Goal: Information Seeking & Learning: Learn about a topic

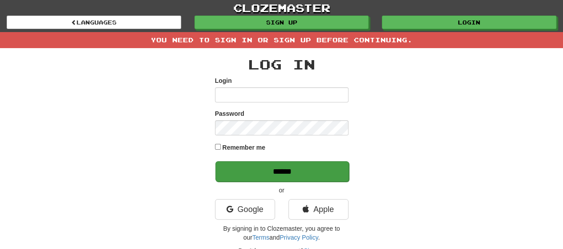
type input "*******"
click at [261, 172] on input "******" at bounding box center [282, 171] width 134 height 20
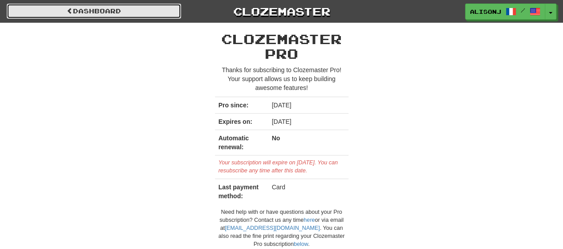
click at [27, 13] on link "Dashboard" at bounding box center [94, 11] width 174 height 15
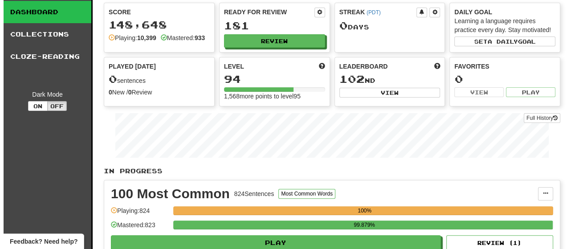
scroll to position [178, 0]
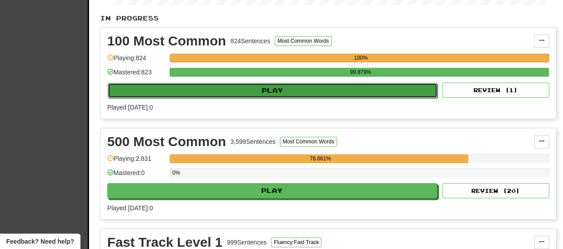
click at [319, 96] on button "Play" at bounding box center [273, 90] width 330 height 15
select select "**"
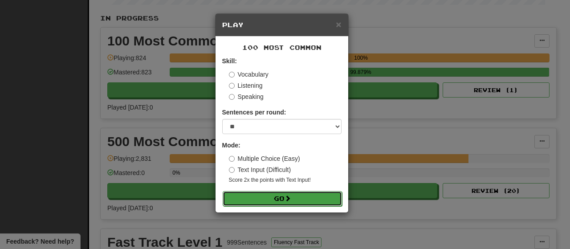
click at [266, 203] on button "Go" at bounding box center [282, 198] width 119 height 15
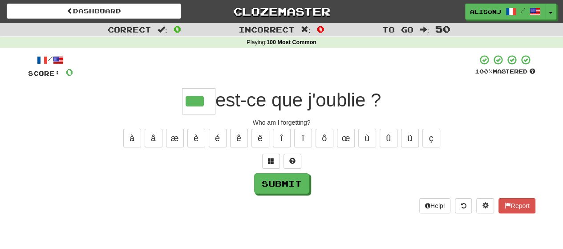
type input "***"
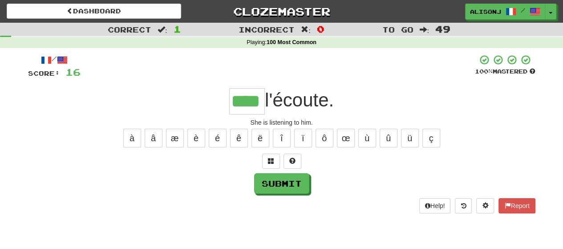
type input "****"
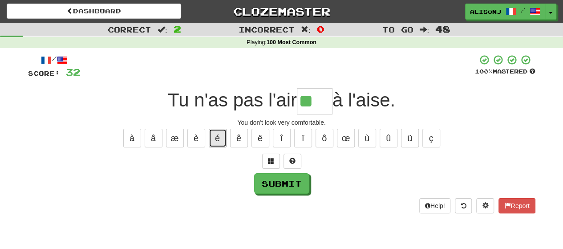
click at [222, 143] on button "é" at bounding box center [218, 138] width 18 height 19
click at [196, 143] on button "è" at bounding box center [196, 138] width 18 height 19
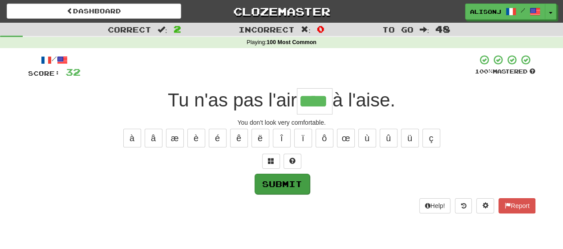
type input "****"
click at [292, 184] on button "Submit" at bounding box center [282, 184] width 55 height 20
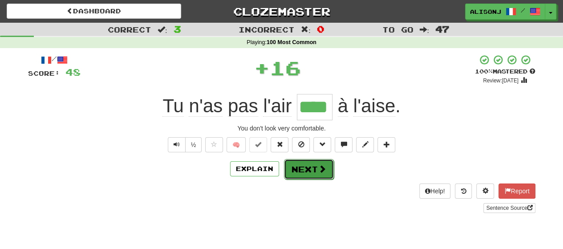
click at [295, 170] on button "Next" at bounding box center [309, 169] width 50 height 20
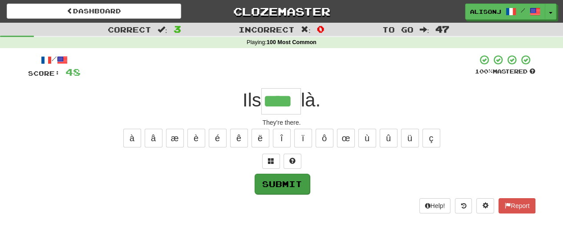
type input "****"
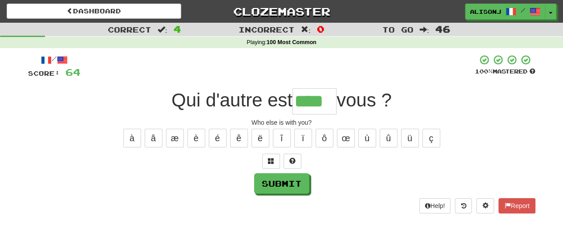
type input "****"
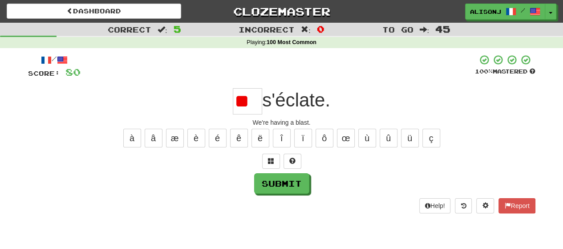
type input "*"
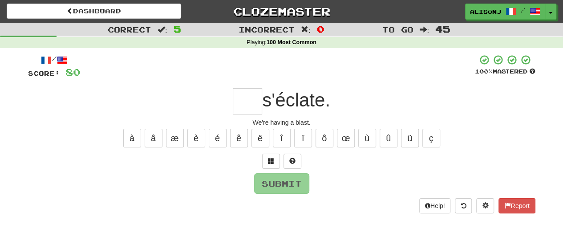
type input "*"
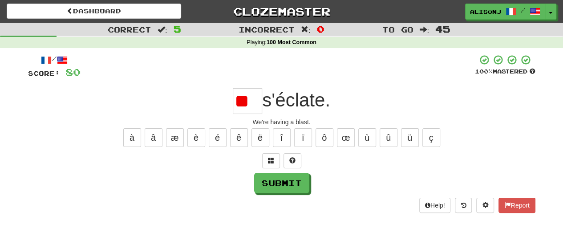
type input "*"
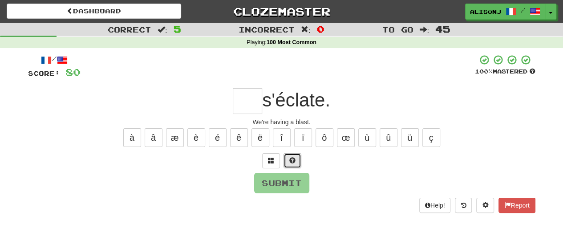
click at [295, 162] on span at bounding box center [292, 160] width 6 height 6
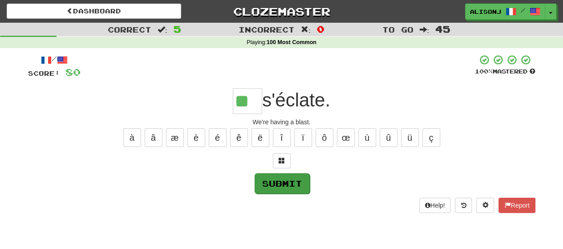
type input "**"
click at [297, 188] on button "Submit" at bounding box center [282, 183] width 55 height 20
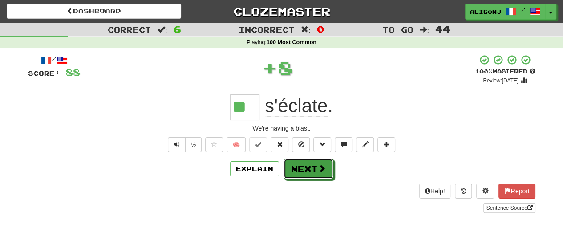
click at [312, 170] on button "Next" at bounding box center [309, 168] width 50 height 20
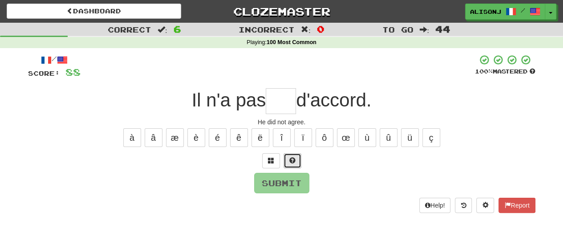
click at [295, 164] on button at bounding box center [293, 160] width 18 height 15
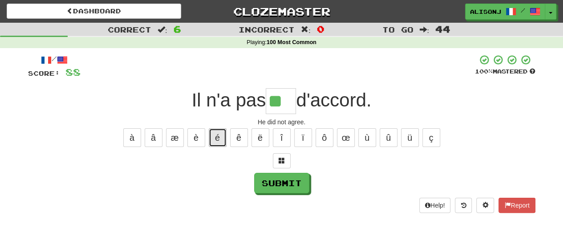
click at [215, 144] on button "é" at bounding box center [218, 137] width 18 height 19
type input "***"
click at [309, 178] on div "Submit" at bounding box center [281, 183] width 507 height 20
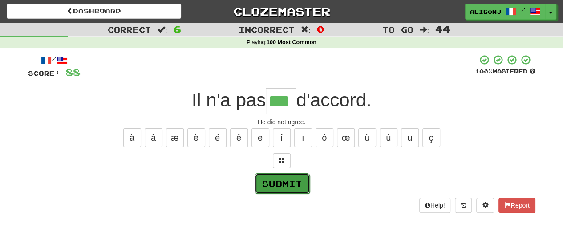
click at [307, 182] on button "Submit" at bounding box center [282, 183] width 55 height 20
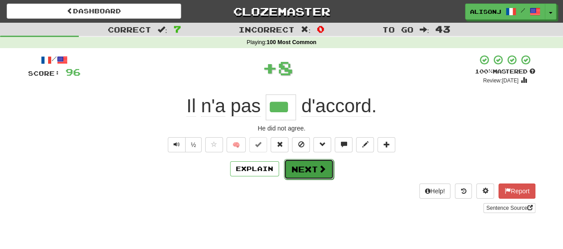
click at [308, 165] on button "Next" at bounding box center [309, 169] width 50 height 20
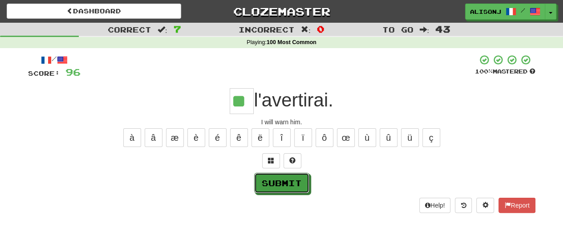
click at [281, 184] on button "Submit" at bounding box center [281, 183] width 55 height 20
type input "**"
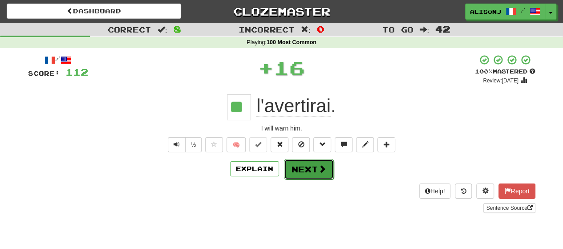
click at [292, 166] on button "Next" at bounding box center [309, 169] width 50 height 20
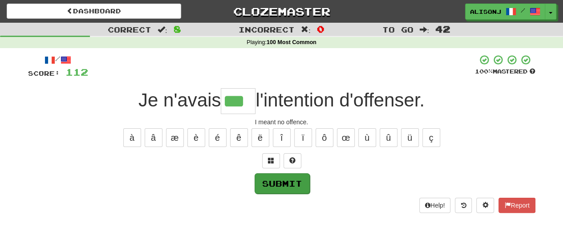
type input "***"
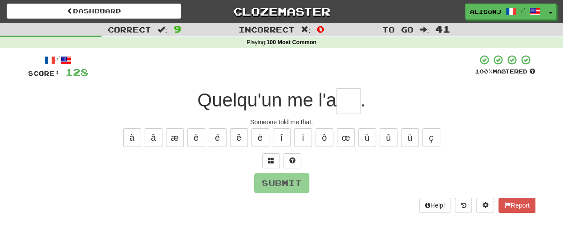
type input "*"
click at [430, 137] on button "ç" at bounding box center [431, 137] width 18 height 19
type input "*"
click at [289, 158] on span at bounding box center [292, 160] width 6 height 6
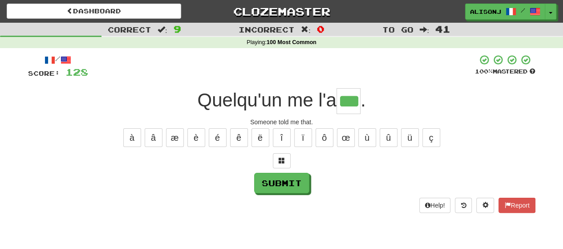
type input "***"
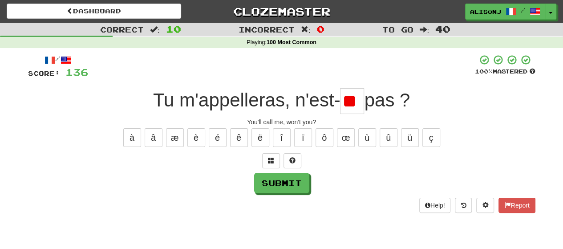
type input "*"
type input "**"
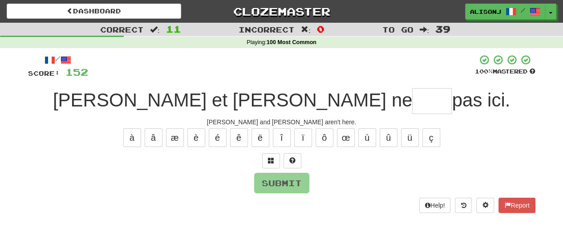
type input "*"
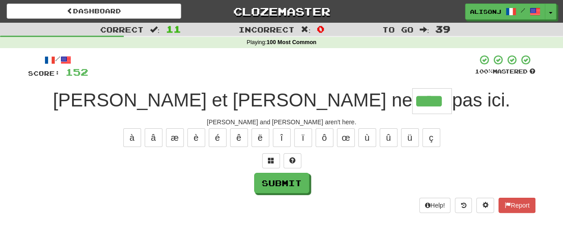
type input "****"
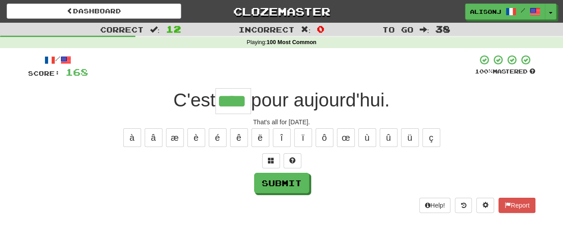
type input "****"
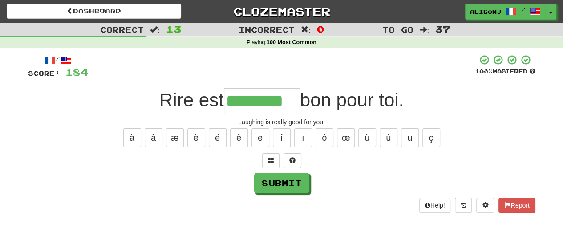
type input "********"
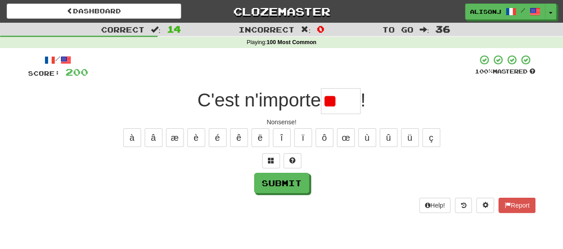
type input "*"
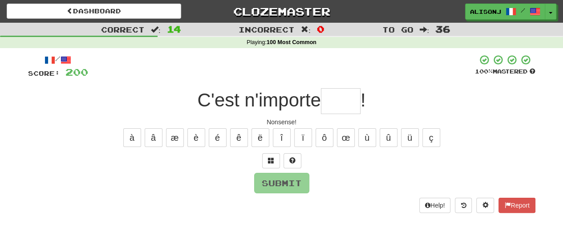
type input "*"
click at [294, 158] on span at bounding box center [292, 160] width 6 height 6
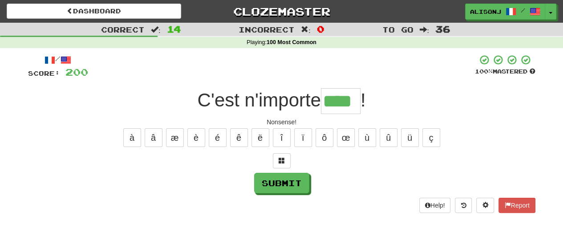
type input "****"
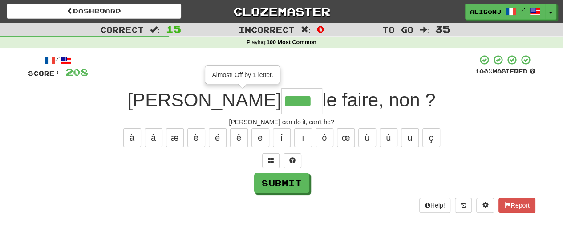
type input "****"
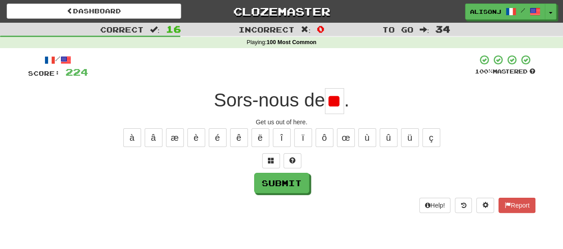
type input "*"
click at [130, 142] on button "à" at bounding box center [132, 137] width 18 height 19
type input "**"
click at [269, 183] on button "Submit" at bounding box center [282, 183] width 55 height 20
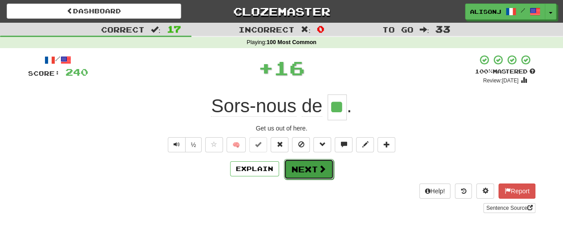
click at [300, 170] on button "Next" at bounding box center [309, 169] width 50 height 20
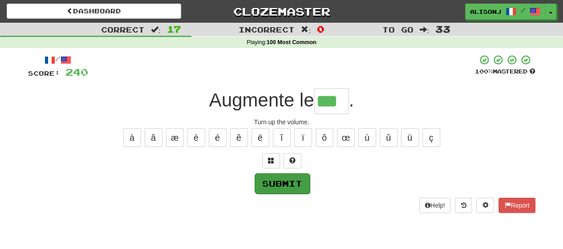
type input "***"
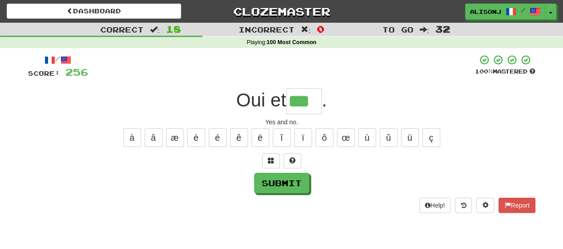
type input "***"
type input "**"
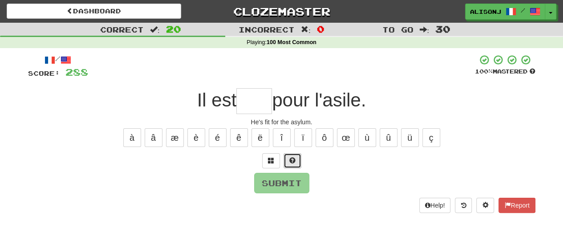
click at [294, 161] on span at bounding box center [292, 160] width 6 height 6
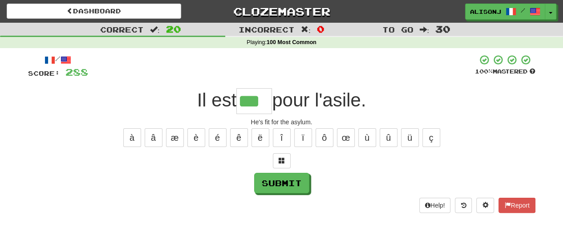
type input "***"
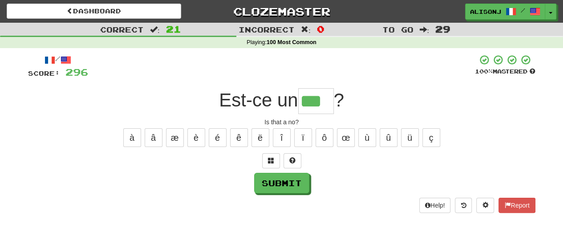
type input "***"
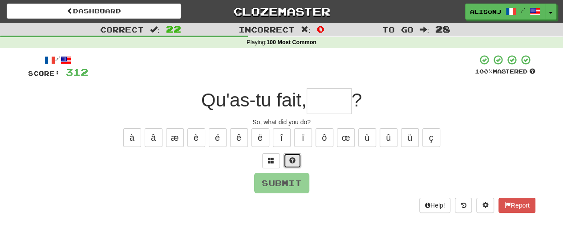
click at [288, 154] on button at bounding box center [293, 160] width 18 height 15
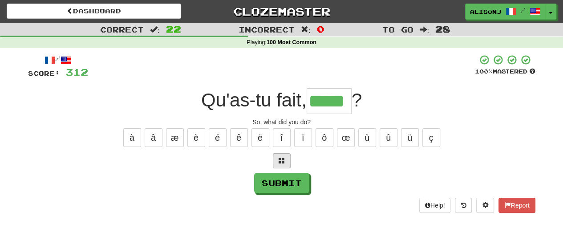
type input "*****"
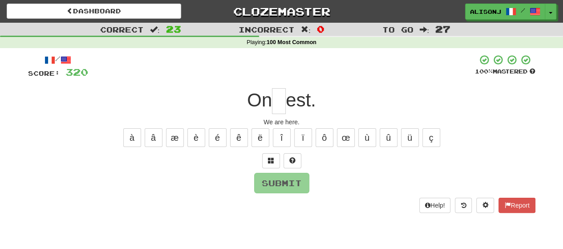
type input "*"
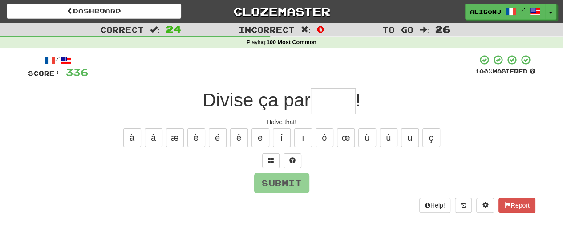
type input "*"
click at [287, 157] on button at bounding box center [293, 160] width 18 height 15
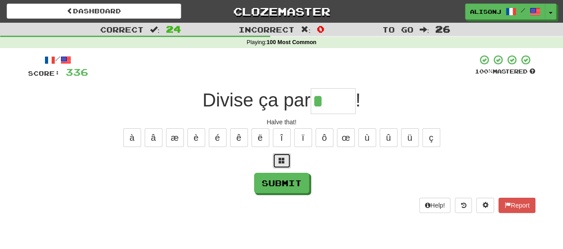
click at [287, 157] on button at bounding box center [282, 160] width 18 height 15
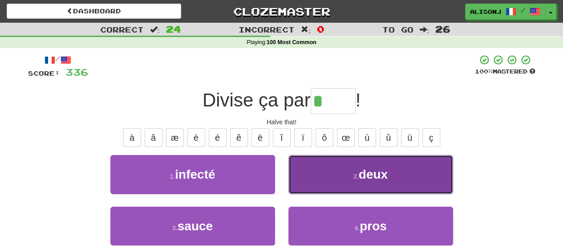
click at [363, 181] on button "2 . deux" at bounding box center [370, 174] width 165 height 39
type input "****"
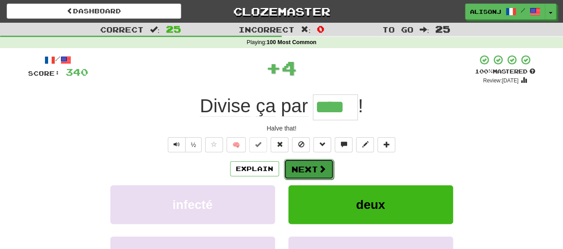
click at [302, 166] on button "Next" at bounding box center [309, 169] width 50 height 20
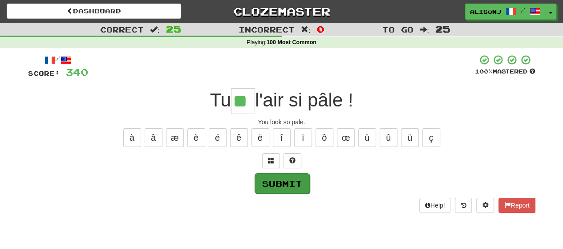
type input "**"
click at [288, 182] on button "Submit" at bounding box center [282, 183] width 55 height 20
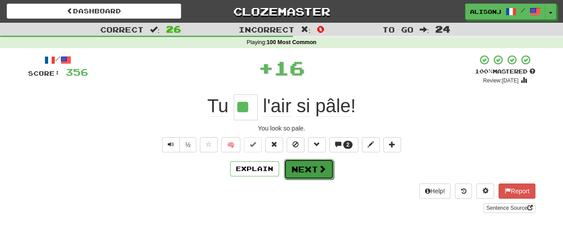
click at [305, 169] on button "Next" at bounding box center [309, 169] width 50 height 20
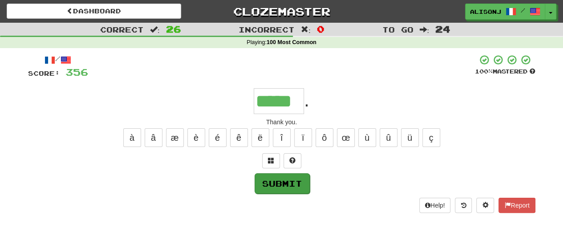
type input "*****"
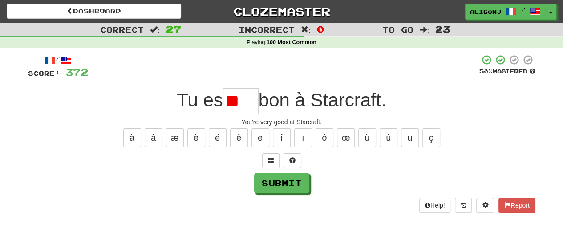
type input "*"
click at [201, 137] on button "è" at bounding box center [196, 137] width 18 height 19
type input "****"
click at [295, 186] on button "Submit" at bounding box center [281, 183] width 55 height 20
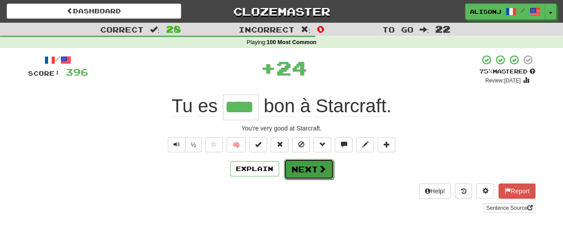
click at [312, 161] on button "Next" at bounding box center [309, 169] width 50 height 20
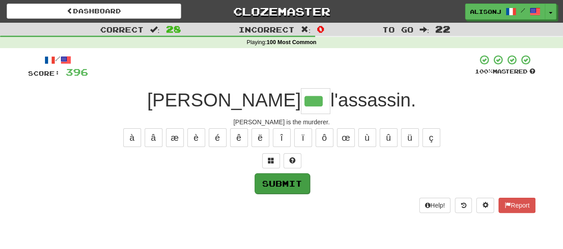
type input "***"
click at [285, 191] on button "Submit" at bounding box center [282, 183] width 55 height 20
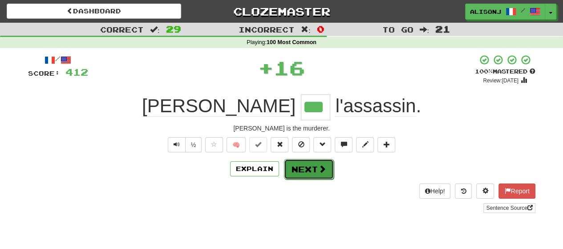
click at [308, 169] on button "Next" at bounding box center [309, 169] width 50 height 20
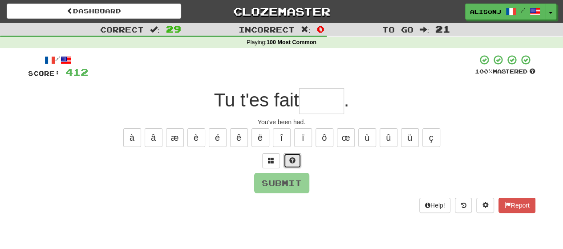
click at [297, 165] on button at bounding box center [293, 160] width 18 height 15
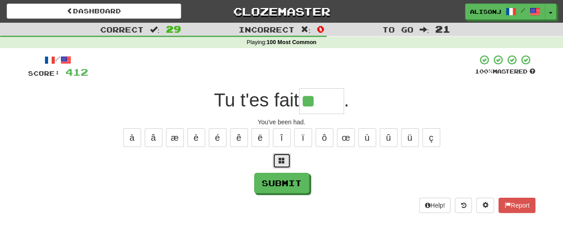
click at [278, 155] on button at bounding box center [282, 160] width 18 height 15
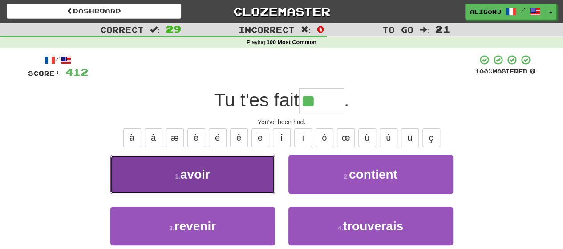
click at [202, 168] on span "avoir" at bounding box center [195, 174] width 30 height 14
type input "*****"
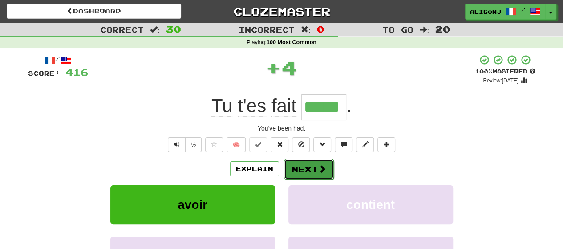
click at [316, 170] on button "Next" at bounding box center [309, 169] width 50 height 20
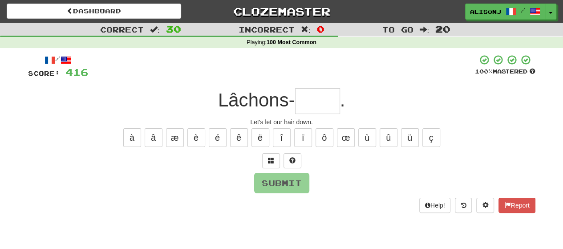
type input "*"
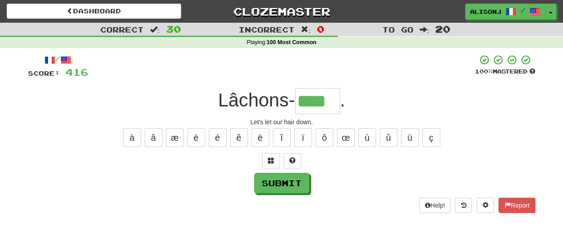
type input "****"
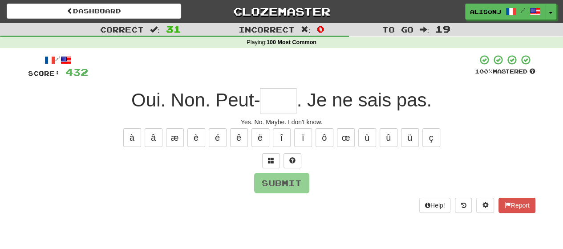
type input "*"
click at [237, 139] on button "ê" at bounding box center [239, 137] width 18 height 19
type input "****"
click at [287, 177] on button "Submit" at bounding box center [282, 183] width 55 height 20
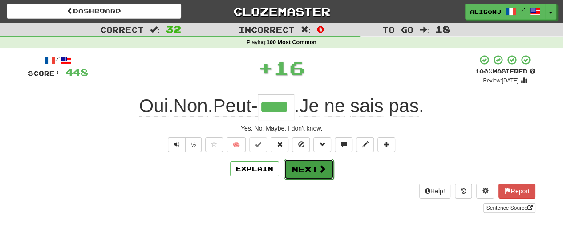
click at [309, 166] on button "Next" at bounding box center [309, 169] width 50 height 20
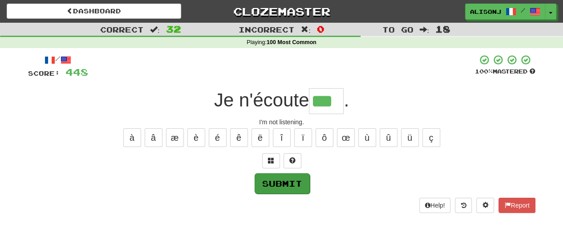
type input "***"
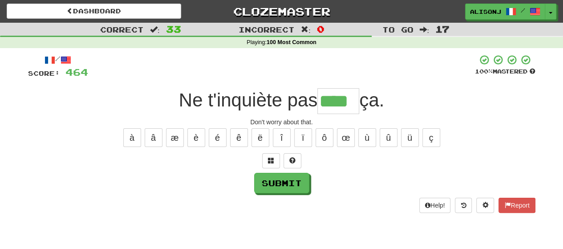
type input "****"
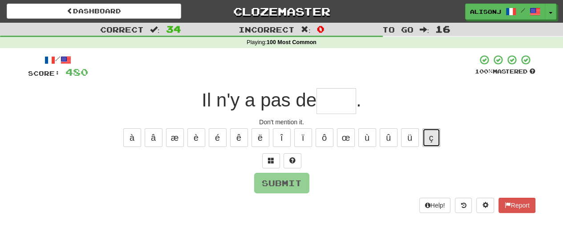
click at [428, 140] on button "ç" at bounding box center [431, 137] width 18 height 19
type input "*"
click at [292, 163] on span at bounding box center [292, 160] width 6 height 6
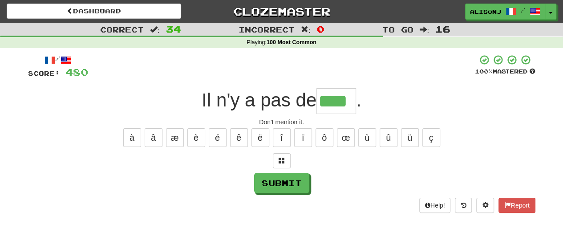
type input "****"
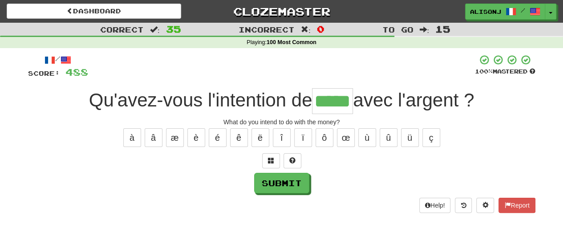
type input "*****"
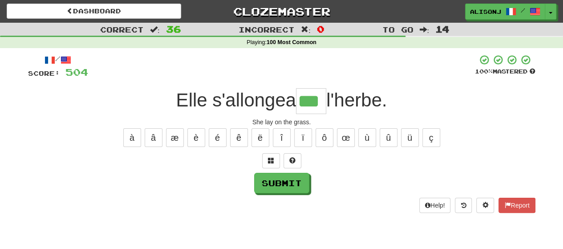
type input "***"
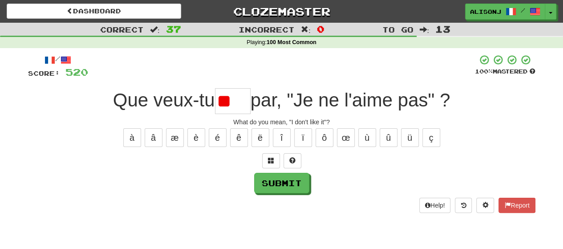
type input "*"
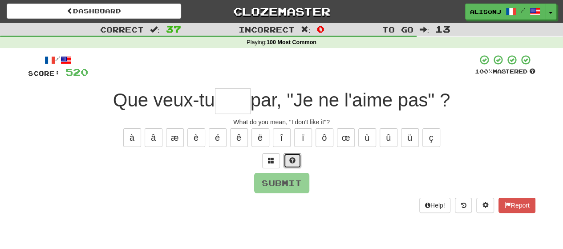
click at [296, 158] on button at bounding box center [293, 160] width 18 height 15
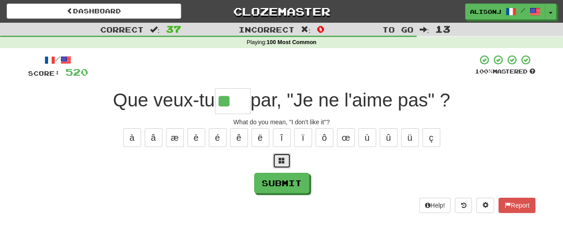
click at [283, 161] on span at bounding box center [282, 160] width 6 height 6
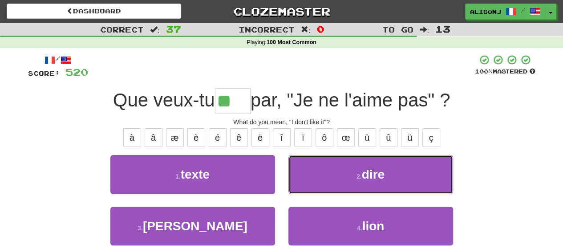
click at [316, 182] on button "2 . dire" at bounding box center [370, 174] width 165 height 39
type input "****"
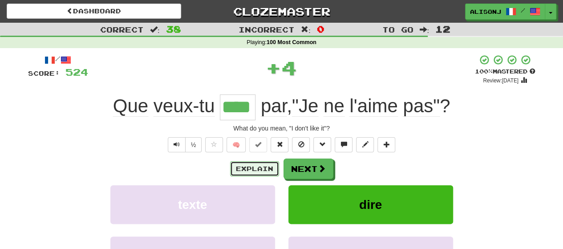
click at [261, 164] on button "Explain" at bounding box center [254, 168] width 49 height 15
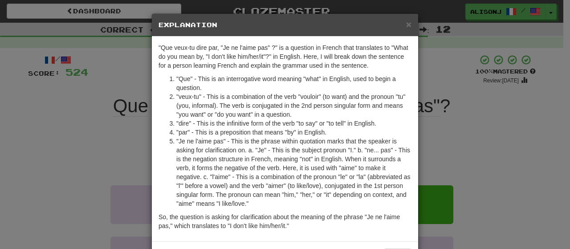
click at [474, 142] on div "× Explanation "Que veux-tu dire par, "Je ne l'aime pas" ?" is a question in Fre…" at bounding box center [285, 124] width 570 height 249
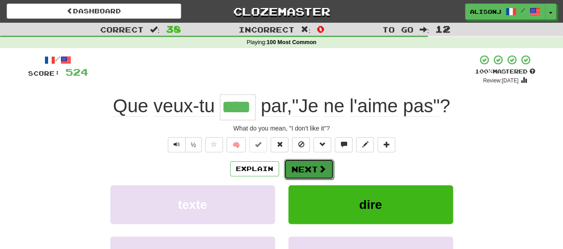
click at [303, 166] on button "Next" at bounding box center [309, 169] width 50 height 20
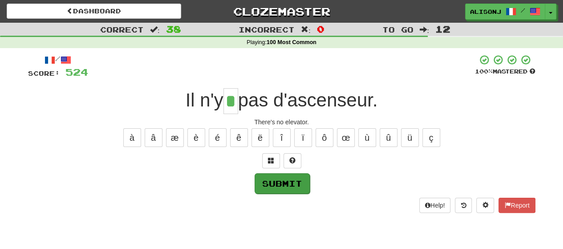
type input "*"
click at [289, 176] on button "Submit" at bounding box center [282, 183] width 55 height 20
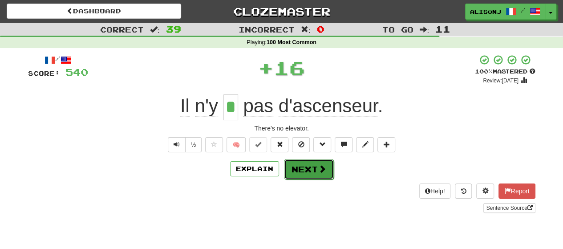
click at [293, 170] on button "Next" at bounding box center [309, 169] width 50 height 20
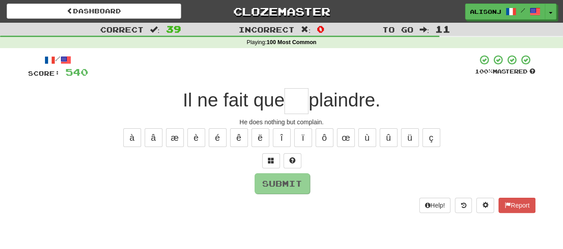
type input "*"
click at [298, 160] on button at bounding box center [293, 160] width 18 height 15
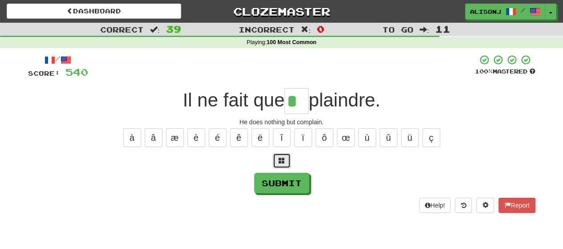
click at [286, 161] on button at bounding box center [282, 160] width 18 height 15
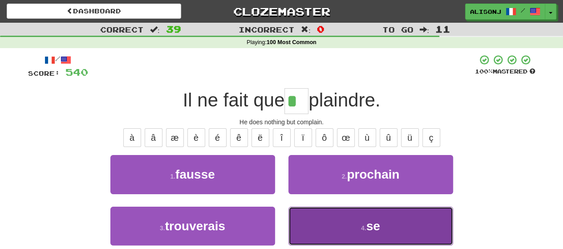
click at [332, 227] on button "4 . se" at bounding box center [370, 226] width 165 height 39
type input "**"
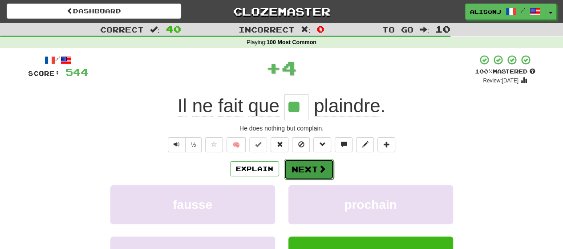
click at [318, 168] on span at bounding box center [322, 169] width 8 height 8
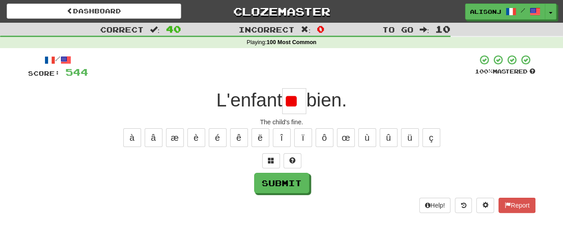
type input "*"
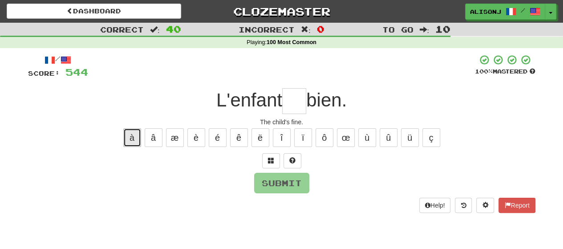
click at [127, 136] on button "à" at bounding box center [132, 137] width 18 height 19
type input "*"
click at [288, 162] on button at bounding box center [293, 160] width 18 height 15
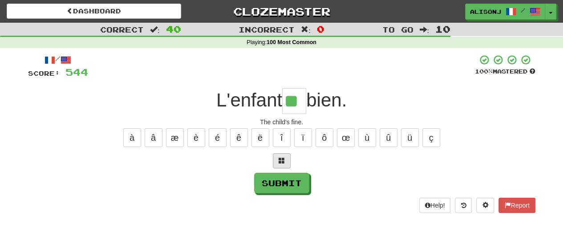
type input "**"
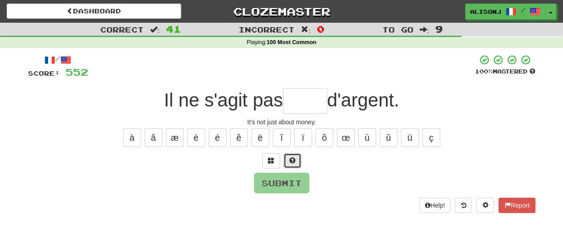
click at [288, 162] on button at bounding box center [293, 160] width 18 height 15
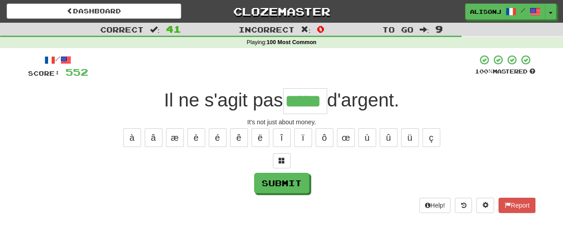
type input "*****"
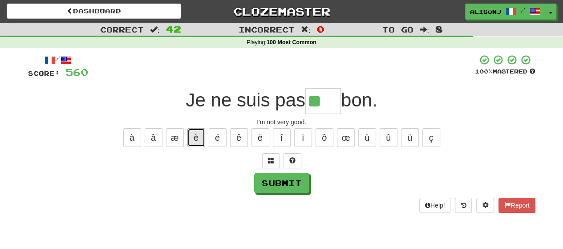
click at [194, 141] on button "è" at bounding box center [196, 137] width 18 height 19
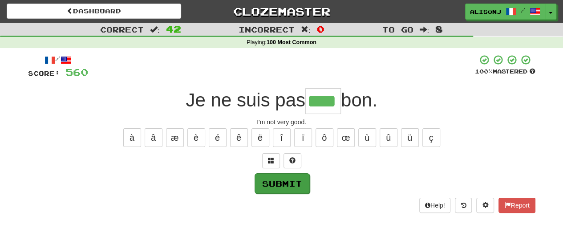
type input "****"
click at [277, 174] on button "Submit" at bounding box center [282, 183] width 55 height 20
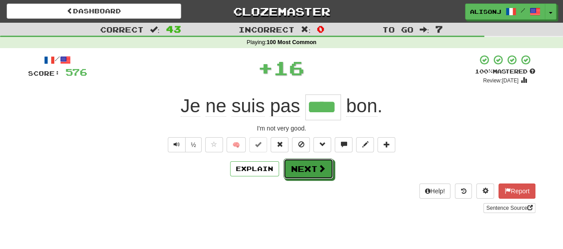
click at [307, 163] on button "Next" at bounding box center [309, 168] width 50 height 20
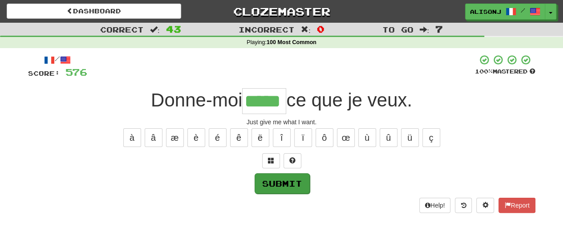
type input "*****"
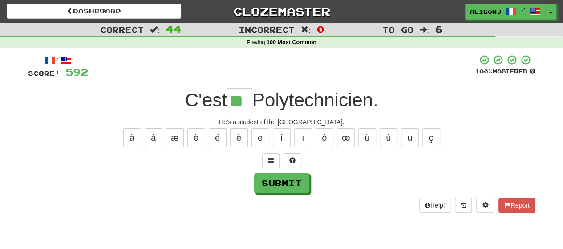
type input "**"
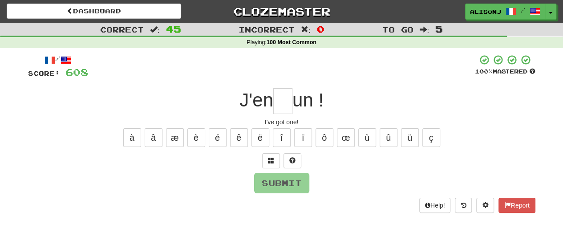
type input "*"
click at [295, 160] on span at bounding box center [292, 160] width 6 height 6
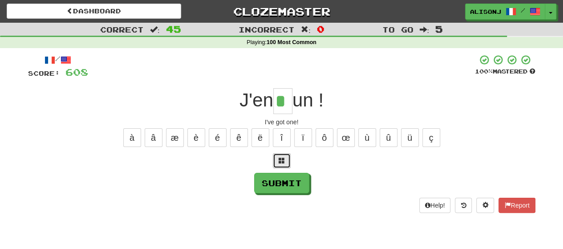
click at [288, 163] on button at bounding box center [282, 160] width 18 height 15
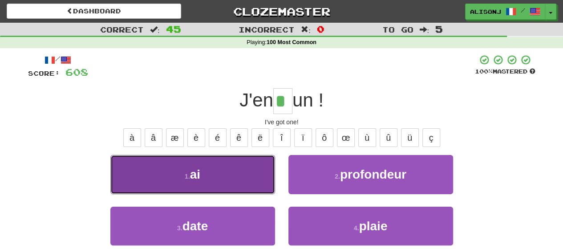
click at [237, 172] on button "1 . ai" at bounding box center [192, 174] width 165 height 39
type input "**"
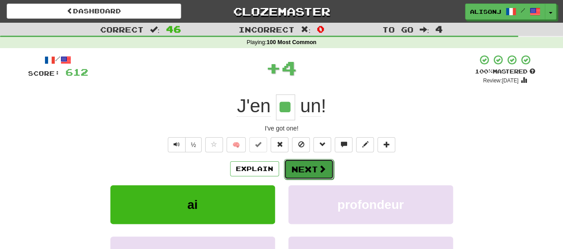
click at [310, 163] on button "Next" at bounding box center [309, 169] width 50 height 20
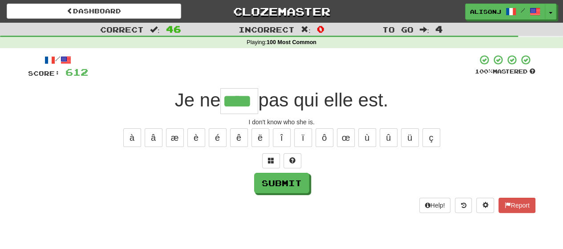
type input "****"
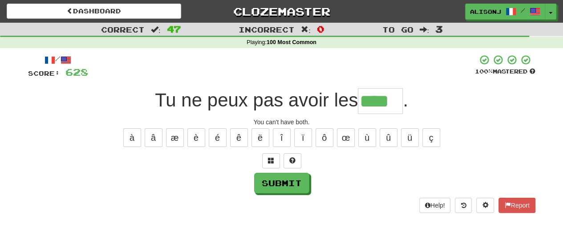
type input "****"
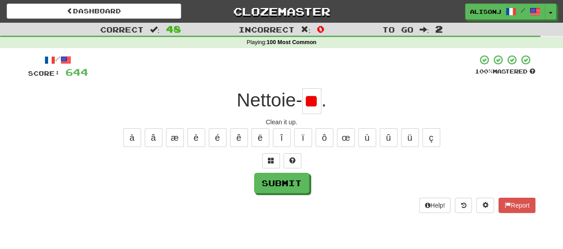
type input "*"
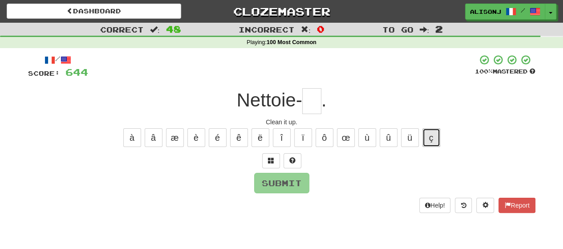
click at [433, 139] on button "ç" at bounding box center [431, 137] width 18 height 19
type input "*"
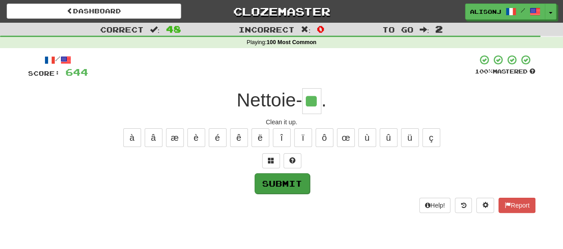
type input "**"
click at [281, 185] on button "Submit" at bounding box center [282, 183] width 55 height 20
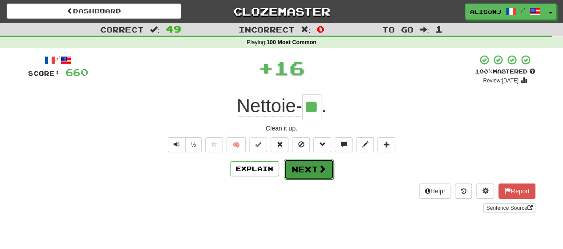
click at [308, 164] on button "Next" at bounding box center [309, 169] width 50 height 20
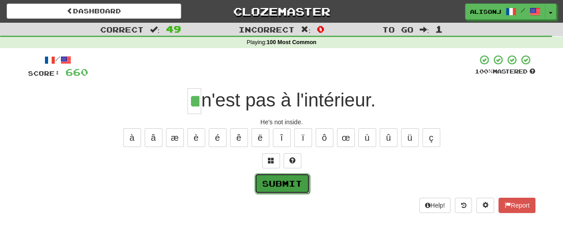
click at [285, 187] on button "Submit" at bounding box center [282, 183] width 55 height 20
type input "**"
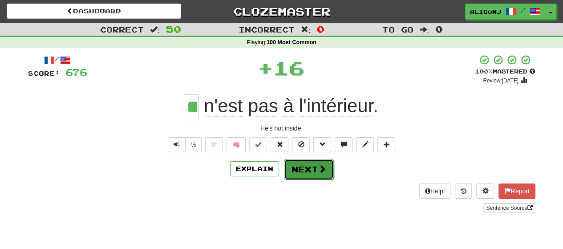
click at [301, 170] on button "Next" at bounding box center [309, 169] width 50 height 20
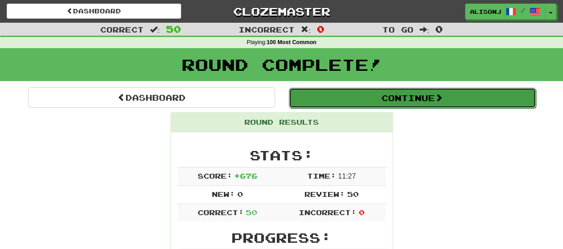
click at [329, 97] on button "Continue" at bounding box center [412, 98] width 247 height 20
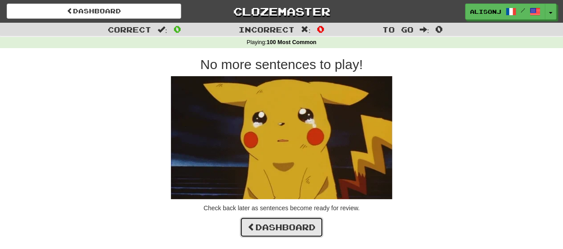
click at [257, 224] on link "Dashboard" at bounding box center [281, 227] width 83 height 20
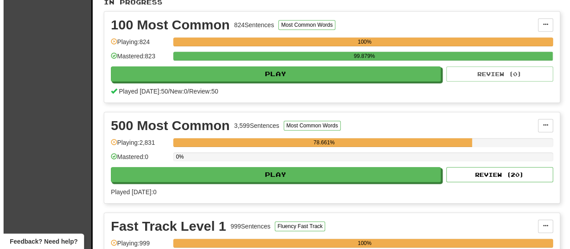
scroll to position [223, 0]
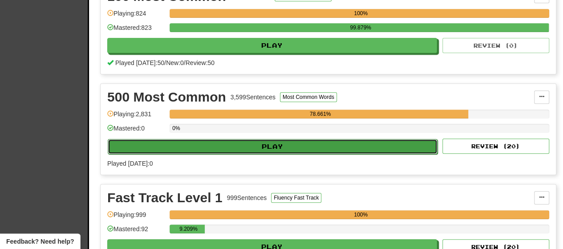
click at [303, 150] on button "Play" at bounding box center [273, 146] width 330 height 15
select select "**"
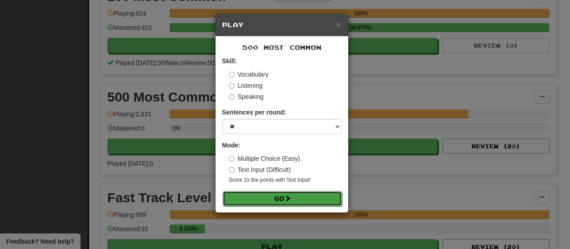
click at [281, 198] on button "Go" at bounding box center [282, 198] width 119 height 15
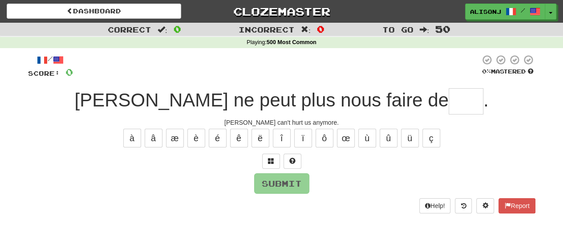
type input "*"
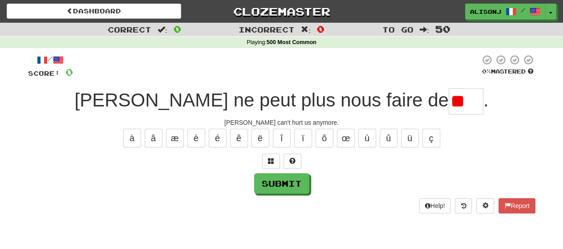
type input "*"
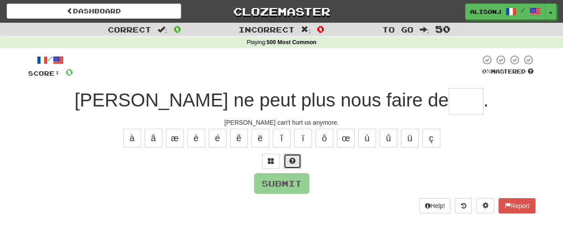
click at [290, 154] on button at bounding box center [293, 161] width 18 height 15
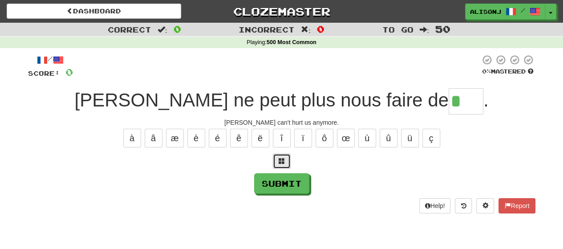
click at [288, 160] on button at bounding box center [282, 161] width 18 height 15
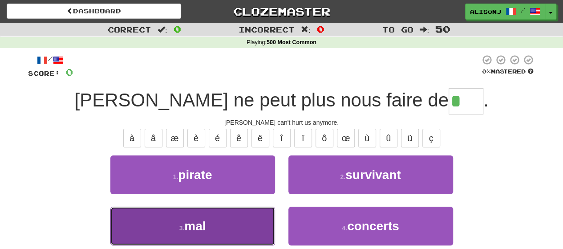
click at [250, 214] on button "3 . mal" at bounding box center [192, 226] width 165 height 39
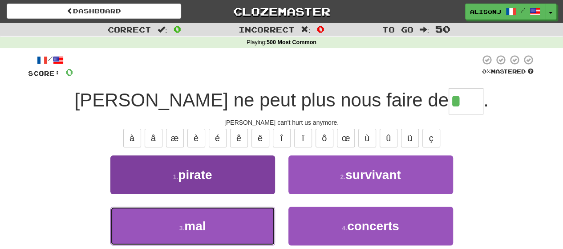
type input "***"
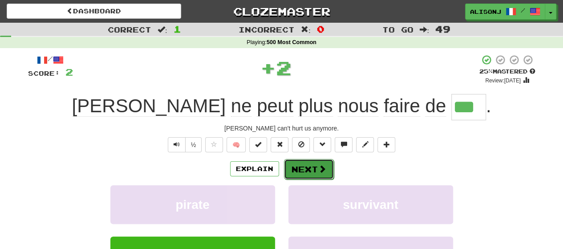
click at [314, 167] on button "Next" at bounding box center [309, 169] width 50 height 20
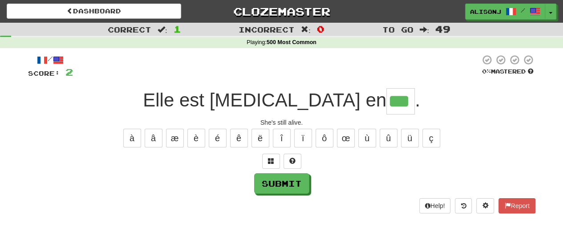
type input "***"
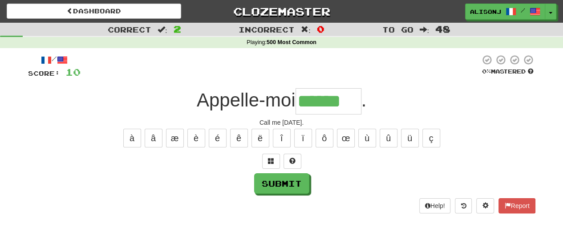
type input "******"
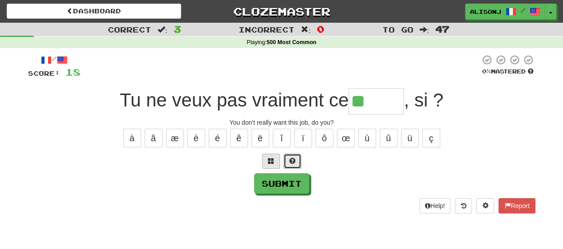
click at [288, 162] on button at bounding box center [293, 161] width 18 height 15
type input "******"
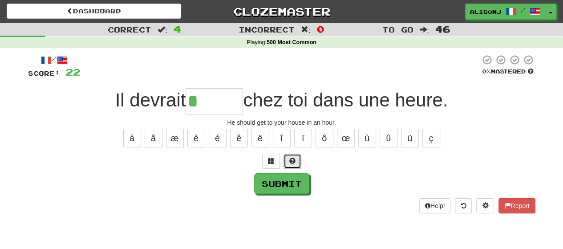
click at [290, 158] on span at bounding box center [292, 161] width 6 height 6
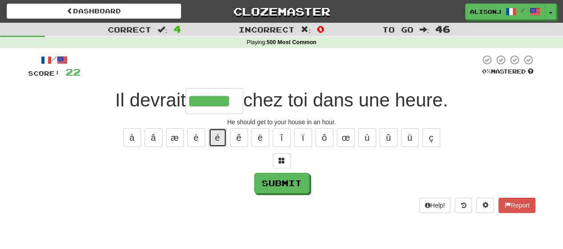
click at [221, 143] on button "é" at bounding box center [218, 137] width 18 height 19
click at [203, 144] on button "è" at bounding box center [196, 137] width 18 height 19
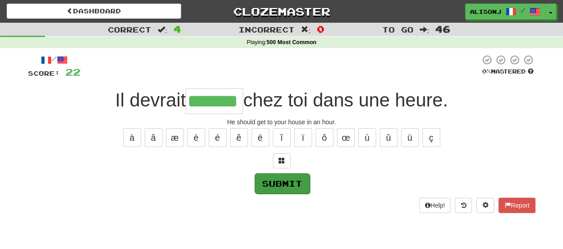
type input "*******"
click at [284, 178] on button "Submit" at bounding box center [282, 183] width 55 height 20
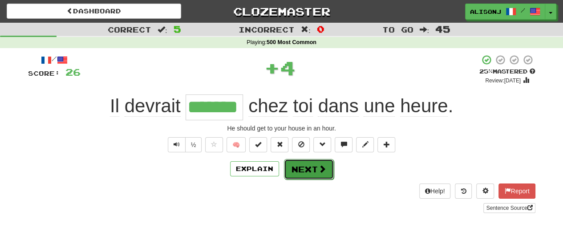
click at [296, 170] on button "Next" at bounding box center [309, 169] width 50 height 20
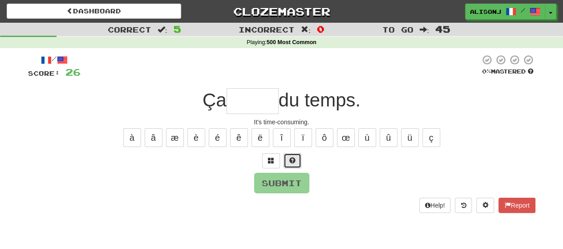
click at [295, 163] on button at bounding box center [293, 160] width 18 height 15
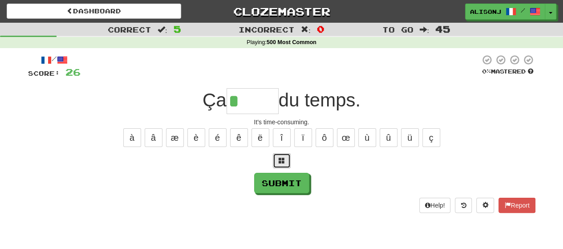
click at [289, 163] on button at bounding box center [282, 160] width 18 height 15
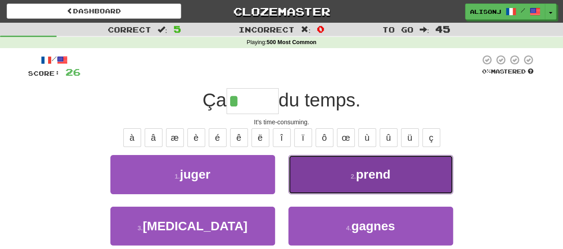
click at [325, 174] on button "2 . prend" at bounding box center [370, 174] width 165 height 39
type input "*****"
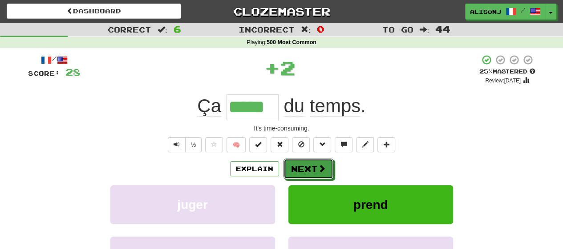
click at [303, 170] on button "Next" at bounding box center [309, 168] width 50 height 20
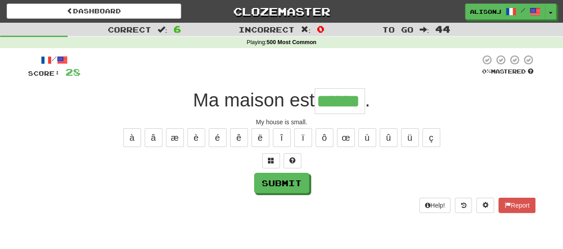
type input "******"
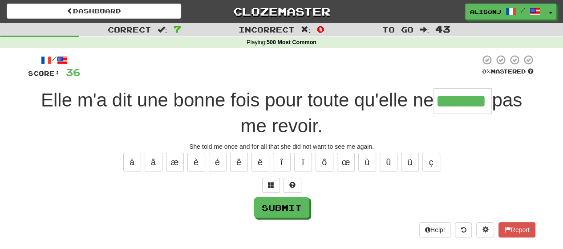
type input "*******"
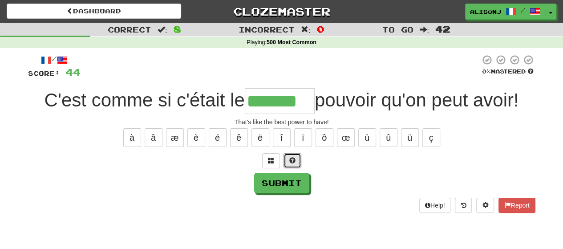
click at [299, 162] on button at bounding box center [293, 160] width 18 height 15
type input "********"
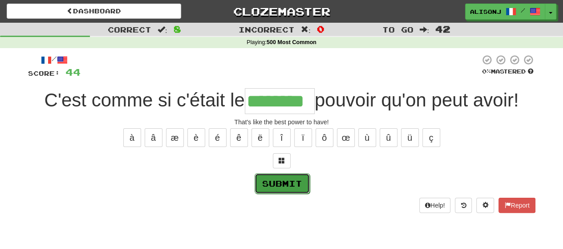
click at [291, 185] on button "Submit" at bounding box center [282, 183] width 55 height 20
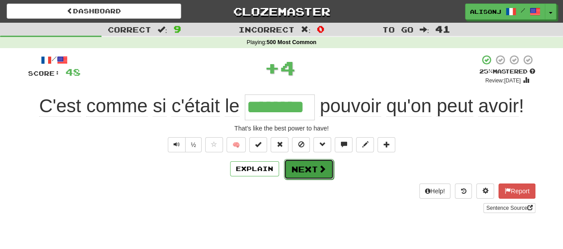
click at [305, 167] on button "Next" at bounding box center [309, 169] width 50 height 20
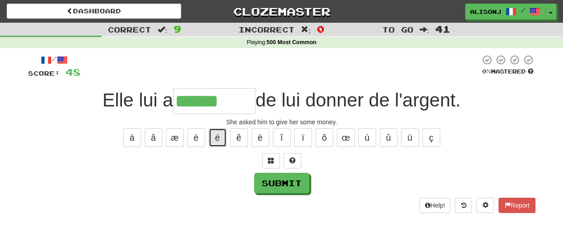
click at [215, 143] on button "é" at bounding box center [218, 137] width 18 height 19
type input "*******"
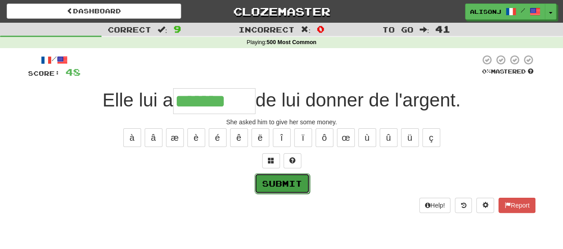
click at [263, 180] on button "Submit" at bounding box center [282, 183] width 55 height 20
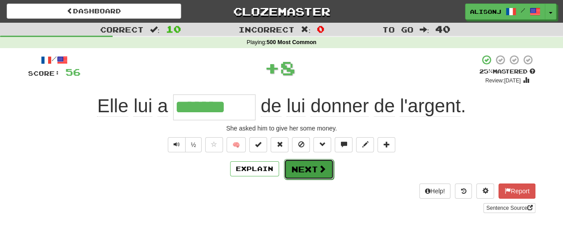
click at [290, 172] on button "Next" at bounding box center [309, 169] width 50 height 20
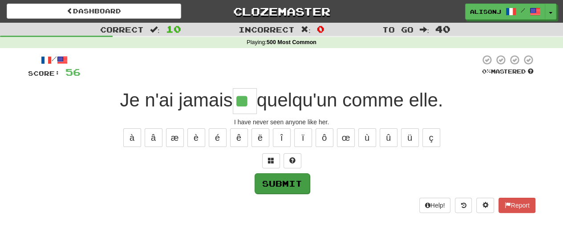
type input "**"
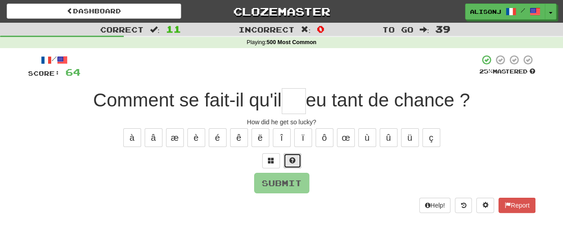
click at [293, 162] on span at bounding box center [292, 160] width 6 height 6
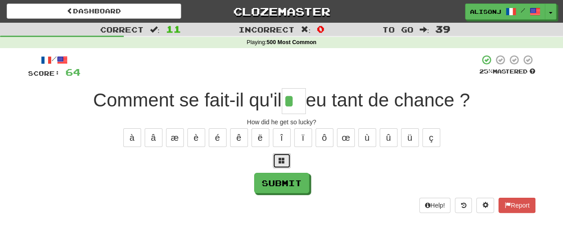
click at [285, 163] on button at bounding box center [282, 160] width 18 height 15
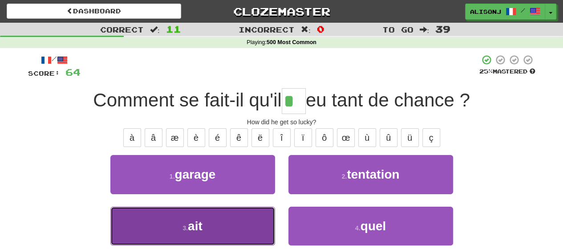
click at [211, 225] on button "3 . ait" at bounding box center [192, 226] width 165 height 39
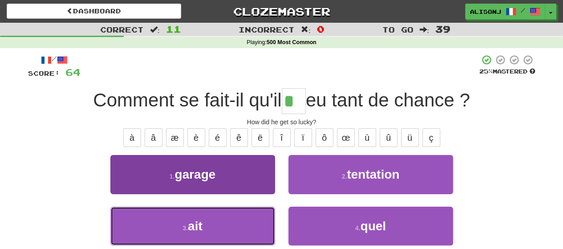
type input "***"
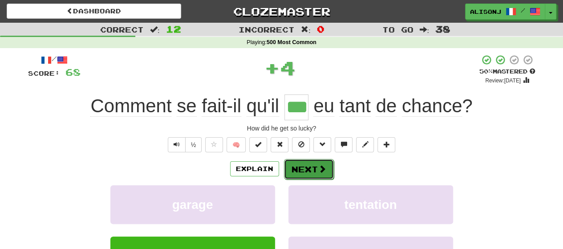
click at [311, 166] on button "Next" at bounding box center [309, 169] width 50 height 20
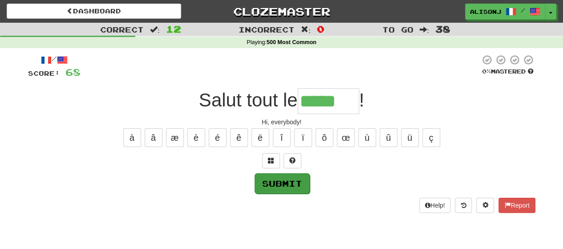
type input "*****"
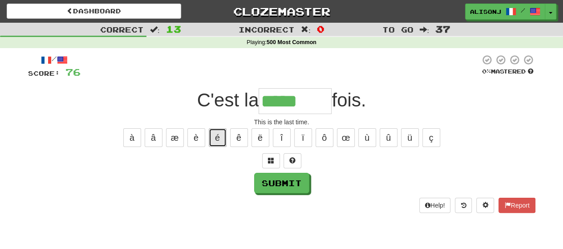
click at [225, 138] on button "é" at bounding box center [218, 137] width 18 height 19
click at [196, 143] on button "è" at bounding box center [196, 137] width 18 height 19
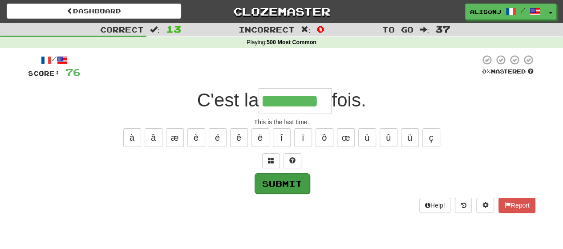
type input "********"
click at [266, 184] on button "Submit" at bounding box center [281, 183] width 55 height 20
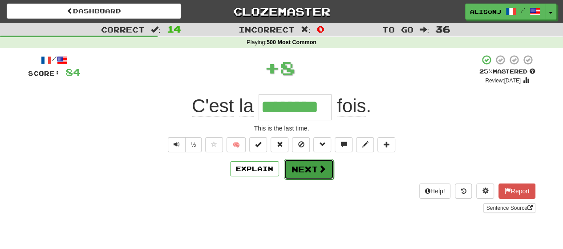
click at [294, 176] on button "Next" at bounding box center [309, 169] width 50 height 20
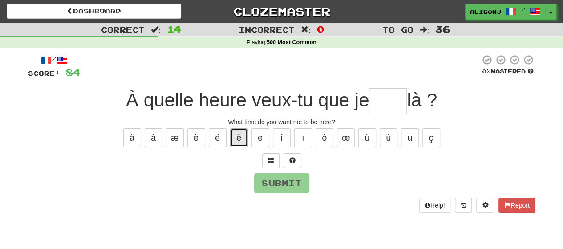
click at [240, 138] on button "ê" at bounding box center [239, 137] width 18 height 19
type input "*"
click at [214, 145] on button "é" at bounding box center [218, 137] width 18 height 19
type input "*"
click at [295, 160] on span at bounding box center [292, 160] width 6 height 6
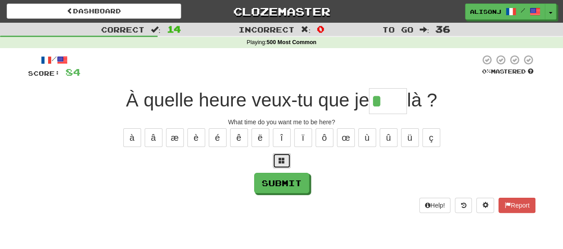
click at [280, 163] on span at bounding box center [282, 160] width 6 height 6
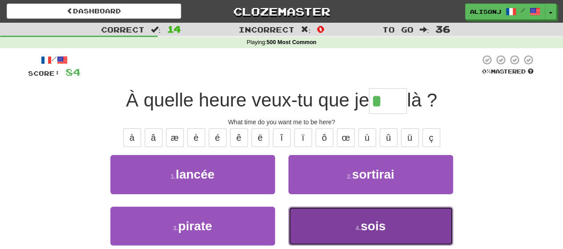
click at [321, 223] on button "4 . sois" at bounding box center [370, 226] width 165 height 39
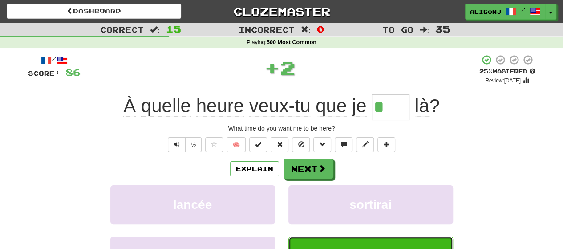
type input "****"
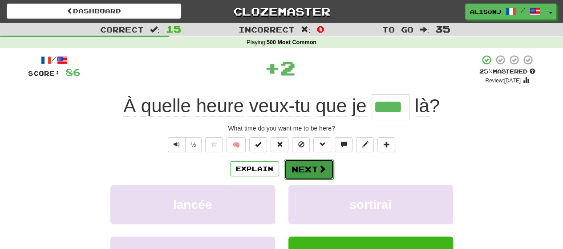
click at [319, 169] on span at bounding box center [322, 169] width 8 height 8
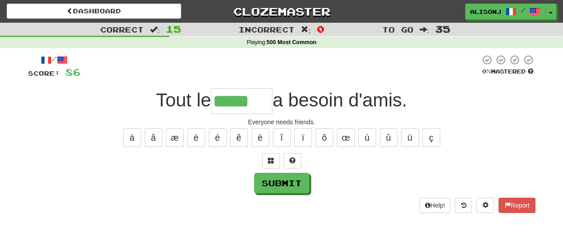
type input "*****"
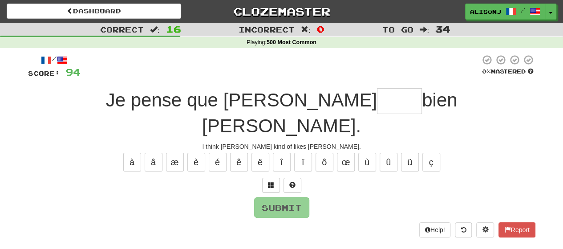
type input "*"
click at [292, 182] on span at bounding box center [292, 185] width 6 height 6
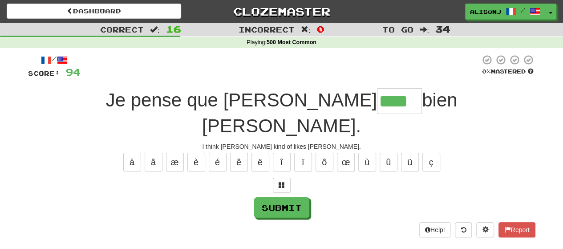
type input "****"
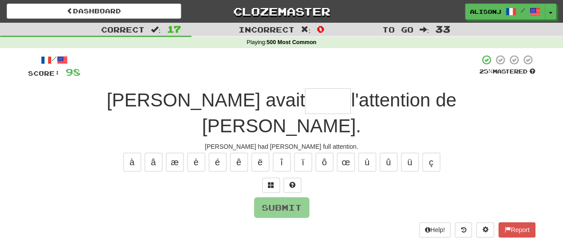
type input "*"
click at [292, 178] on button at bounding box center [293, 185] width 18 height 15
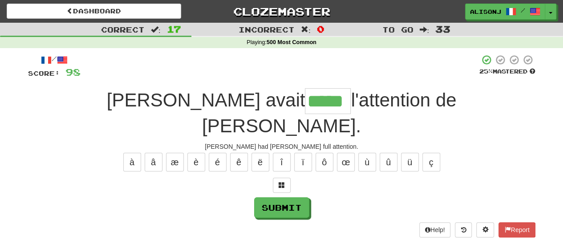
type input "*****"
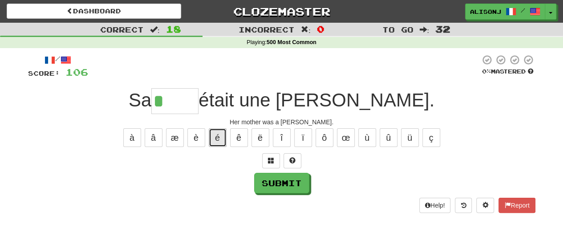
click at [219, 138] on button "é" at bounding box center [218, 137] width 18 height 19
click at [202, 138] on button "è" at bounding box center [196, 137] width 18 height 19
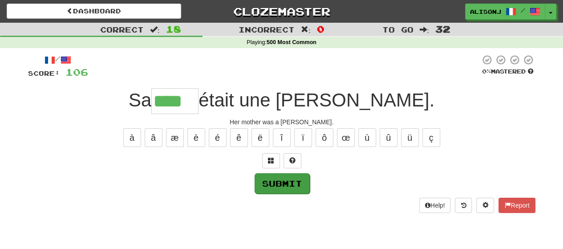
type input "****"
click at [273, 180] on button "Submit" at bounding box center [282, 183] width 55 height 20
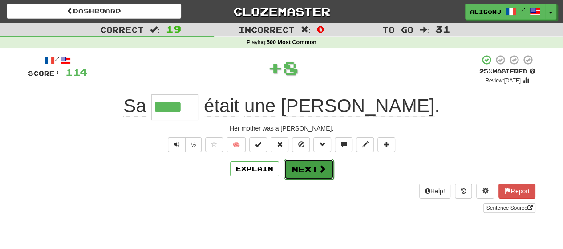
click at [295, 163] on button "Next" at bounding box center [309, 169] width 50 height 20
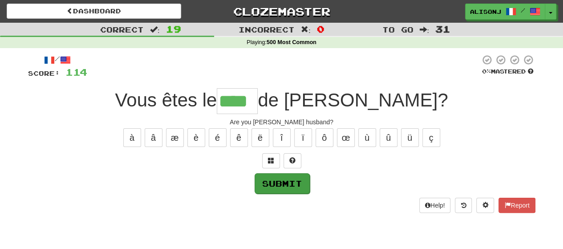
type input "****"
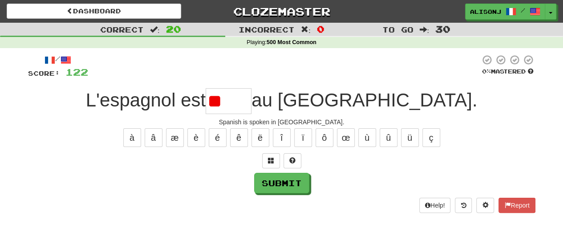
type input "*"
click at [221, 143] on button "é" at bounding box center [218, 137] width 18 height 19
type input "*****"
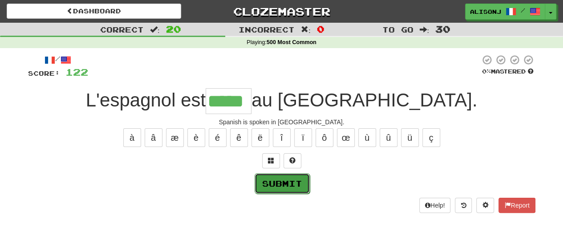
click at [287, 185] on button "Submit" at bounding box center [282, 183] width 55 height 20
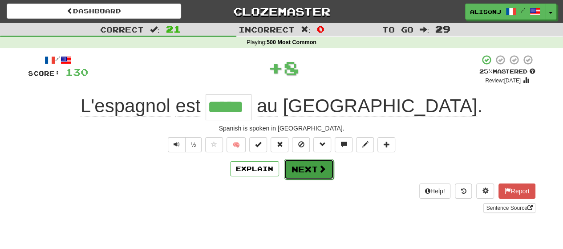
click at [304, 166] on button "Next" at bounding box center [309, 169] width 50 height 20
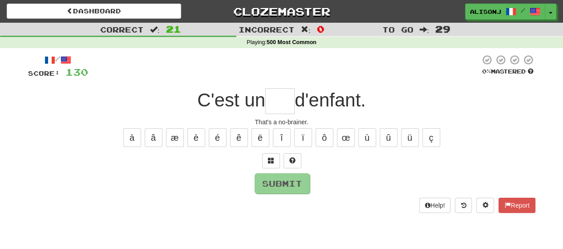
type input "*"
click at [294, 162] on span at bounding box center [292, 160] width 6 height 6
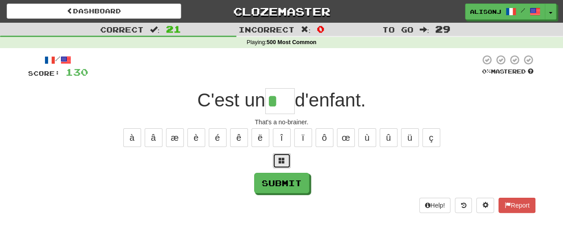
click at [287, 162] on button at bounding box center [282, 160] width 18 height 15
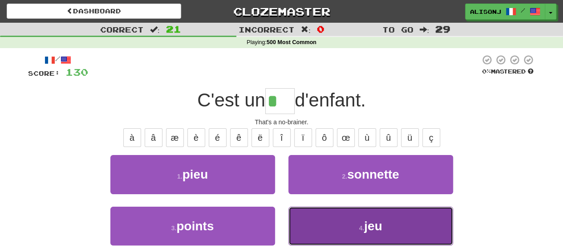
click at [335, 230] on button "4 . jeu" at bounding box center [370, 226] width 165 height 39
type input "***"
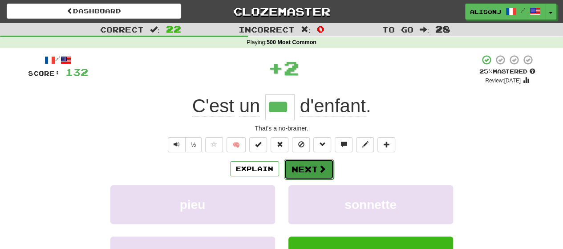
click at [309, 171] on button "Next" at bounding box center [309, 169] width 50 height 20
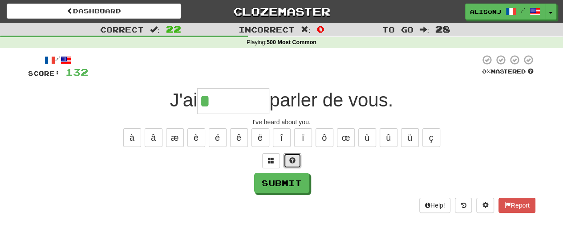
click at [296, 162] on button at bounding box center [293, 160] width 18 height 15
click at [215, 141] on button "é" at bounding box center [218, 137] width 18 height 19
click at [200, 140] on button "è" at bounding box center [196, 137] width 18 height 19
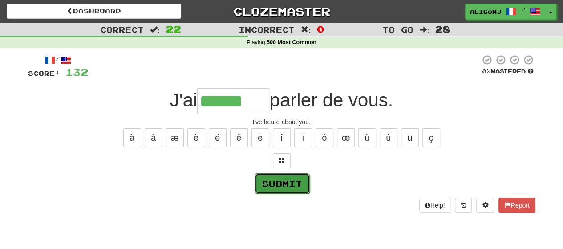
click at [291, 183] on button "Submit" at bounding box center [282, 183] width 55 height 20
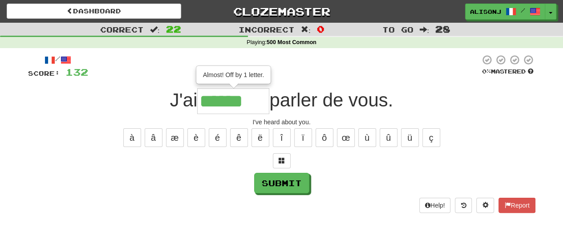
click at [231, 190] on div "Submit" at bounding box center [281, 183] width 507 height 20
click at [259, 100] on input "******" at bounding box center [233, 101] width 72 height 26
click at [277, 157] on button at bounding box center [282, 160] width 18 height 15
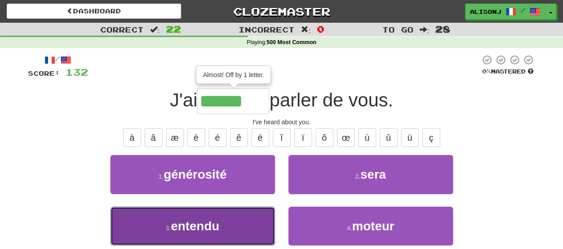
click at [231, 221] on button "3 . entendu" at bounding box center [192, 226] width 165 height 39
type input "*******"
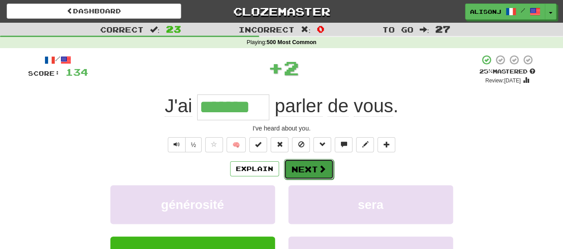
click at [300, 164] on button "Next" at bounding box center [309, 169] width 50 height 20
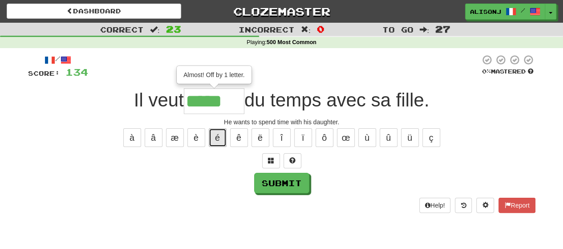
click at [213, 140] on button "é" at bounding box center [218, 137] width 18 height 19
click at [199, 139] on button "è" at bounding box center [196, 137] width 18 height 19
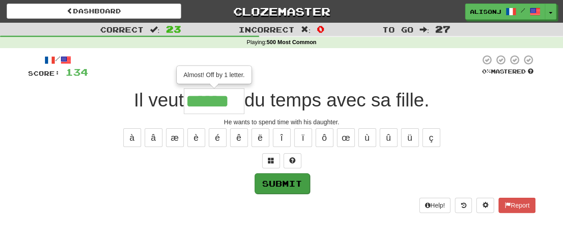
type input "******"
click at [298, 182] on button "Submit" at bounding box center [282, 183] width 55 height 20
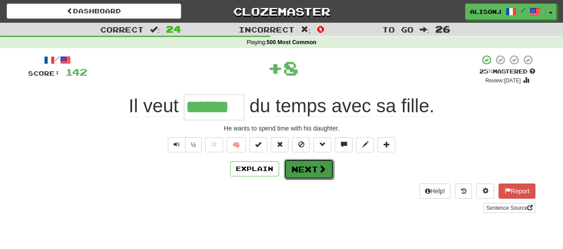
click at [304, 170] on button "Next" at bounding box center [309, 169] width 50 height 20
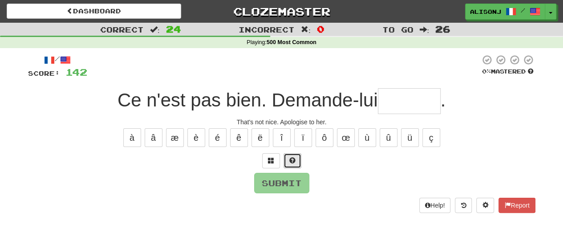
click at [296, 162] on button at bounding box center [293, 160] width 18 height 15
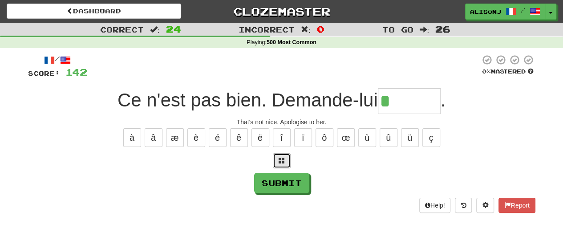
click at [278, 160] on button at bounding box center [282, 160] width 18 height 15
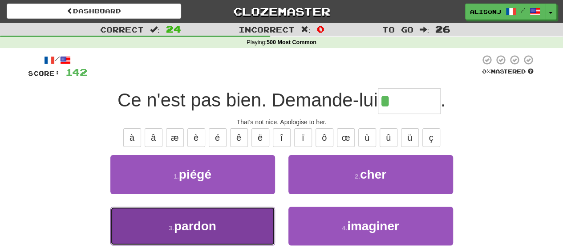
click at [242, 220] on button "3 . pardon" at bounding box center [192, 226] width 165 height 39
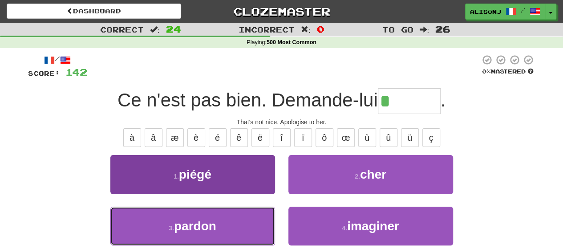
type input "******"
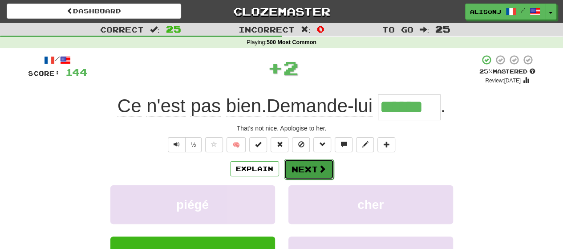
click at [300, 172] on button "Next" at bounding box center [309, 169] width 50 height 20
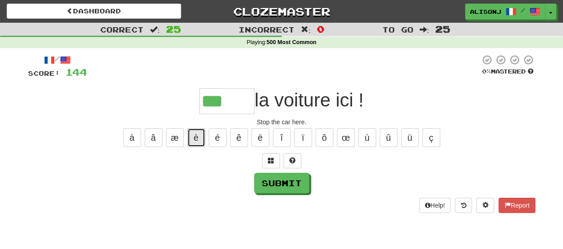
click at [195, 143] on button "è" at bounding box center [196, 137] width 18 height 19
click at [217, 144] on button "é" at bounding box center [218, 137] width 18 height 19
click at [300, 161] on button at bounding box center [293, 160] width 18 height 15
type input "******"
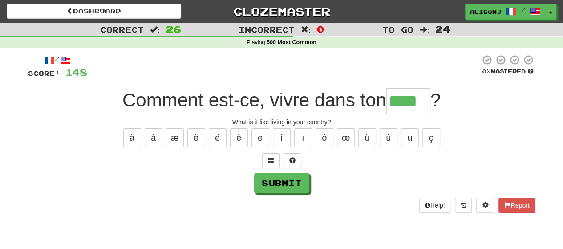
type input "****"
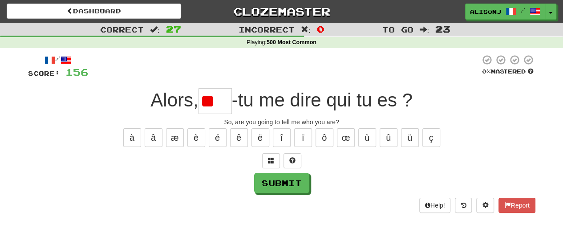
type input "*"
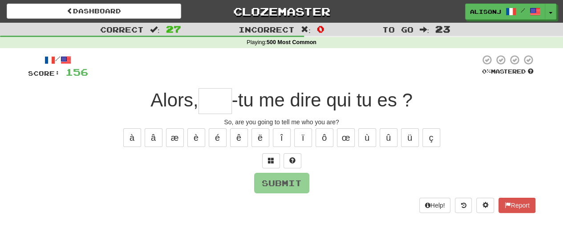
type input "*"
click at [290, 159] on span at bounding box center [292, 160] width 6 height 6
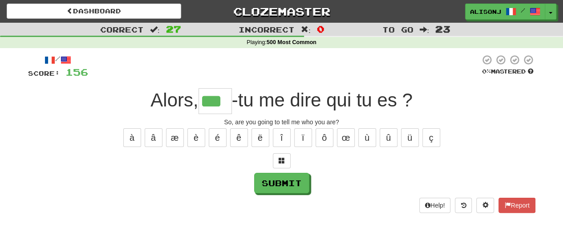
type input "***"
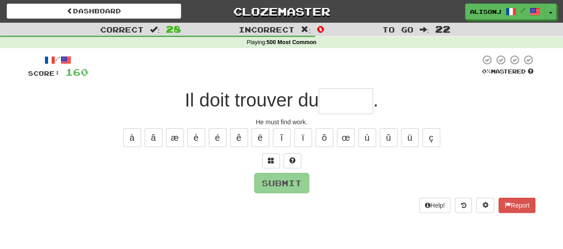
type input "*"
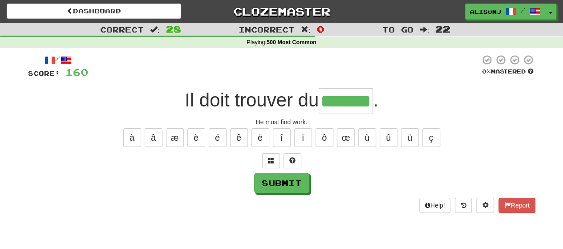
type input "*******"
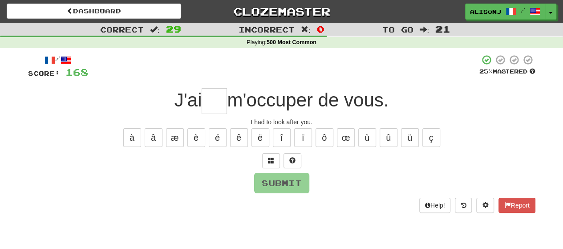
type input "*"
click at [289, 157] on span at bounding box center [292, 160] width 6 height 6
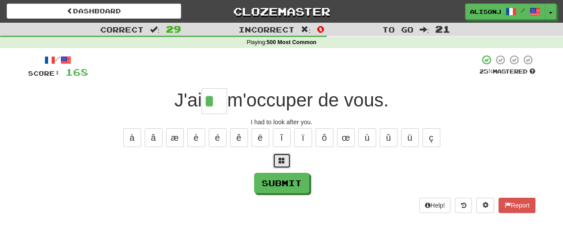
click at [285, 160] on button at bounding box center [282, 160] width 18 height 15
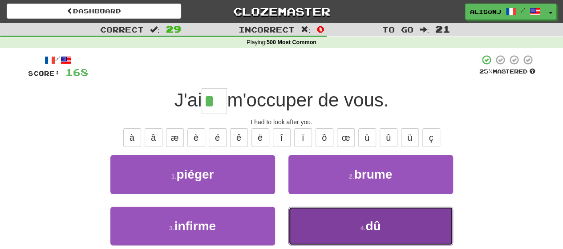
click at [324, 222] on button "4 . dû" at bounding box center [370, 226] width 165 height 39
type input "**"
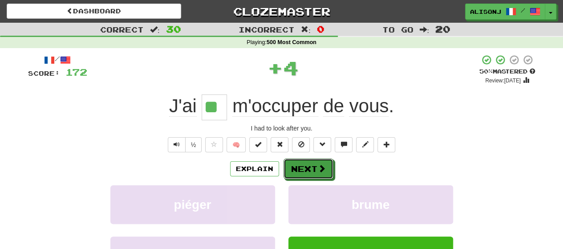
click at [304, 170] on button "Next" at bounding box center [309, 168] width 50 height 20
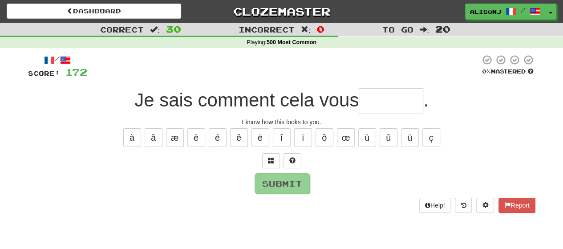
type input "*"
click at [290, 160] on span at bounding box center [292, 160] width 6 height 6
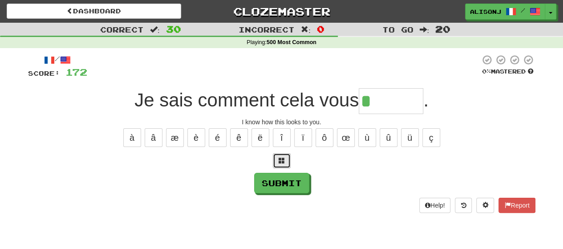
click at [287, 162] on button at bounding box center [282, 160] width 18 height 15
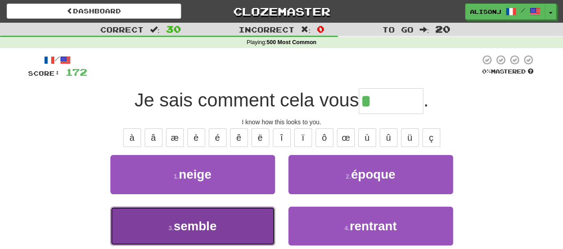
click at [231, 236] on button "3 . semble" at bounding box center [192, 226] width 165 height 39
type input "******"
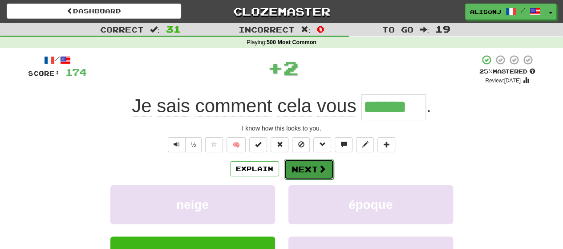
click at [323, 165] on span at bounding box center [322, 169] width 8 height 8
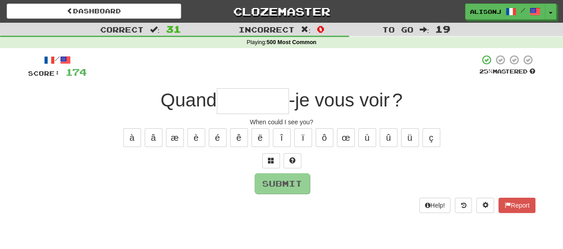
type input "*"
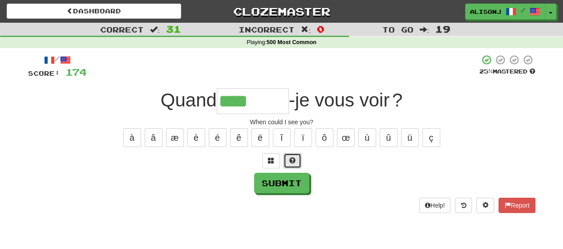
click at [296, 156] on button at bounding box center [293, 160] width 18 height 15
click at [286, 161] on button at bounding box center [282, 160] width 18 height 15
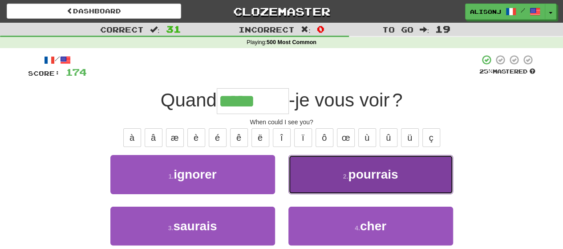
click at [323, 178] on button "2 . pourrais" at bounding box center [370, 174] width 165 height 39
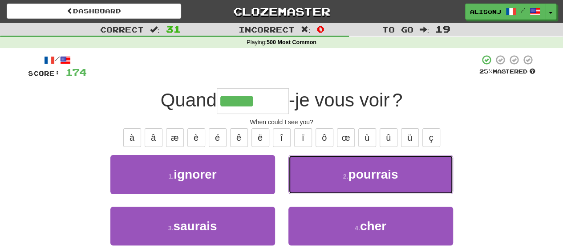
type input "********"
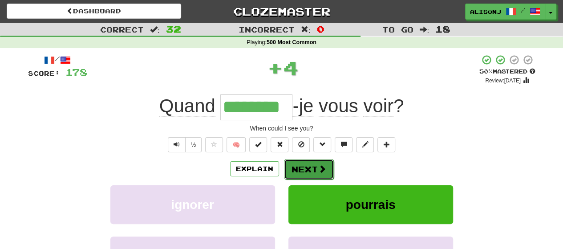
click at [320, 172] on span at bounding box center [322, 169] width 8 height 8
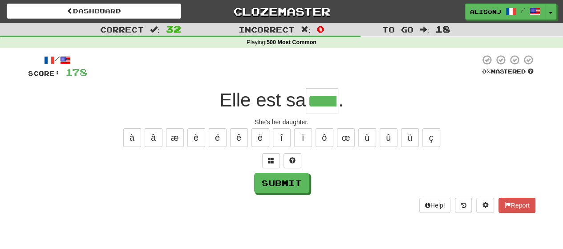
type input "*****"
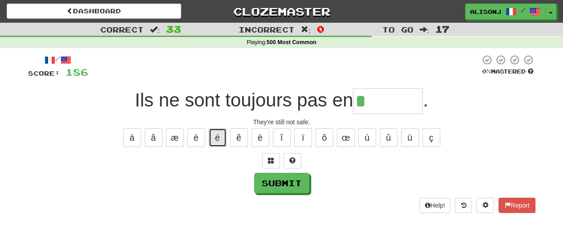
click at [215, 141] on button "é" at bounding box center [218, 137] width 18 height 19
click at [278, 137] on button "î" at bounding box center [282, 137] width 18 height 19
click at [302, 140] on button "ï" at bounding box center [303, 137] width 18 height 19
click at [214, 136] on button "é" at bounding box center [218, 137] width 18 height 19
type input "********"
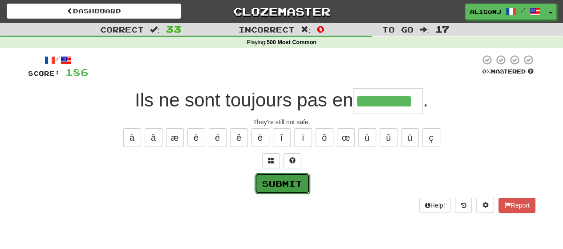
click at [298, 179] on button "Submit" at bounding box center [282, 183] width 55 height 20
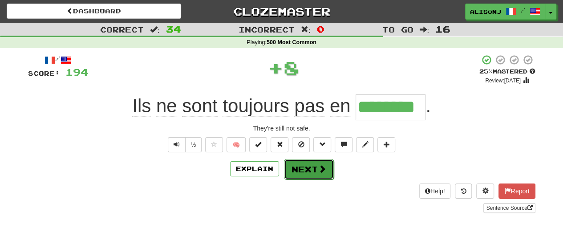
click at [302, 160] on button "Next" at bounding box center [309, 169] width 50 height 20
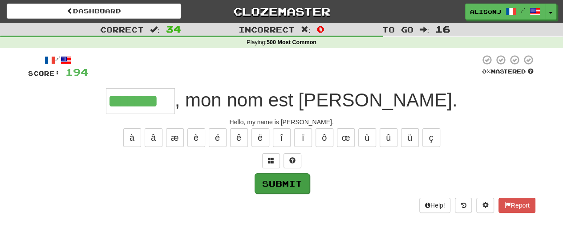
type input "*******"
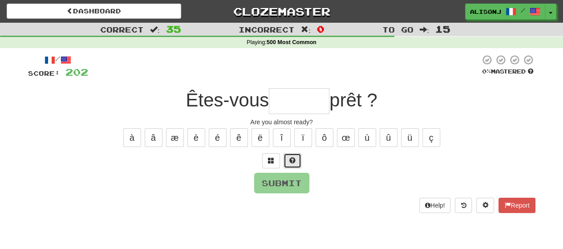
click at [296, 156] on button at bounding box center [293, 160] width 18 height 15
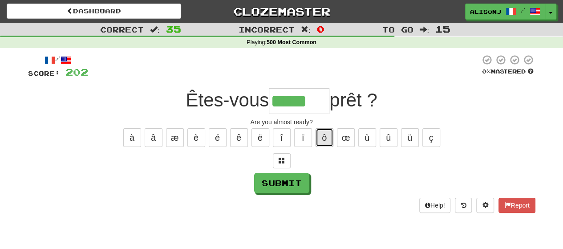
click at [325, 141] on button "ô" at bounding box center [325, 137] width 18 height 19
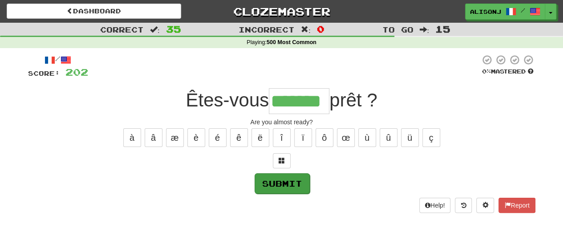
type input "*******"
click at [293, 174] on button "Submit" at bounding box center [282, 183] width 55 height 20
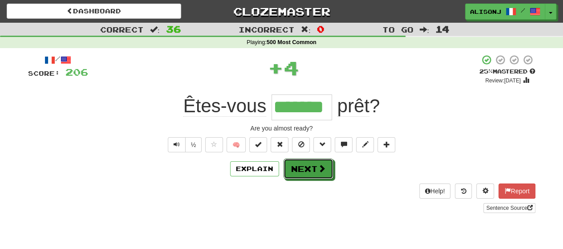
click at [298, 169] on button "Next" at bounding box center [309, 168] width 50 height 20
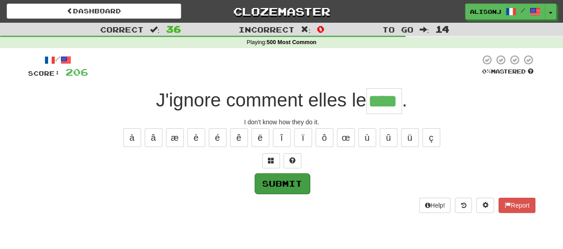
type input "****"
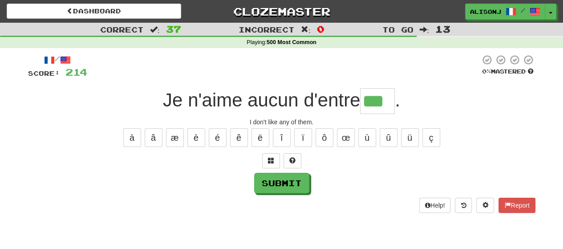
type input "***"
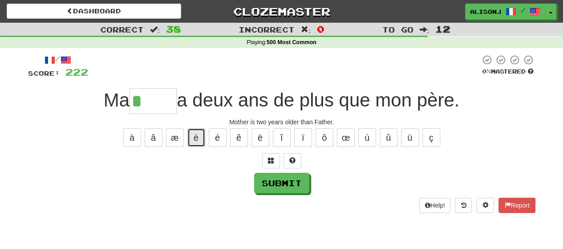
click at [197, 134] on button "è" at bounding box center [196, 137] width 18 height 19
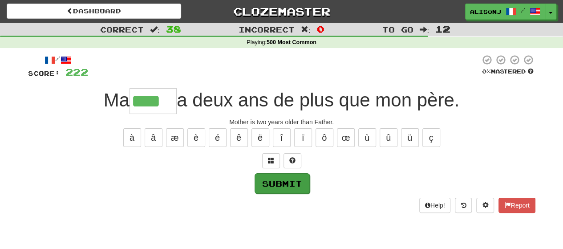
type input "****"
click at [275, 183] on button "Submit" at bounding box center [282, 183] width 55 height 20
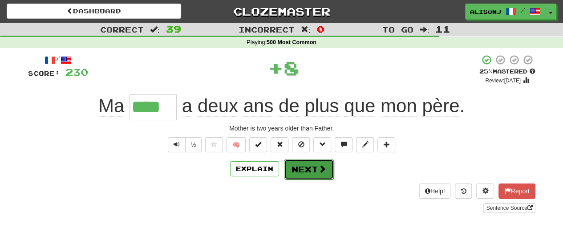
click at [293, 172] on button "Next" at bounding box center [309, 169] width 50 height 20
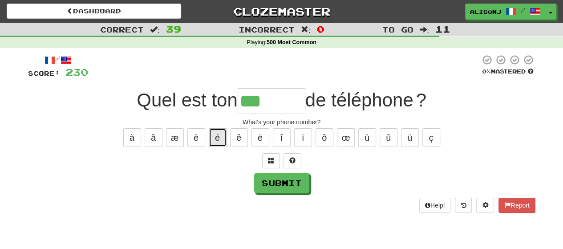
click at [221, 135] on button "é" at bounding box center [218, 137] width 18 height 19
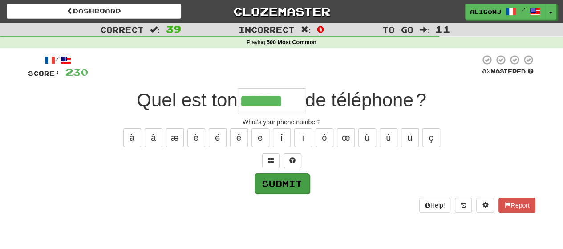
type input "******"
drag, startPoint x: 288, startPoint y: 185, endPoint x: 290, endPoint y: 180, distance: 5.2
click at [288, 184] on button "Submit" at bounding box center [281, 183] width 55 height 20
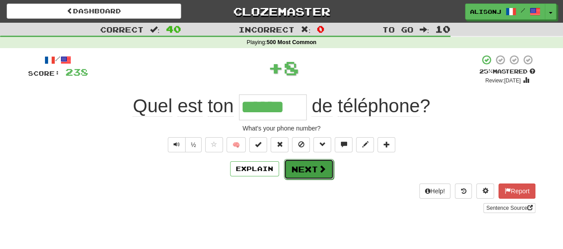
click at [307, 162] on button "Next" at bounding box center [309, 169] width 50 height 20
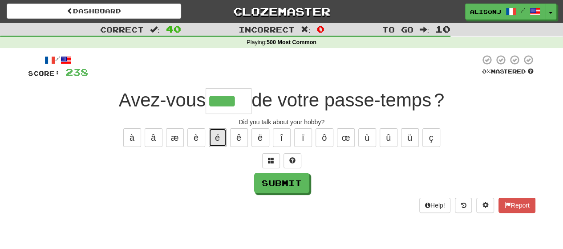
click at [222, 133] on button "é" at bounding box center [218, 137] width 18 height 19
type input "*****"
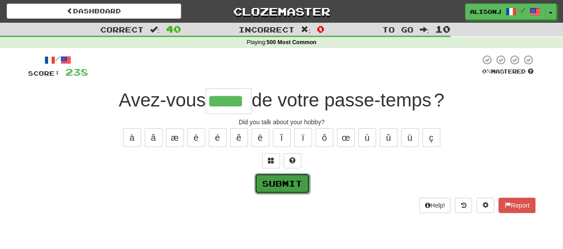
click at [262, 173] on button "Submit" at bounding box center [282, 183] width 55 height 20
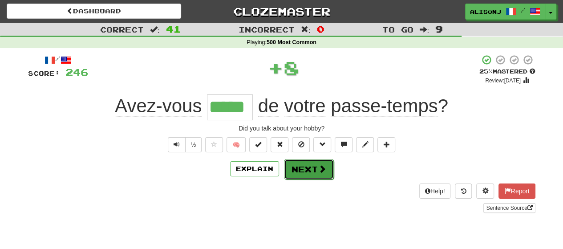
click at [289, 170] on button "Next" at bounding box center [309, 169] width 50 height 20
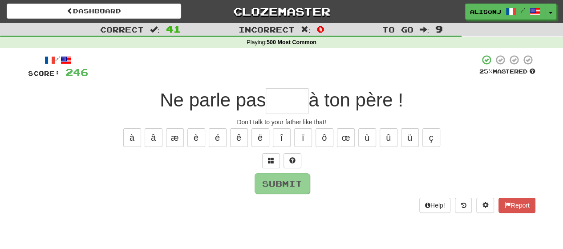
type input "*"
click at [296, 157] on button at bounding box center [293, 160] width 18 height 15
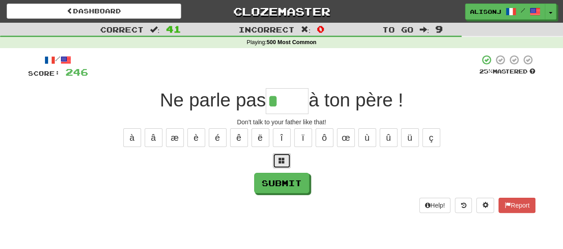
click at [280, 159] on span at bounding box center [282, 160] width 6 height 6
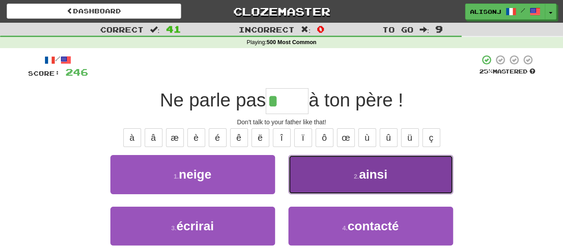
click at [345, 181] on button "2 . ainsi" at bounding box center [370, 174] width 165 height 39
type input "*****"
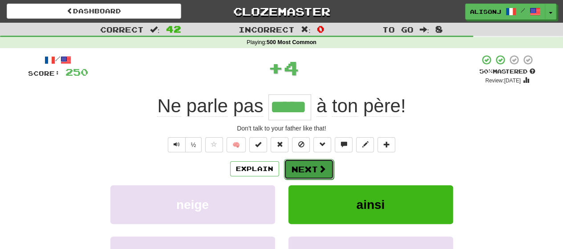
click at [308, 165] on button "Next" at bounding box center [309, 169] width 50 height 20
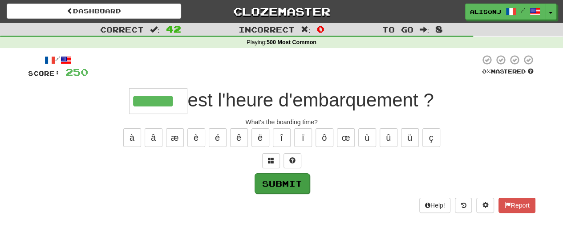
type input "******"
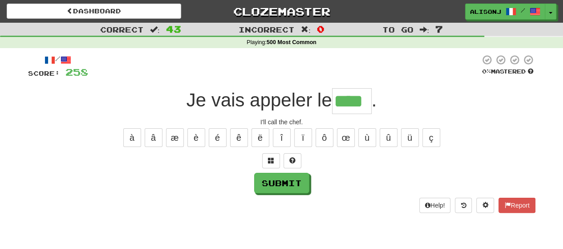
type input "****"
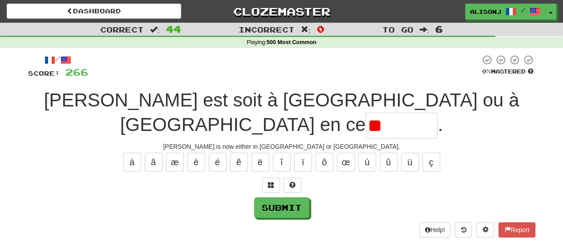
type input "*"
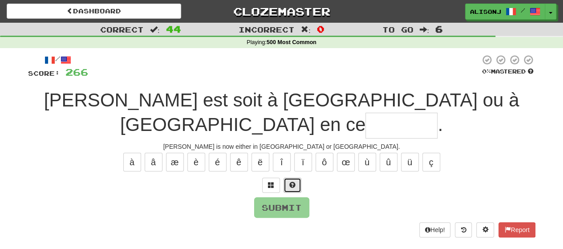
click at [292, 182] on span at bounding box center [292, 185] width 6 height 6
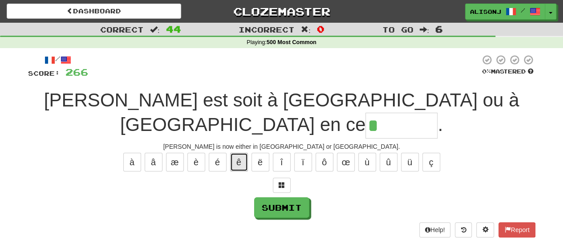
click at [243, 153] on button "ê" at bounding box center [239, 162] width 18 height 19
click at [281, 182] on span at bounding box center [282, 185] width 6 height 6
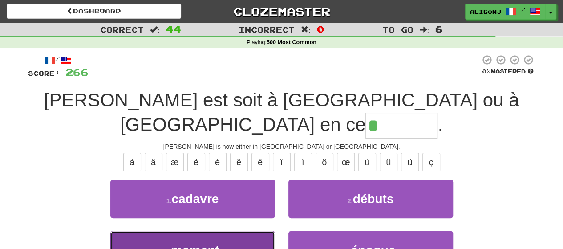
click at [235, 231] on button "3 . moment" at bounding box center [192, 250] width 165 height 39
type input "******"
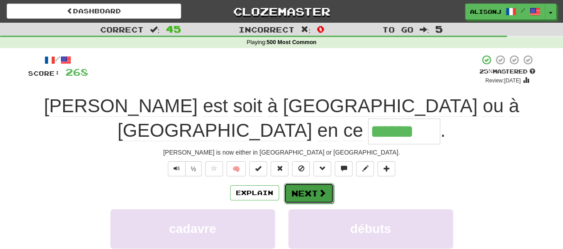
click at [295, 183] on button "Next" at bounding box center [309, 193] width 50 height 20
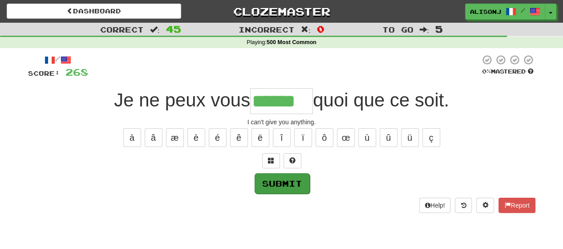
type input "******"
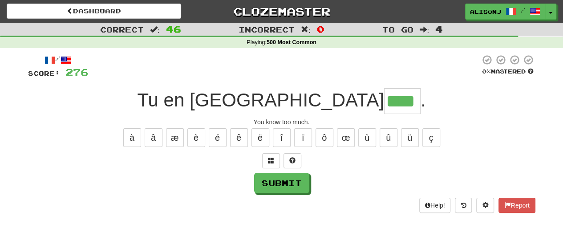
type input "****"
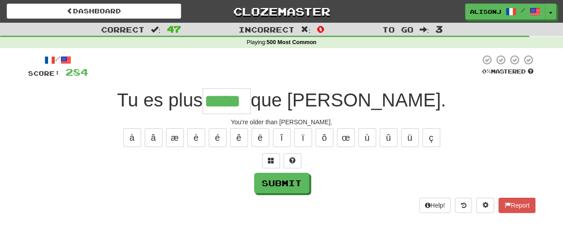
type input "*****"
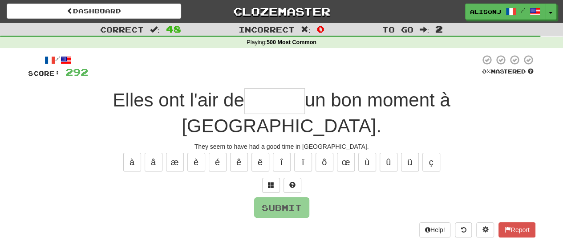
type input "*"
click at [298, 178] on button at bounding box center [293, 185] width 18 height 15
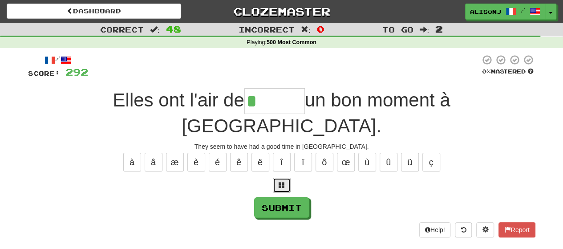
click at [286, 178] on button at bounding box center [282, 185] width 18 height 15
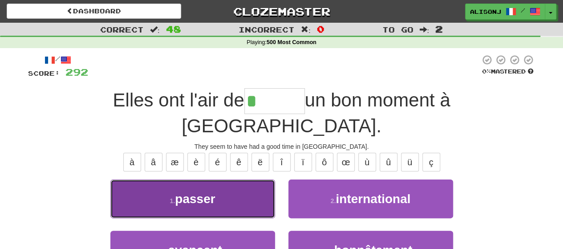
click at [230, 179] on button "1 . passer" at bounding box center [192, 198] width 165 height 39
type input "******"
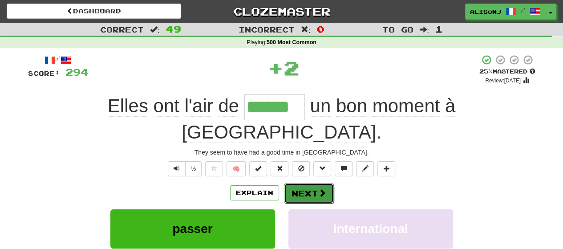
click at [317, 183] on button "Next" at bounding box center [309, 193] width 50 height 20
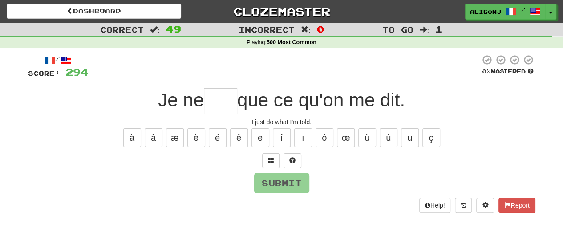
type input "*"
click at [289, 162] on span at bounding box center [292, 160] width 6 height 6
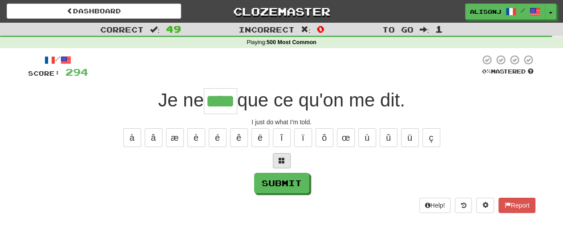
type input "****"
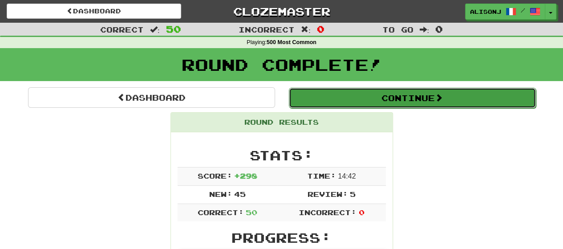
click at [354, 95] on button "Continue" at bounding box center [412, 98] width 247 height 20
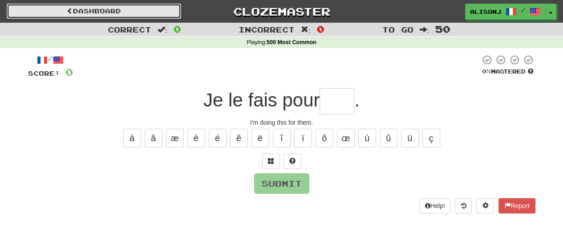
click at [89, 9] on link "Dashboard" at bounding box center [94, 11] width 174 height 15
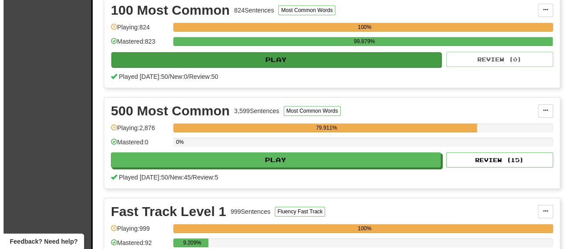
scroll to position [223, 0]
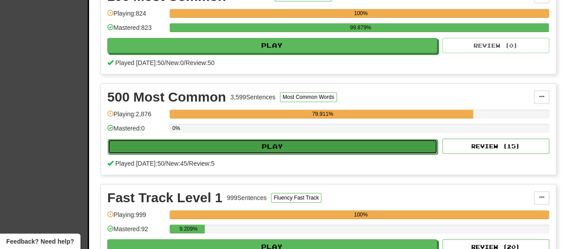
click at [275, 154] on button "Play" at bounding box center [273, 146] width 330 height 15
select select "**"
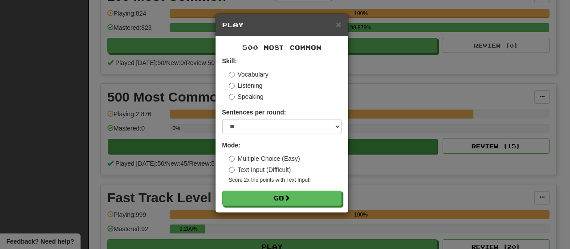
click at [275, 154] on label "Multiple Choice (Easy)" at bounding box center [264, 158] width 71 height 9
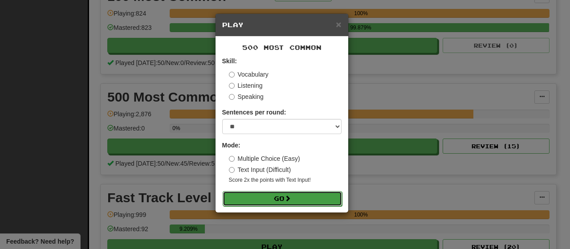
click at [265, 195] on button "Go" at bounding box center [282, 198] width 119 height 15
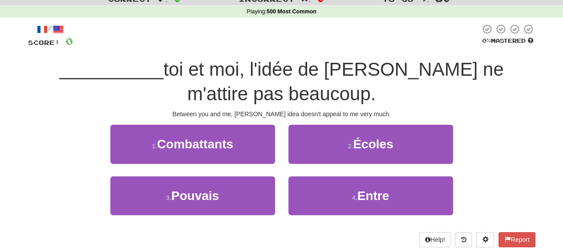
scroll to position [45, 0]
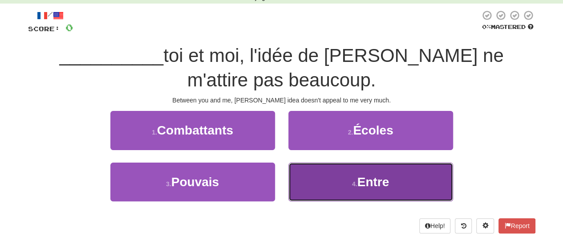
click at [380, 174] on button "4 . Entre" at bounding box center [370, 181] width 165 height 39
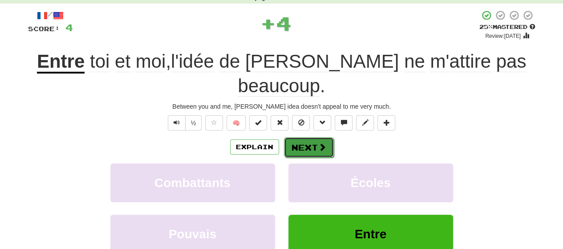
click at [319, 143] on span at bounding box center [322, 147] width 8 height 8
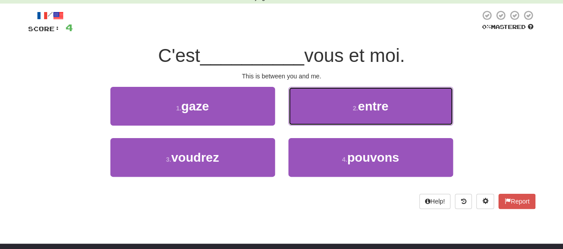
click at [319, 120] on button "2 . entre" at bounding box center [370, 106] width 165 height 39
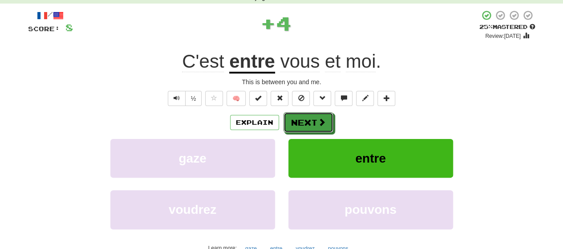
click at [319, 120] on span at bounding box center [322, 122] width 8 height 8
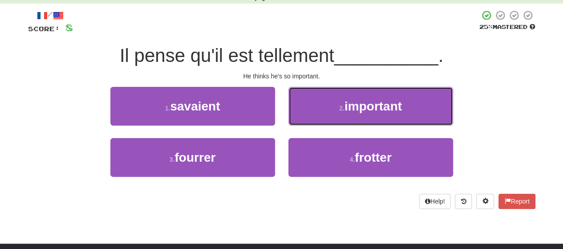
click at [319, 120] on button "2 . important" at bounding box center [370, 106] width 165 height 39
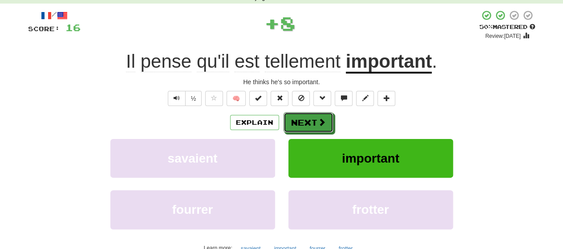
click at [319, 120] on span at bounding box center [322, 122] width 8 height 8
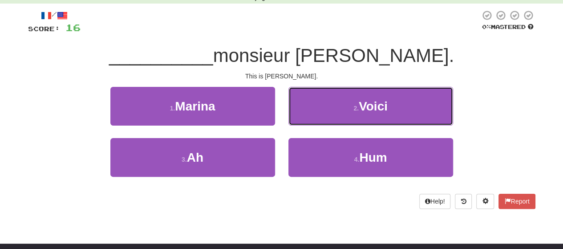
click at [319, 120] on button "2 . Voici" at bounding box center [370, 106] width 165 height 39
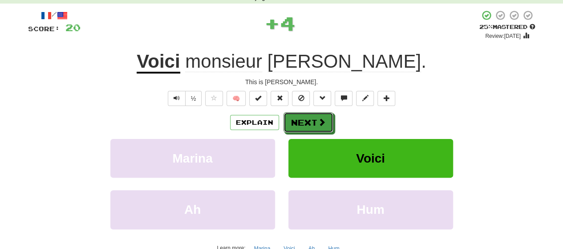
click at [319, 120] on span at bounding box center [322, 122] width 8 height 8
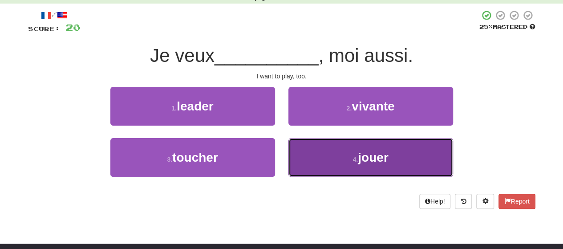
click at [313, 153] on button "4 . jouer" at bounding box center [370, 157] width 165 height 39
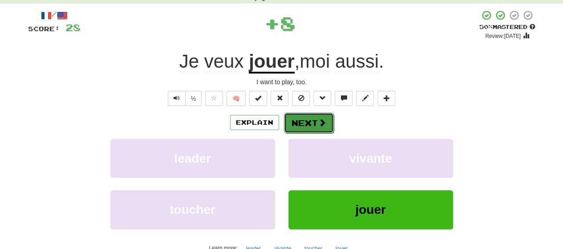
click at [315, 118] on button "Next" at bounding box center [309, 123] width 50 height 20
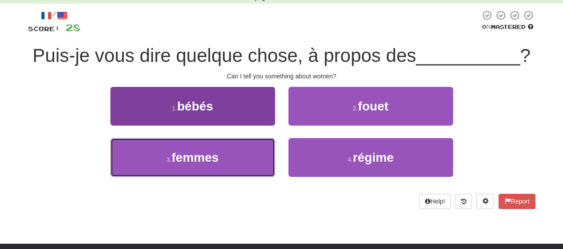
click at [255, 173] on button "3 . femmes" at bounding box center [192, 157] width 165 height 39
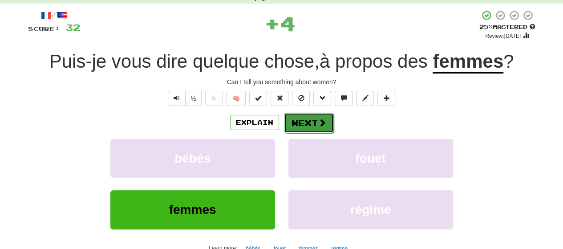
click at [312, 125] on button "Next" at bounding box center [309, 123] width 50 height 20
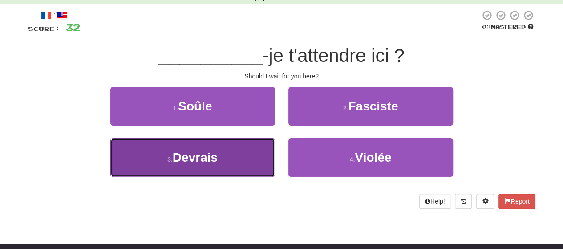
click at [219, 169] on button "3 . Devrais" at bounding box center [192, 157] width 165 height 39
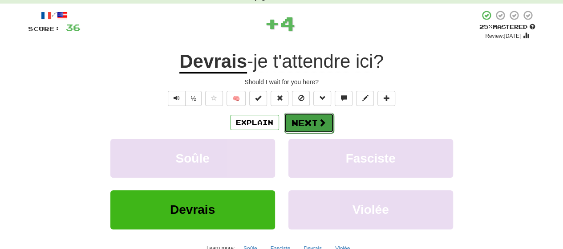
click at [302, 119] on button "Next" at bounding box center [309, 123] width 50 height 20
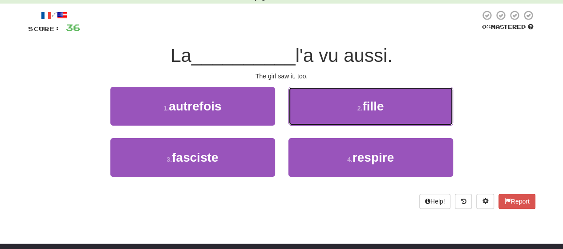
click at [302, 119] on button "2 . fille" at bounding box center [370, 106] width 165 height 39
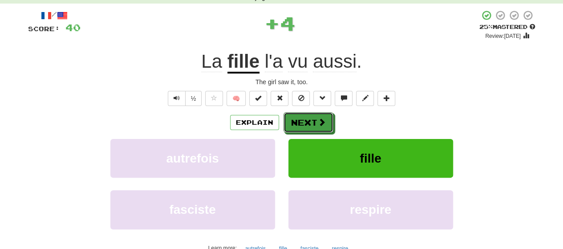
click at [302, 119] on button "Next" at bounding box center [309, 122] width 50 height 20
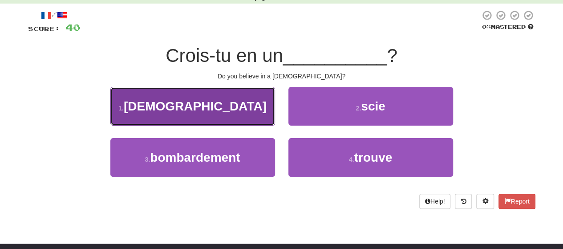
click at [226, 113] on button "1 . [DEMOGRAPHIC_DATA]" at bounding box center [192, 106] width 165 height 39
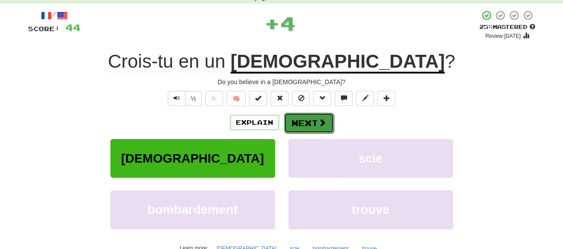
click at [318, 121] on span at bounding box center [322, 122] width 8 height 8
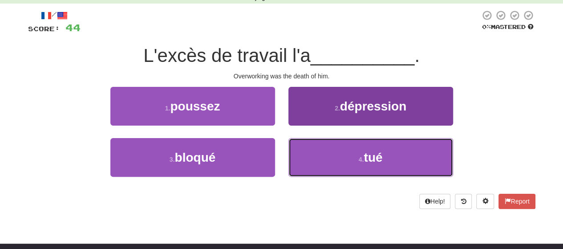
click at [319, 155] on button "4 . tué" at bounding box center [370, 157] width 165 height 39
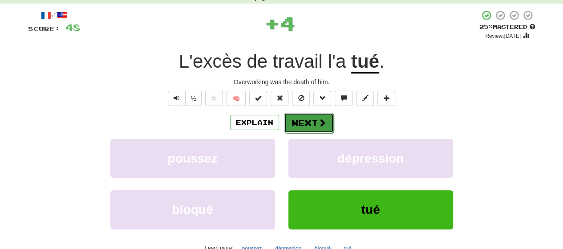
drag, startPoint x: 318, startPoint y: 124, endPoint x: 318, endPoint y: 118, distance: 5.8
click at [318, 118] on span at bounding box center [322, 122] width 8 height 8
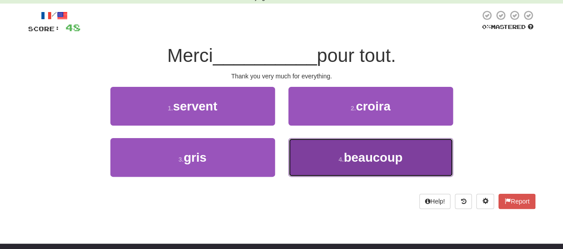
click at [327, 156] on button "4 . beaucoup" at bounding box center [370, 157] width 165 height 39
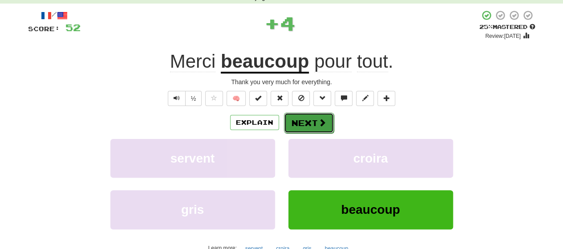
click at [321, 115] on button "Next" at bounding box center [309, 123] width 50 height 20
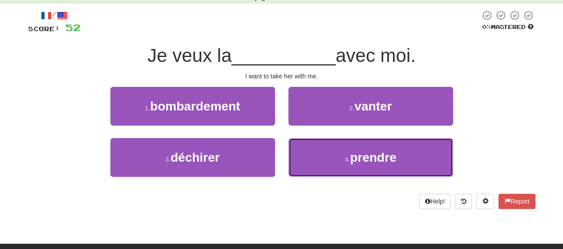
drag, startPoint x: 321, startPoint y: 161, endPoint x: 320, endPoint y: 132, distance: 28.5
click at [321, 156] on button "4 . prendre" at bounding box center [370, 157] width 165 height 39
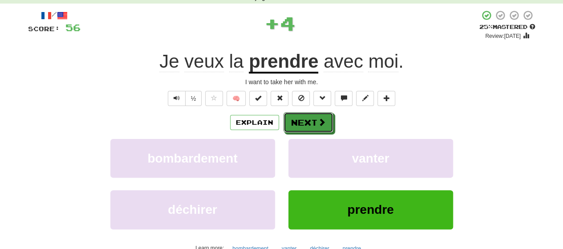
click at [318, 122] on span at bounding box center [322, 122] width 8 height 8
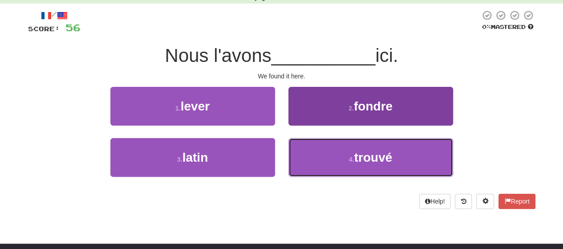
drag, startPoint x: 321, startPoint y: 152, endPoint x: 321, endPoint y: 141, distance: 10.7
click at [321, 150] on button "4 . trouvé" at bounding box center [370, 157] width 165 height 39
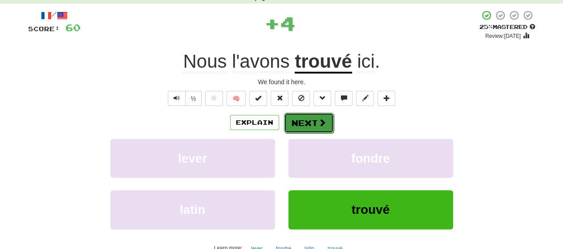
click at [321, 114] on button "Next" at bounding box center [309, 123] width 50 height 20
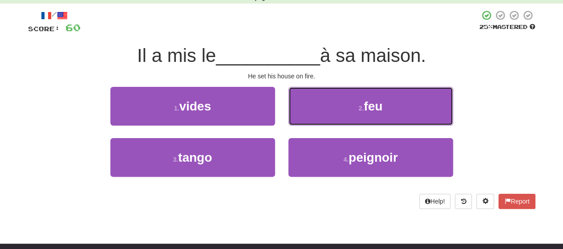
click at [321, 114] on button "2 . feu" at bounding box center [370, 106] width 165 height 39
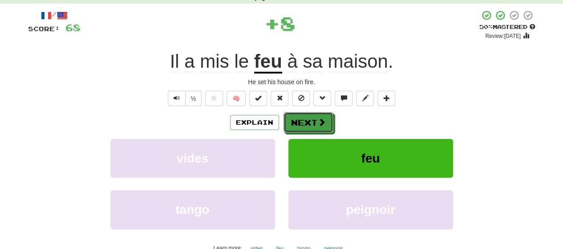
click at [321, 114] on button "Next" at bounding box center [309, 122] width 50 height 20
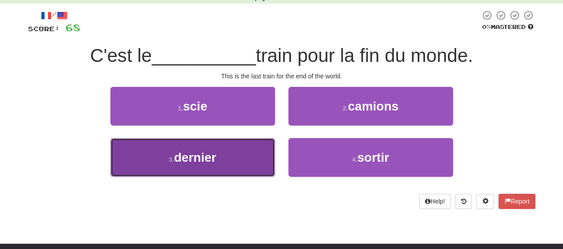
click at [263, 157] on button "3 . dernier" at bounding box center [192, 157] width 165 height 39
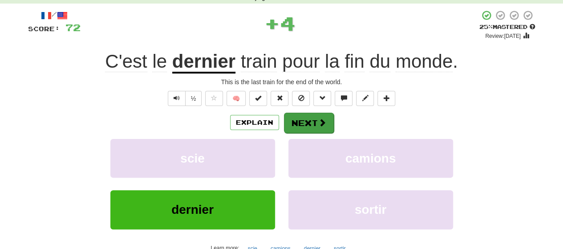
click at [328, 122] on div "Explain Next" at bounding box center [281, 122] width 507 height 20
click at [328, 122] on button "Next" at bounding box center [309, 123] width 50 height 20
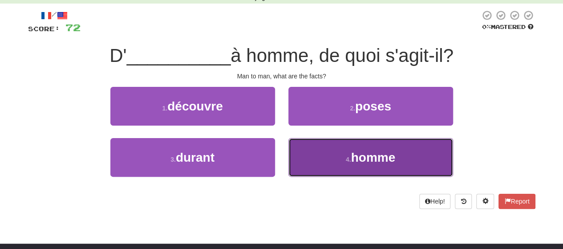
click at [331, 156] on button "4 . homme" at bounding box center [370, 157] width 165 height 39
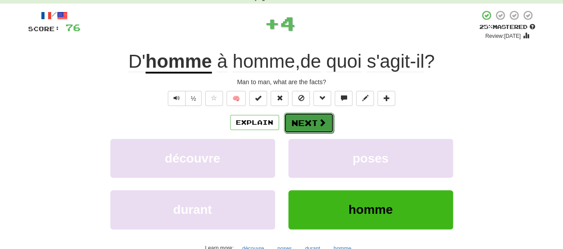
click at [329, 120] on button "Next" at bounding box center [309, 123] width 50 height 20
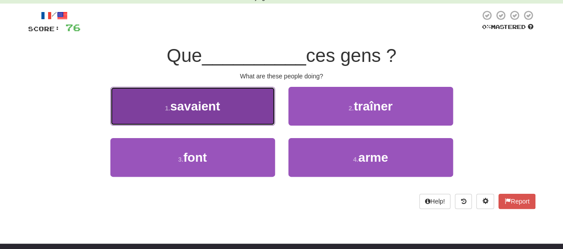
click at [268, 119] on button "1 . savaient" at bounding box center [192, 106] width 165 height 39
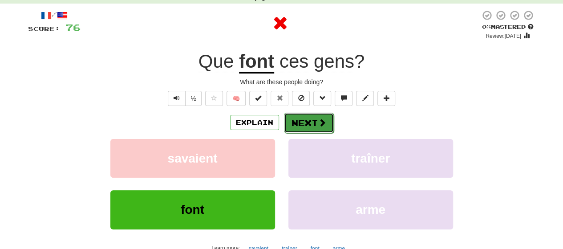
click at [327, 118] on button "Next" at bounding box center [309, 123] width 50 height 20
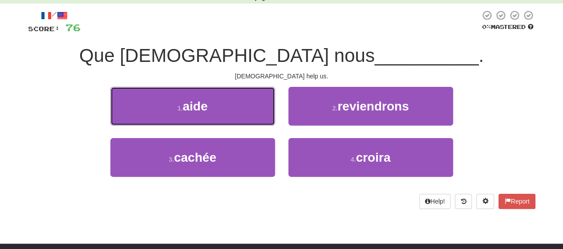
drag, startPoint x: 206, startPoint y: 110, endPoint x: 233, endPoint y: 108, distance: 27.7
click at [209, 109] on button "1 . aide" at bounding box center [192, 106] width 165 height 39
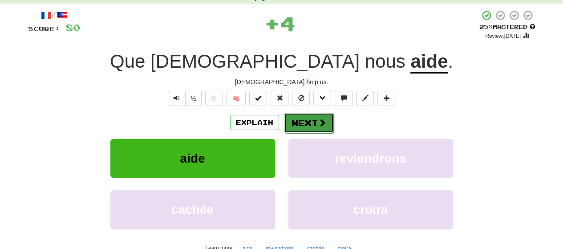
click at [298, 119] on button "Next" at bounding box center [309, 123] width 50 height 20
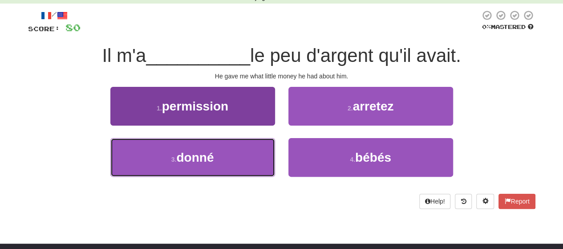
click at [247, 147] on button "3 . donné" at bounding box center [192, 157] width 165 height 39
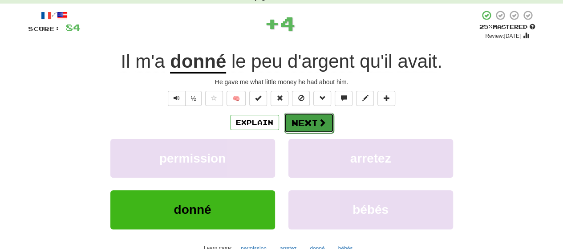
click at [318, 122] on span at bounding box center [322, 122] width 8 height 8
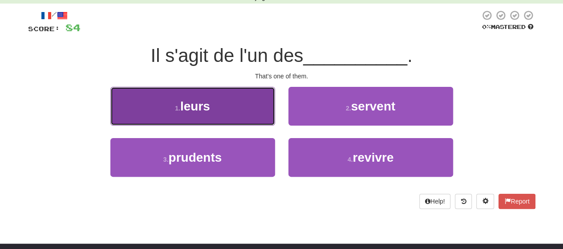
click at [263, 118] on button "1 . leurs" at bounding box center [192, 106] width 165 height 39
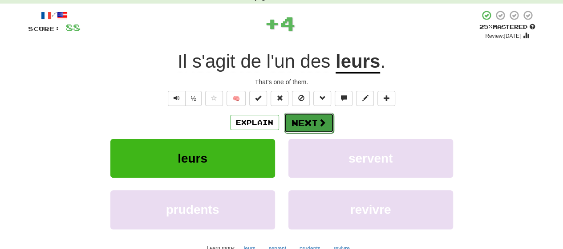
click at [304, 120] on button "Next" at bounding box center [309, 123] width 50 height 20
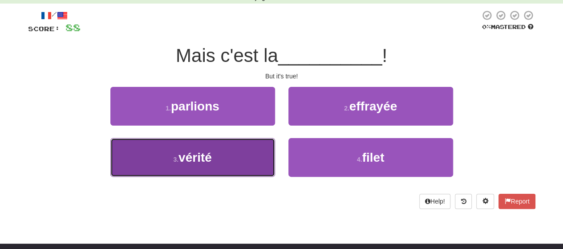
click at [234, 157] on button "3 . vérité" at bounding box center [192, 157] width 165 height 39
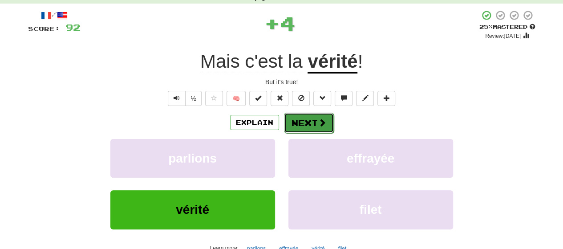
click at [301, 124] on button "Next" at bounding box center [309, 123] width 50 height 20
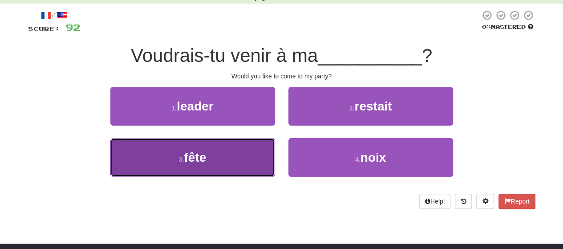
click at [218, 147] on button "3 . fête" at bounding box center [192, 157] width 165 height 39
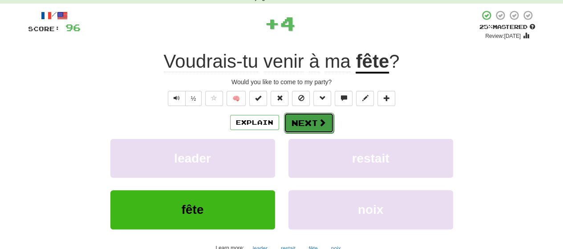
click at [303, 121] on button "Next" at bounding box center [309, 123] width 50 height 20
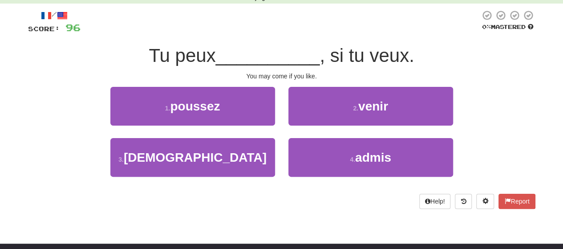
click at [282, 114] on div "2 . venir" at bounding box center [371, 112] width 178 height 51
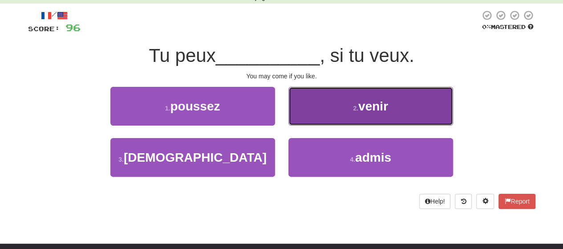
click at [418, 113] on button "2 . venir" at bounding box center [370, 106] width 165 height 39
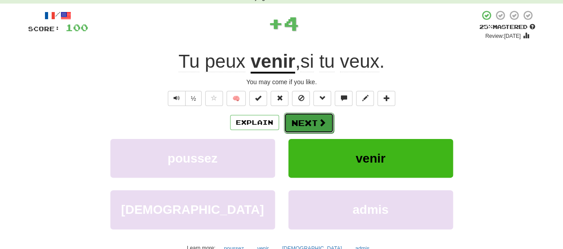
click at [326, 116] on button "Next" at bounding box center [309, 123] width 50 height 20
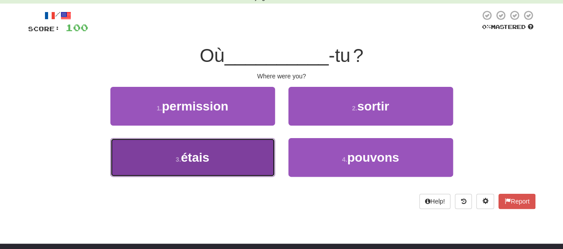
click at [235, 161] on button "3 . étais" at bounding box center [192, 157] width 165 height 39
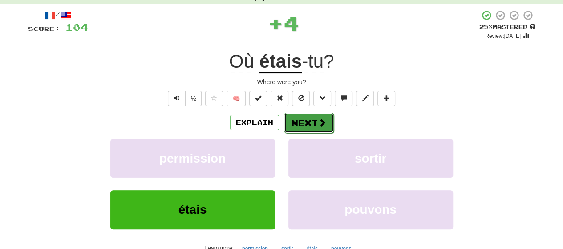
click at [297, 117] on button "Next" at bounding box center [309, 123] width 50 height 20
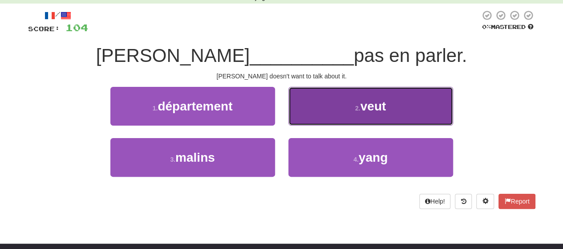
click at [300, 116] on button "2 . veut" at bounding box center [370, 106] width 165 height 39
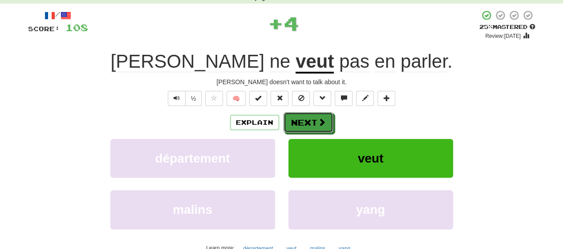
click at [300, 116] on button "Next" at bounding box center [309, 122] width 50 height 20
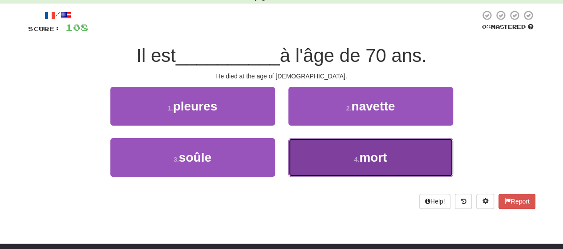
click at [326, 153] on button "4 . mort" at bounding box center [370, 157] width 165 height 39
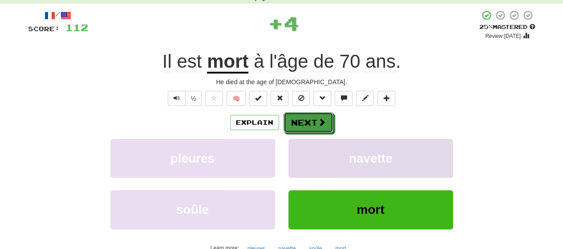
click at [321, 119] on span at bounding box center [322, 122] width 8 height 8
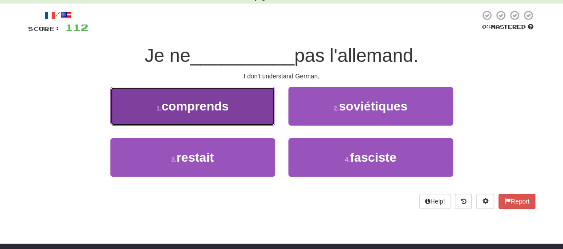
click at [200, 106] on span "comprends" at bounding box center [195, 106] width 67 height 14
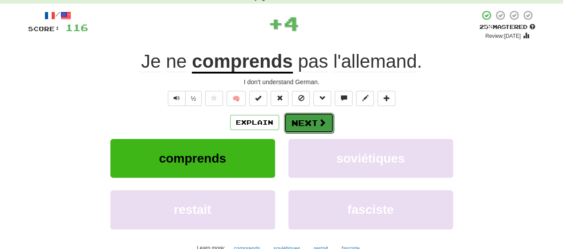
click at [302, 120] on button "Next" at bounding box center [309, 123] width 50 height 20
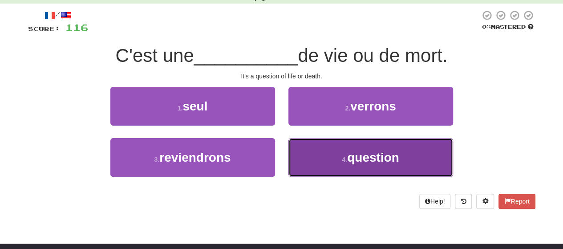
drag, startPoint x: 325, startPoint y: 156, endPoint x: 317, endPoint y: 134, distance: 24.1
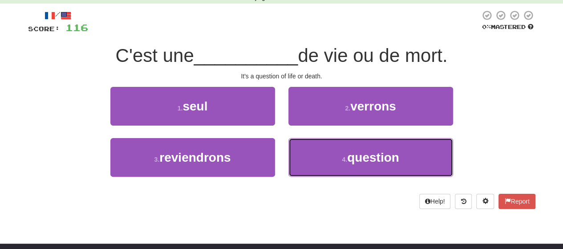
click at [325, 154] on button "4 . question" at bounding box center [370, 157] width 165 height 39
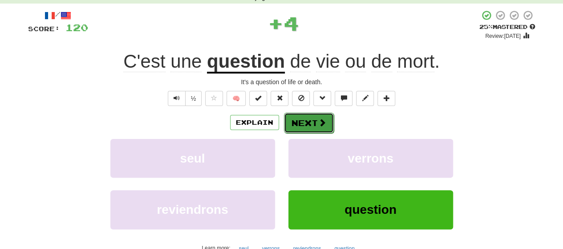
click at [315, 127] on button "Next" at bounding box center [309, 123] width 50 height 20
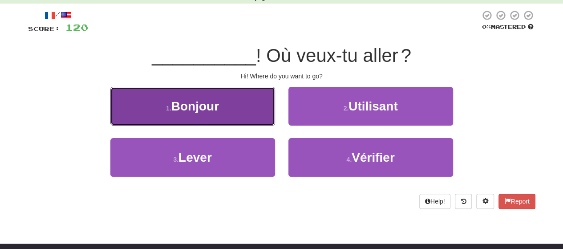
click at [244, 113] on button "1 . Bonjour" at bounding box center [192, 106] width 165 height 39
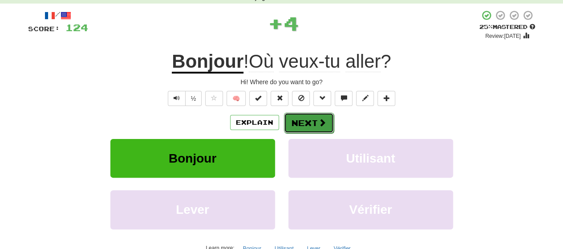
click at [315, 124] on button "Next" at bounding box center [309, 123] width 50 height 20
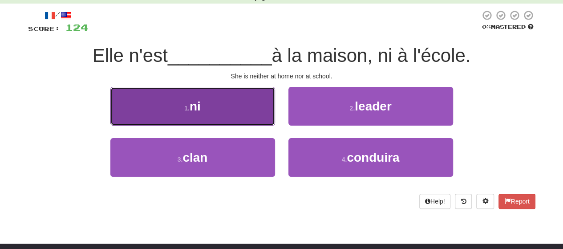
click at [251, 113] on button "1 . ni" at bounding box center [192, 106] width 165 height 39
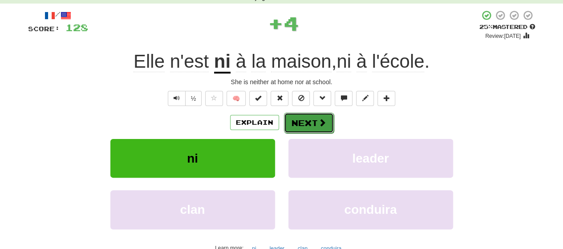
click at [325, 119] on button "Next" at bounding box center [309, 123] width 50 height 20
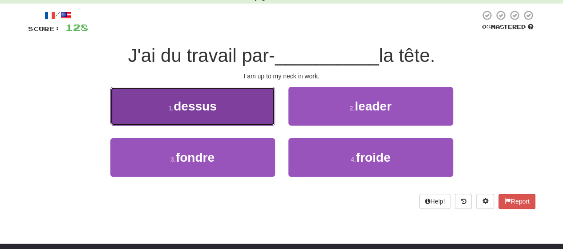
click at [211, 112] on span "dessus" at bounding box center [195, 106] width 43 height 14
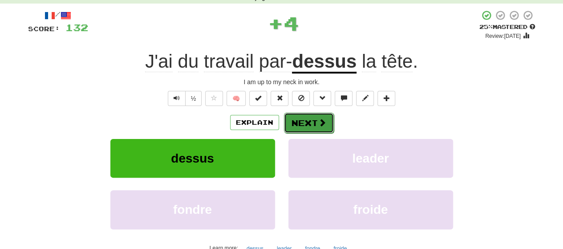
click at [304, 116] on button "Next" at bounding box center [309, 123] width 50 height 20
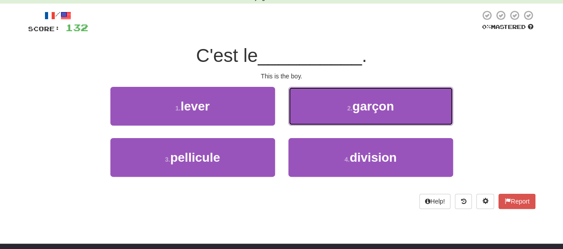
click at [304, 116] on button "2 . garçon" at bounding box center [370, 106] width 165 height 39
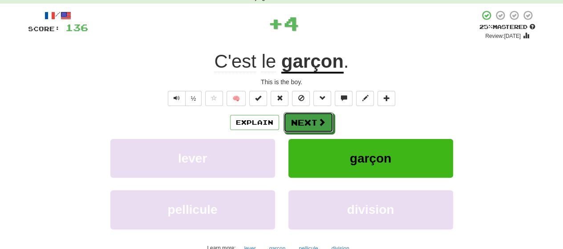
click at [304, 116] on button "Next" at bounding box center [309, 122] width 50 height 20
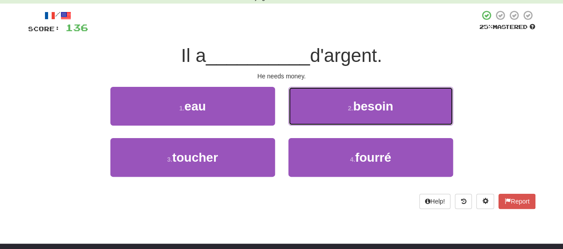
click at [304, 116] on button "2 . besoin" at bounding box center [370, 106] width 165 height 39
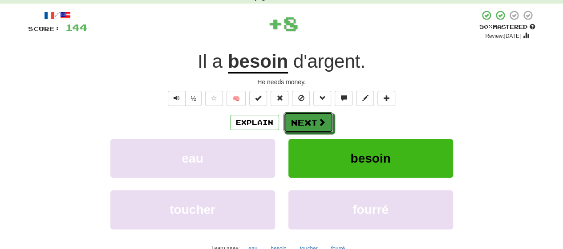
click at [304, 116] on button "Next" at bounding box center [309, 122] width 50 height 20
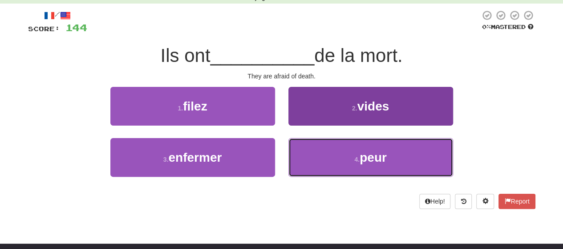
click at [306, 148] on button "4 . peur" at bounding box center [370, 157] width 165 height 39
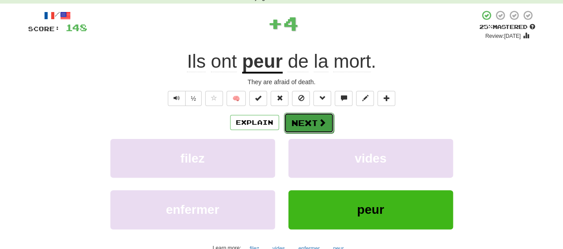
click at [304, 123] on button "Next" at bounding box center [309, 123] width 50 height 20
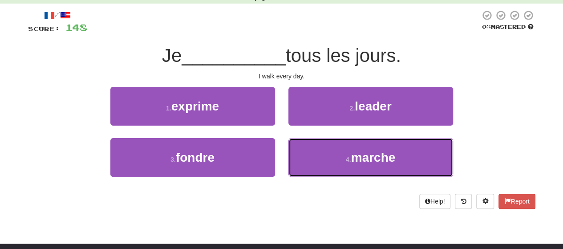
drag, startPoint x: 322, startPoint y: 157, endPoint x: 317, endPoint y: 133, distance: 24.1
click at [322, 152] on button "4 . [GEOGRAPHIC_DATA]" at bounding box center [370, 157] width 165 height 39
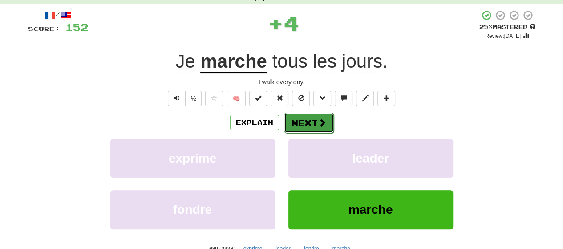
click at [313, 121] on button "Next" at bounding box center [309, 123] width 50 height 20
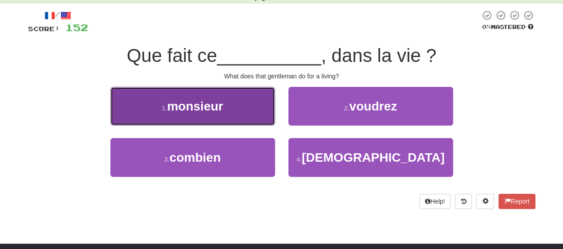
click at [261, 112] on button "1 . monsieur" at bounding box center [192, 106] width 165 height 39
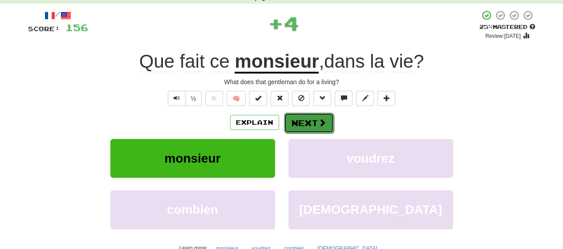
click at [315, 126] on button "Next" at bounding box center [309, 123] width 50 height 20
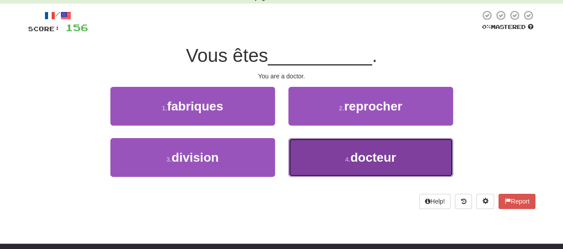
click at [324, 156] on button "4 . docteur" at bounding box center [370, 157] width 165 height 39
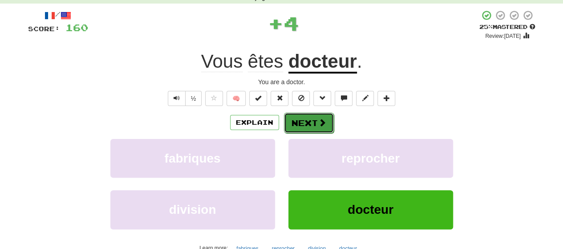
click at [320, 125] on span at bounding box center [322, 122] width 8 height 8
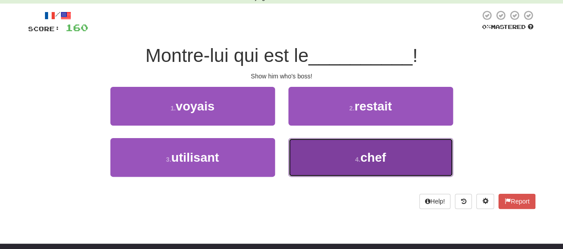
click at [321, 149] on button "4 . chef" at bounding box center [370, 157] width 165 height 39
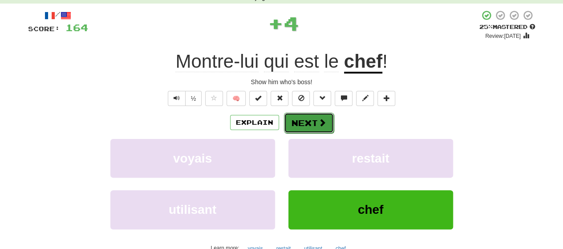
click at [321, 117] on button "Next" at bounding box center [309, 123] width 50 height 20
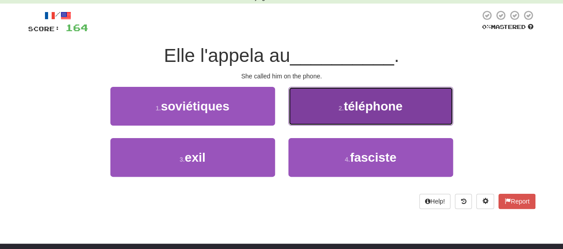
click at [296, 113] on button "2 . téléphone" at bounding box center [370, 106] width 165 height 39
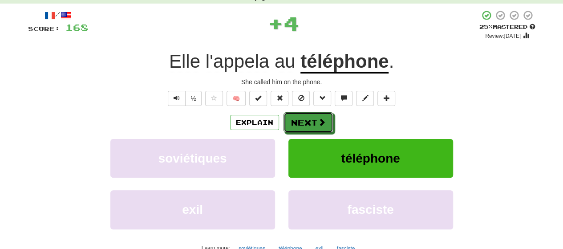
click at [296, 113] on button "Next" at bounding box center [309, 122] width 50 height 20
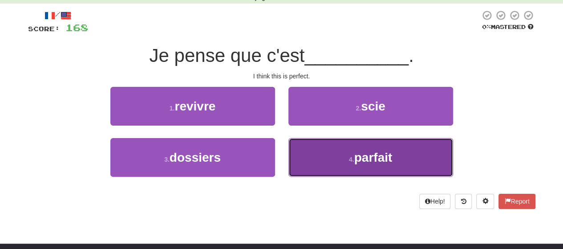
click at [318, 155] on button "4 . parfait" at bounding box center [370, 157] width 165 height 39
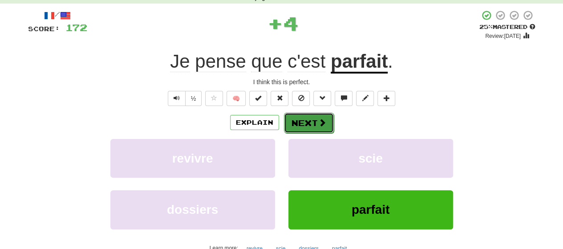
click at [316, 125] on button "Next" at bounding box center [309, 123] width 50 height 20
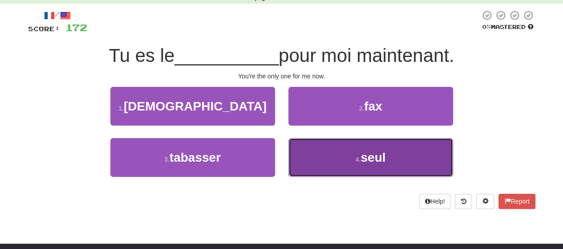
click at [317, 151] on button "4 . [GEOGRAPHIC_DATA]" at bounding box center [370, 157] width 165 height 39
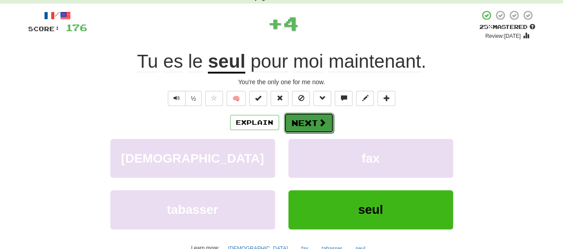
click at [318, 119] on span at bounding box center [322, 122] width 8 height 8
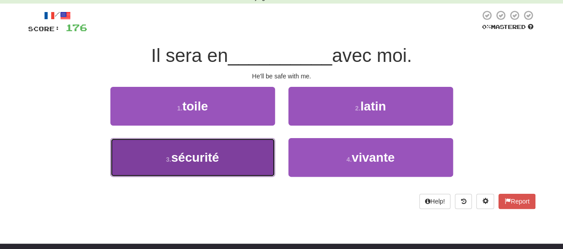
drag, startPoint x: 256, startPoint y: 155, endPoint x: 261, endPoint y: 148, distance: 8.5
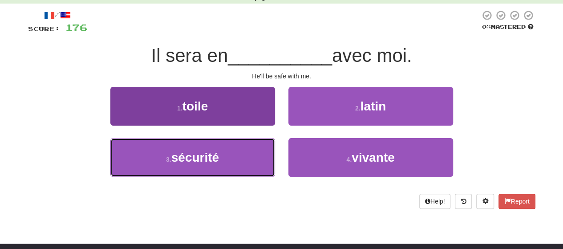
click at [257, 154] on button "3 . sécurité" at bounding box center [192, 157] width 165 height 39
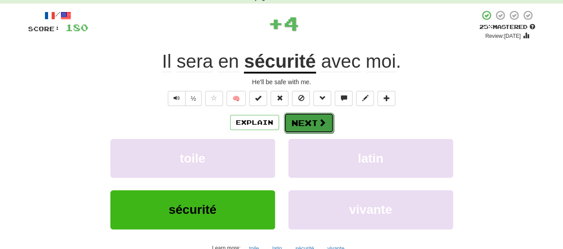
click at [321, 121] on span at bounding box center [322, 122] width 8 height 8
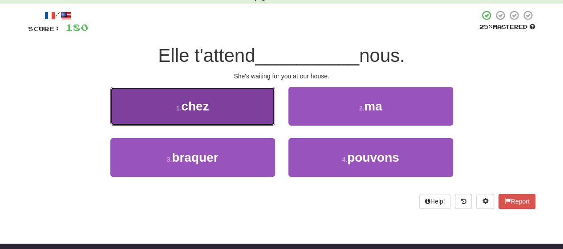
click at [196, 109] on span "chez" at bounding box center [195, 106] width 28 height 14
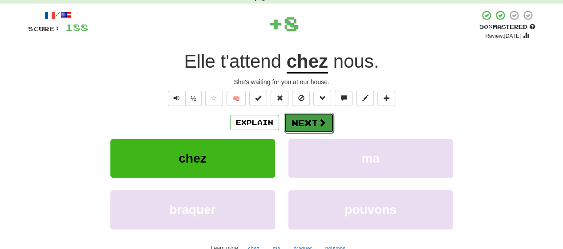
click at [296, 127] on button "Next" at bounding box center [309, 123] width 50 height 20
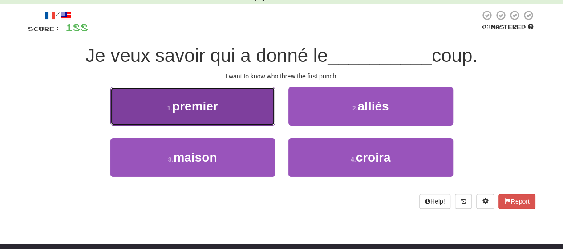
click at [204, 106] on span "premier" at bounding box center [195, 106] width 46 height 14
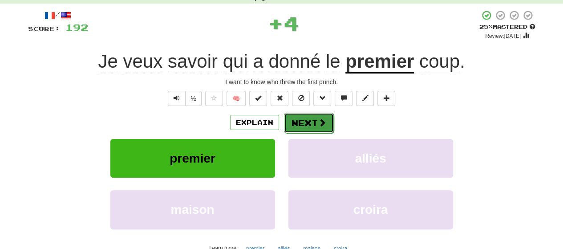
click at [313, 118] on button "Next" at bounding box center [309, 123] width 50 height 20
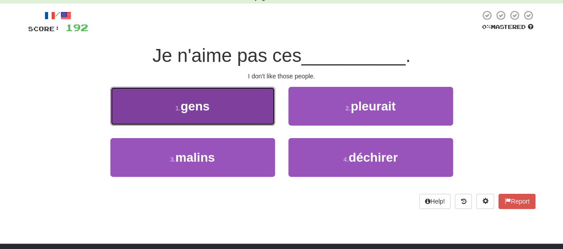
click at [183, 109] on span "gens" at bounding box center [195, 106] width 29 height 14
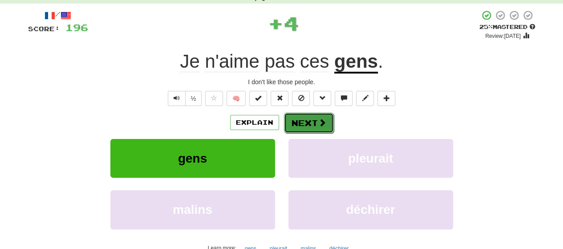
drag, startPoint x: 288, startPoint y: 120, endPoint x: 300, endPoint y: 124, distance: 12.7
click at [300, 124] on button "Next" at bounding box center [309, 123] width 50 height 20
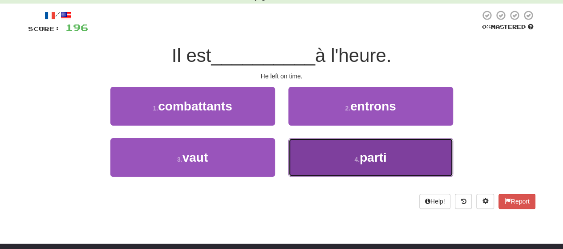
click at [326, 149] on button "4 . parti" at bounding box center [370, 157] width 165 height 39
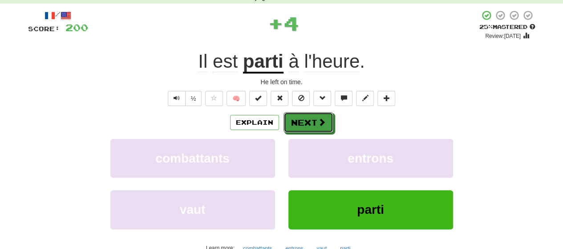
click at [318, 123] on span at bounding box center [322, 122] width 8 height 8
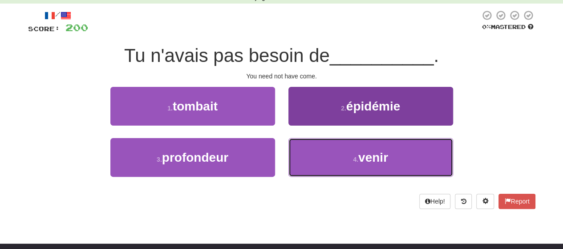
drag, startPoint x: 315, startPoint y: 164, endPoint x: 313, endPoint y: 151, distance: 13.5
click at [314, 155] on button "4 . venir" at bounding box center [370, 157] width 165 height 39
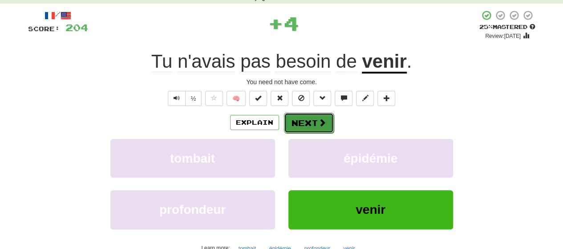
click at [311, 122] on button "Next" at bounding box center [309, 123] width 50 height 20
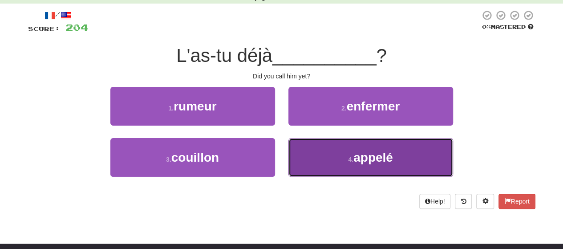
click at [307, 149] on button "4 . appelé" at bounding box center [370, 157] width 165 height 39
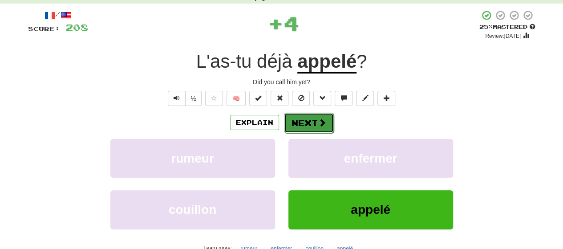
click at [301, 125] on button "Next" at bounding box center [309, 123] width 50 height 20
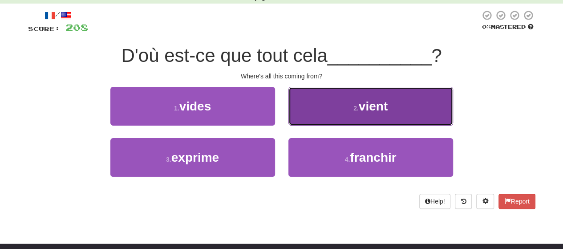
click at [300, 121] on button "2 . vient" at bounding box center [370, 106] width 165 height 39
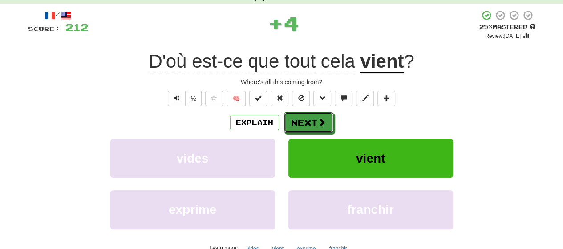
click at [300, 121] on button "Next" at bounding box center [309, 122] width 50 height 20
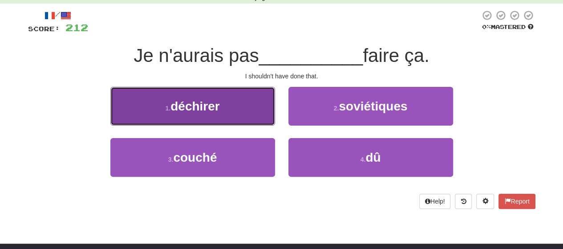
click at [218, 109] on span "déchirer" at bounding box center [194, 106] width 49 height 14
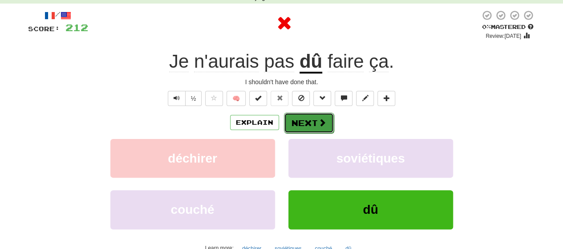
click at [311, 114] on button "Next" at bounding box center [309, 123] width 50 height 20
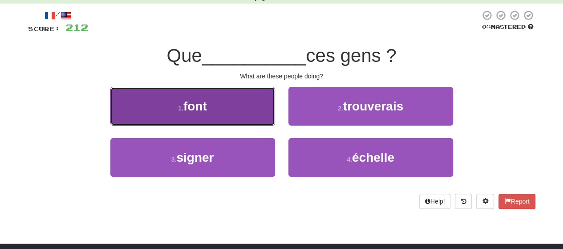
click at [196, 109] on span "font" at bounding box center [195, 106] width 24 height 14
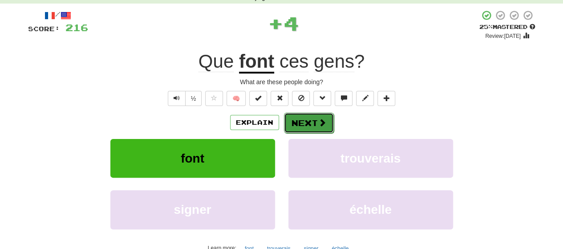
click at [307, 121] on button "Next" at bounding box center [309, 123] width 50 height 20
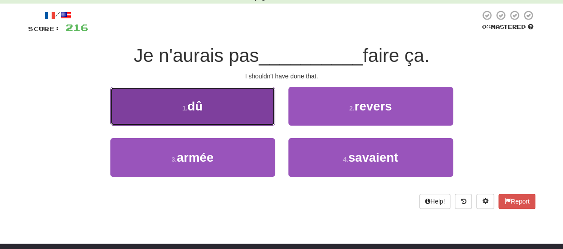
click at [191, 112] on span "dû" at bounding box center [194, 106] width 15 height 14
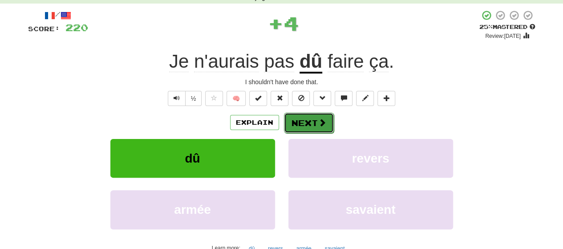
click at [298, 123] on button "Next" at bounding box center [309, 123] width 50 height 20
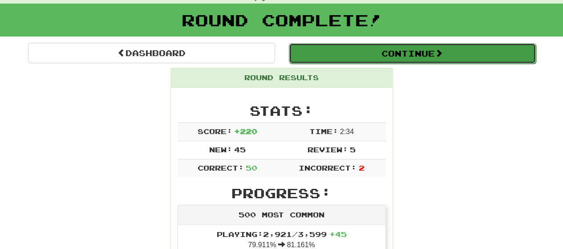
click at [458, 48] on button "Continue" at bounding box center [412, 53] width 247 height 20
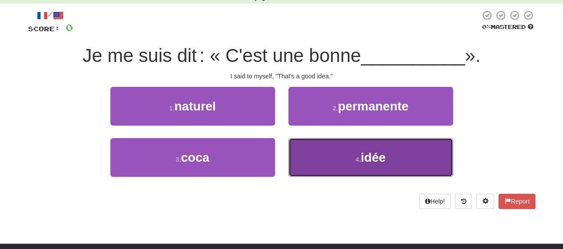
click at [322, 150] on button "4 . idée" at bounding box center [370, 157] width 165 height 39
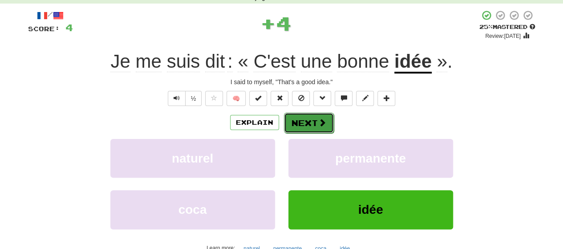
click at [313, 118] on button "Next" at bounding box center [309, 123] width 50 height 20
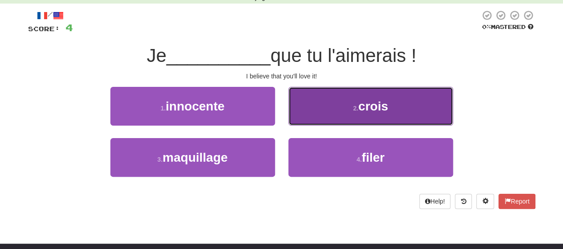
click at [314, 112] on button "2 . crois" at bounding box center [370, 106] width 165 height 39
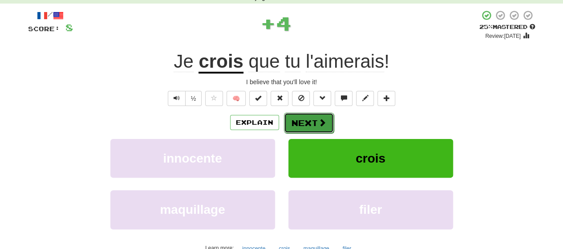
click at [308, 119] on button "Next" at bounding box center [309, 123] width 50 height 20
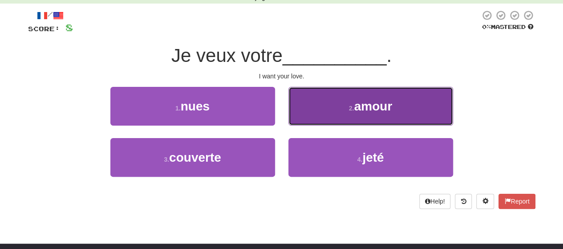
click at [308, 113] on button "2 . amour" at bounding box center [370, 106] width 165 height 39
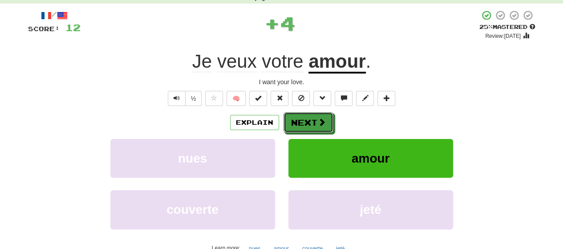
click at [308, 113] on button "Next" at bounding box center [309, 122] width 50 height 20
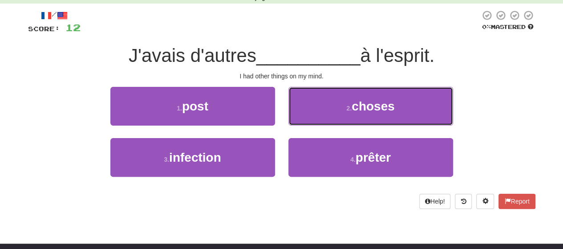
click at [308, 113] on button "2 . choses" at bounding box center [370, 106] width 165 height 39
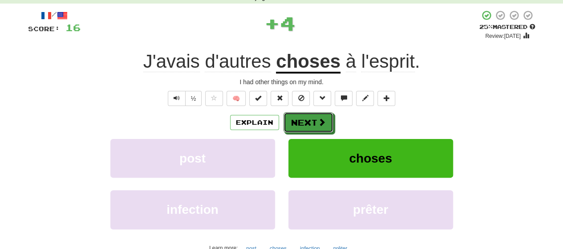
click at [308, 113] on button "Next" at bounding box center [309, 122] width 50 height 20
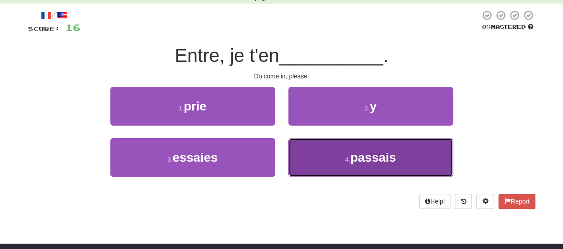
click at [315, 164] on button "4 . passais" at bounding box center [370, 157] width 165 height 39
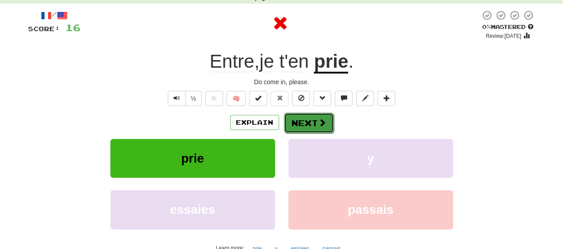
click at [321, 126] on span at bounding box center [322, 122] width 8 height 8
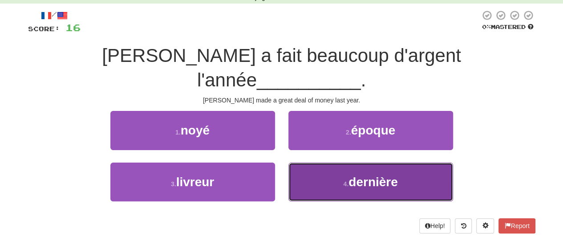
click at [321, 162] on button "4 . dernière" at bounding box center [370, 181] width 165 height 39
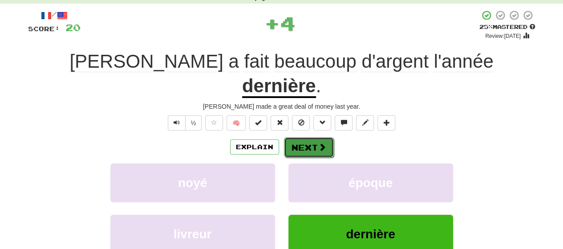
click at [316, 137] on button "Next" at bounding box center [309, 147] width 50 height 20
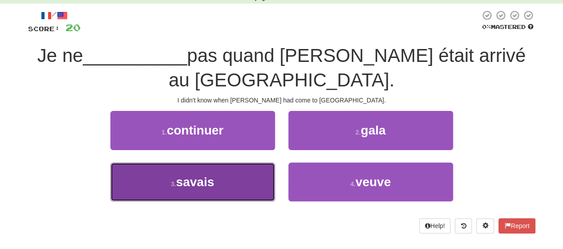
click at [255, 162] on button "3 . savais" at bounding box center [192, 181] width 165 height 39
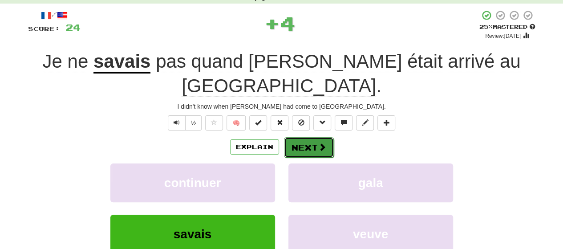
click at [323, 143] on span at bounding box center [322, 147] width 8 height 8
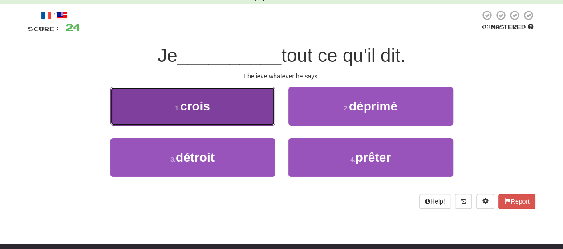
click at [239, 113] on button "1 . crois" at bounding box center [192, 106] width 165 height 39
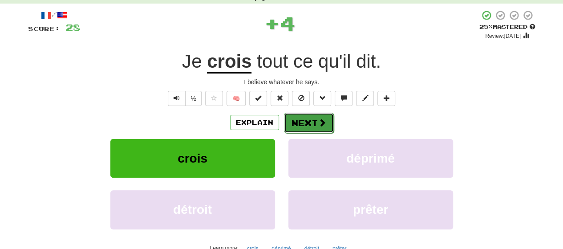
click at [289, 118] on button "Next" at bounding box center [309, 123] width 50 height 20
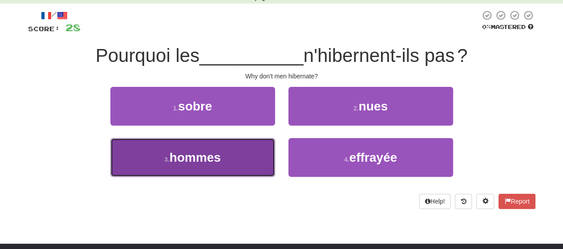
click at [220, 155] on span "hommes" at bounding box center [195, 157] width 51 height 14
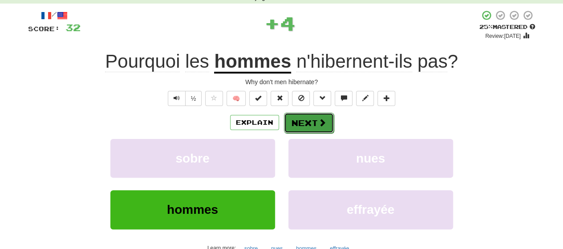
click at [320, 118] on span at bounding box center [322, 122] width 8 height 8
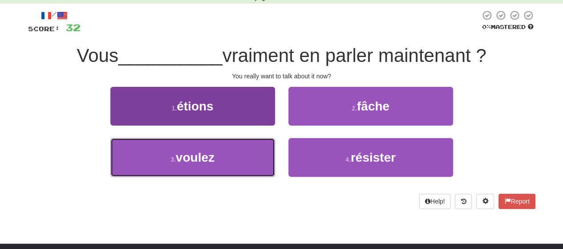
drag, startPoint x: 227, startPoint y: 163, endPoint x: 239, endPoint y: 141, distance: 25.1
click at [230, 158] on button "3 . voulez" at bounding box center [192, 157] width 165 height 39
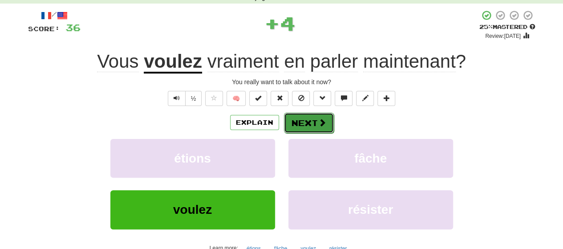
click at [303, 121] on button "Next" at bounding box center [309, 123] width 50 height 20
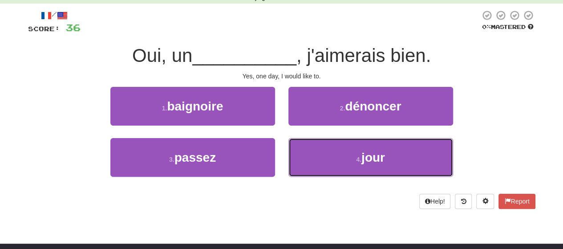
drag, startPoint x: 311, startPoint y: 150, endPoint x: 308, endPoint y: 135, distance: 15.4
click at [311, 150] on button "4 . jour" at bounding box center [370, 157] width 165 height 39
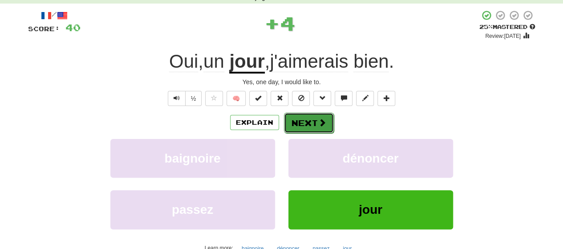
click at [304, 118] on button "Next" at bounding box center [309, 123] width 50 height 20
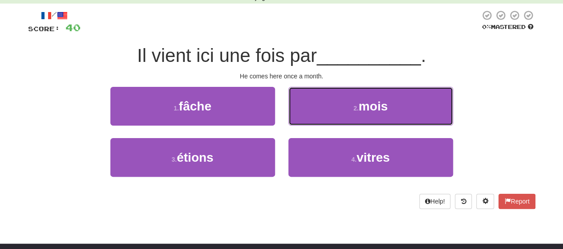
click at [304, 118] on button "2 . mois" at bounding box center [370, 106] width 165 height 39
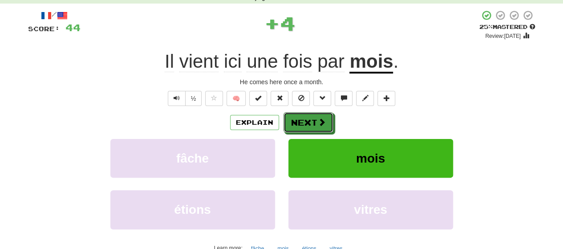
click at [304, 118] on button "Next" at bounding box center [309, 122] width 50 height 20
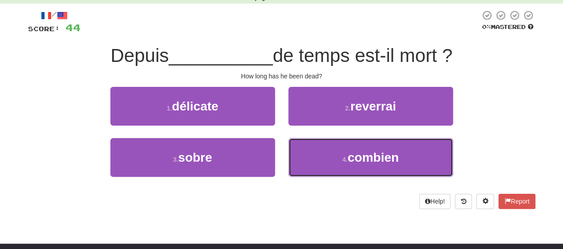
drag, startPoint x: 307, startPoint y: 161, endPoint x: 306, endPoint y: 133, distance: 28.1
click at [307, 153] on button "4 . combien" at bounding box center [370, 157] width 165 height 39
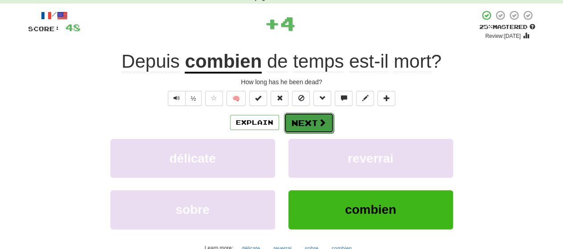
drag, startPoint x: 306, startPoint y: 133, endPoint x: 307, endPoint y: 122, distance: 11.6
click at [307, 122] on button "Next" at bounding box center [309, 123] width 50 height 20
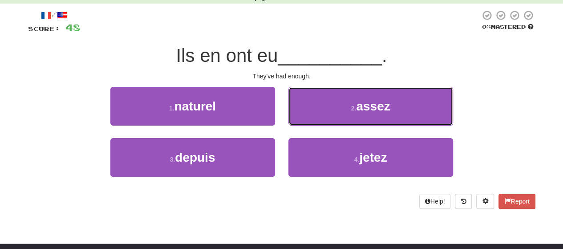
click at [307, 122] on button "2 . assez" at bounding box center [370, 106] width 165 height 39
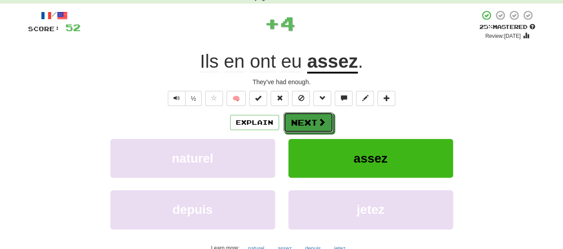
click at [307, 122] on button "Next" at bounding box center [309, 122] width 50 height 20
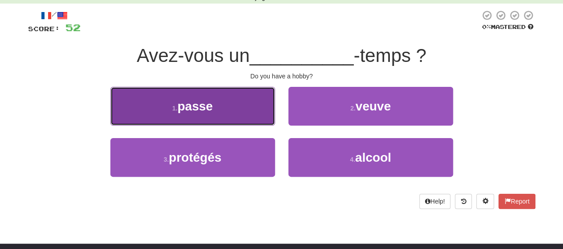
click at [239, 113] on button "1 . passe" at bounding box center [192, 106] width 165 height 39
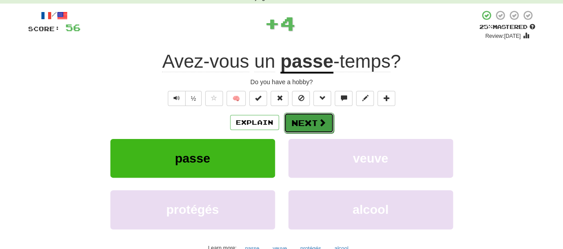
click at [310, 127] on button "Next" at bounding box center [309, 123] width 50 height 20
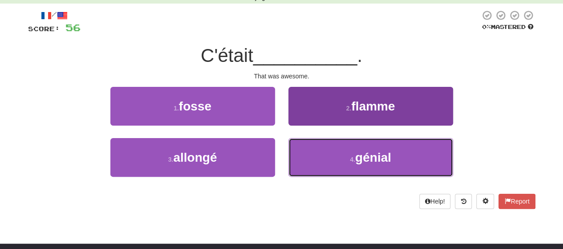
click at [307, 152] on button "4 . génial" at bounding box center [370, 157] width 165 height 39
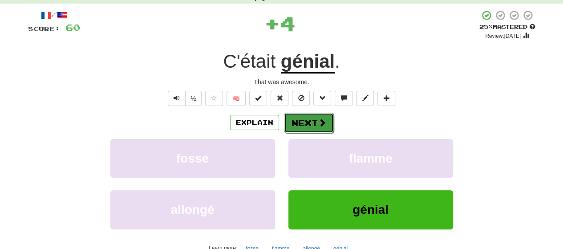
click at [305, 125] on button "Next" at bounding box center [309, 123] width 50 height 20
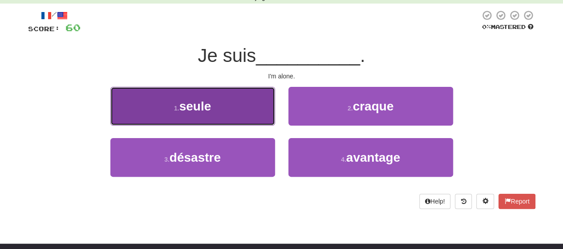
click at [220, 112] on button "1 . seule" at bounding box center [192, 106] width 165 height 39
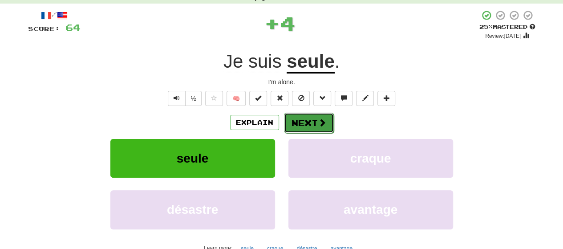
click at [300, 118] on button "Next" at bounding box center [309, 123] width 50 height 20
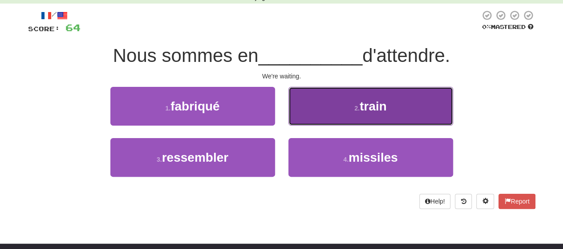
click at [306, 115] on button "2 . train" at bounding box center [370, 106] width 165 height 39
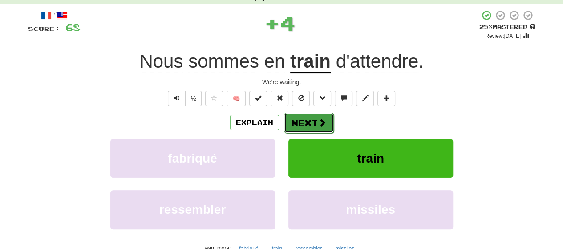
click at [305, 118] on button "Next" at bounding box center [309, 123] width 50 height 20
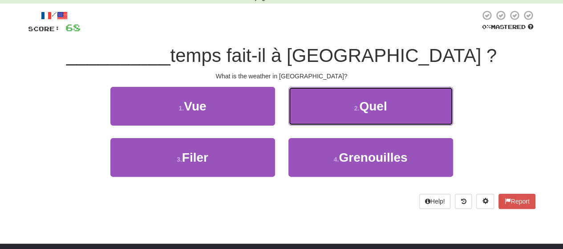
click at [305, 118] on button "2 . Quel" at bounding box center [370, 106] width 165 height 39
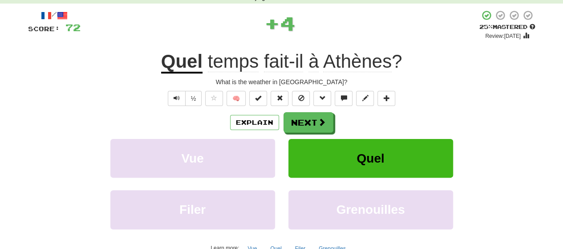
click at [305, 118] on button "Next" at bounding box center [309, 122] width 50 height 20
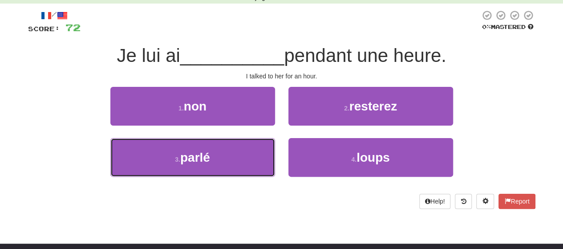
drag, startPoint x: 234, startPoint y: 150, endPoint x: 258, endPoint y: 135, distance: 27.8
click at [234, 150] on button "3 . parlé" at bounding box center [192, 157] width 165 height 39
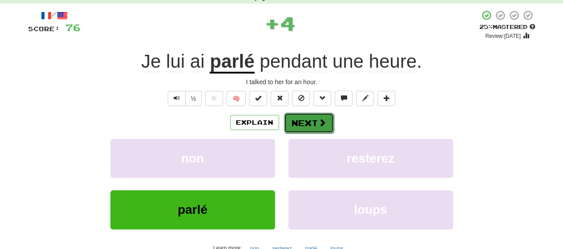
click at [295, 116] on button "Next" at bounding box center [309, 123] width 50 height 20
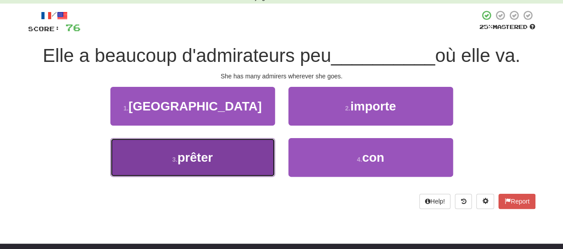
click at [249, 152] on button "3 . prêter" at bounding box center [192, 157] width 165 height 39
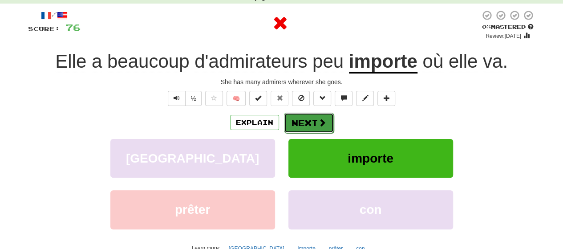
click at [294, 121] on button "Next" at bounding box center [309, 123] width 50 height 20
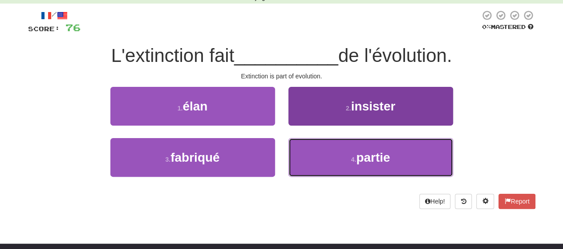
drag, startPoint x: 310, startPoint y: 158, endPoint x: 306, endPoint y: 150, distance: 8.8
click at [308, 154] on button "4 . partie" at bounding box center [370, 157] width 165 height 39
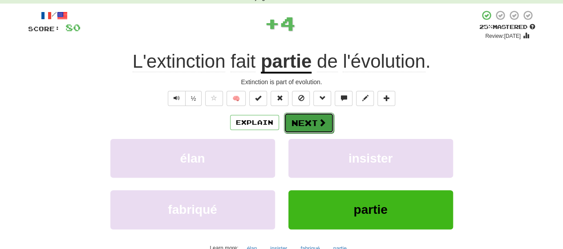
click at [296, 119] on button "Next" at bounding box center [309, 123] width 50 height 20
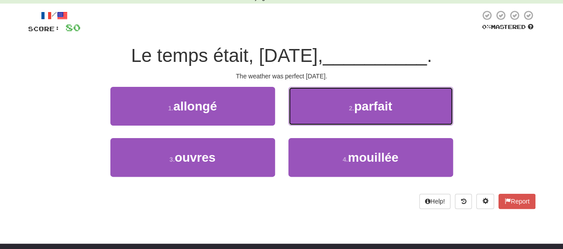
click at [296, 119] on button "2 . parfait" at bounding box center [370, 106] width 165 height 39
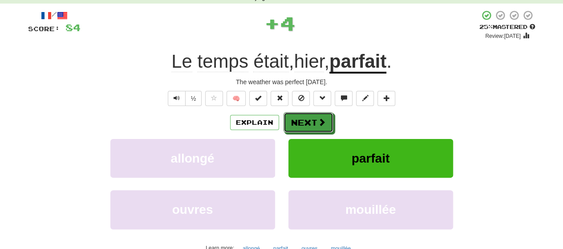
click at [296, 119] on button "Next" at bounding box center [309, 122] width 50 height 20
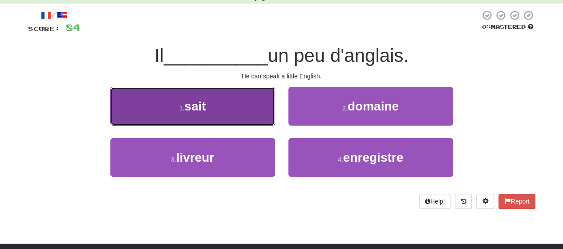
click at [263, 106] on button "1 . sait" at bounding box center [192, 106] width 165 height 39
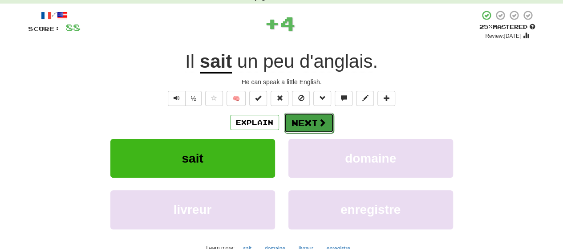
click at [296, 116] on button "Next" at bounding box center [309, 123] width 50 height 20
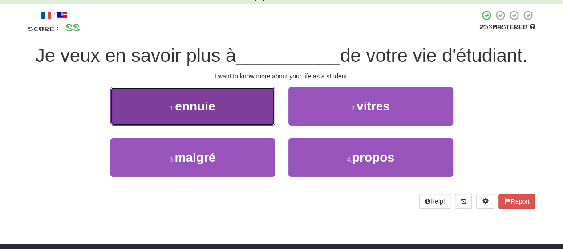
click at [264, 111] on button "1 . ennuie" at bounding box center [192, 106] width 165 height 39
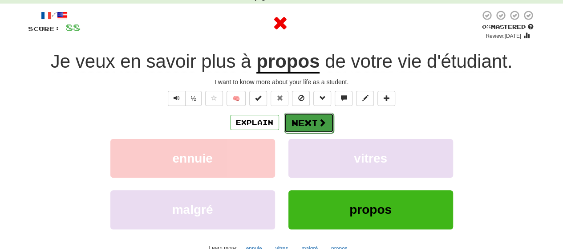
click at [311, 116] on button "Next" at bounding box center [309, 123] width 50 height 20
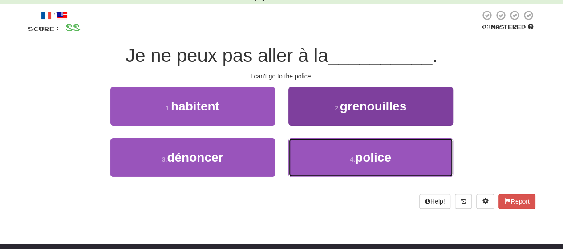
drag, startPoint x: 345, startPoint y: 155, endPoint x: 341, endPoint y: 138, distance: 16.9
click at [345, 154] on button "4 . police" at bounding box center [370, 157] width 165 height 39
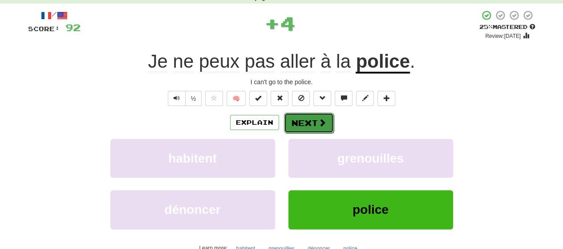
click at [327, 121] on button "Next" at bounding box center [309, 123] width 50 height 20
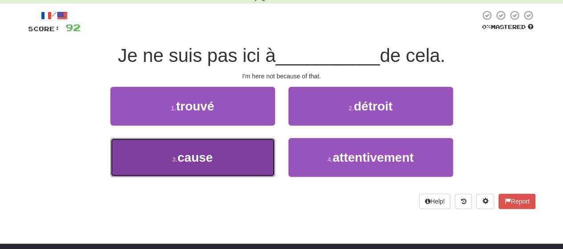
drag, startPoint x: 222, startPoint y: 150, endPoint x: 232, endPoint y: 143, distance: 11.9
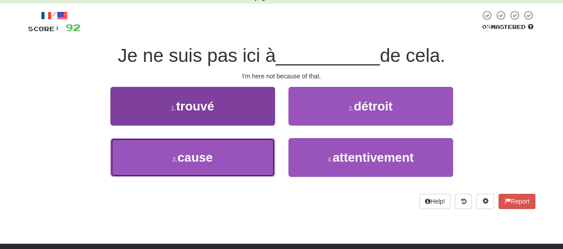
click at [222, 150] on button "3 . cause" at bounding box center [192, 157] width 165 height 39
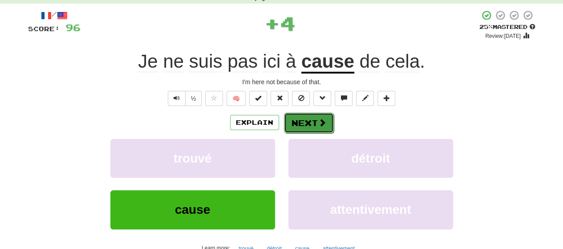
click at [300, 122] on button "Next" at bounding box center [309, 123] width 50 height 20
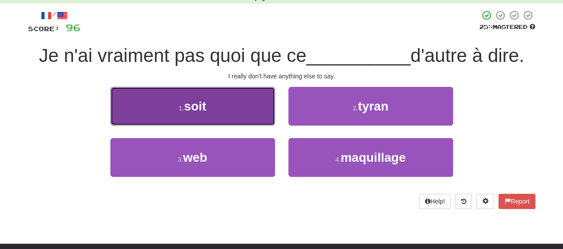
click at [246, 114] on button "1 . soit" at bounding box center [192, 106] width 165 height 39
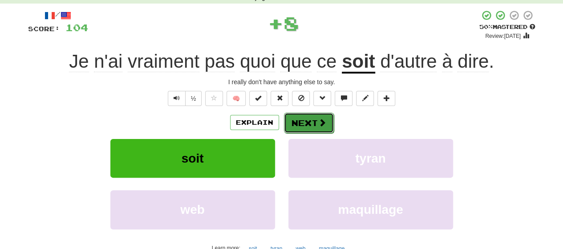
click at [313, 125] on button "Next" at bounding box center [309, 123] width 50 height 20
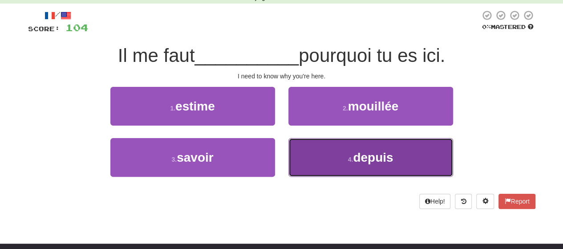
click at [309, 148] on button "4 . depuis" at bounding box center [370, 157] width 165 height 39
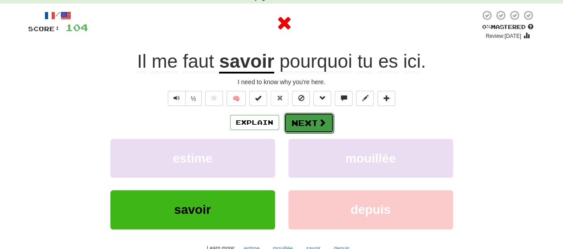
click at [301, 123] on button "Next" at bounding box center [309, 123] width 50 height 20
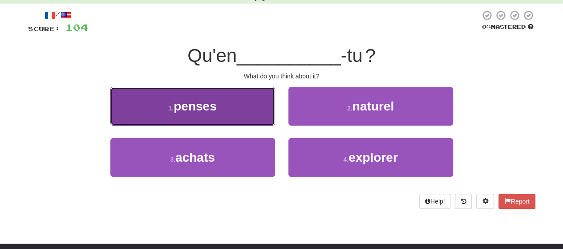
click at [235, 117] on button "1 . penses" at bounding box center [192, 106] width 165 height 39
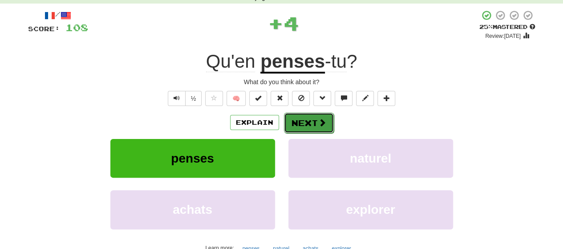
click at [320, 124] on span at bounding box center [322, 122] width 8 height 8
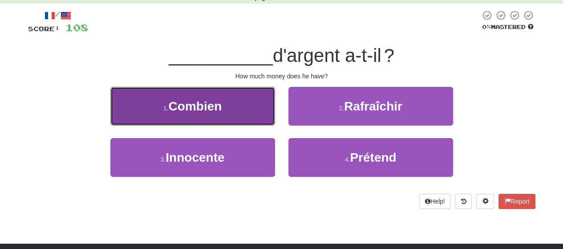
click at [213, 109] on span "Combien" at bounding box center [194, 106] width 53 height 14
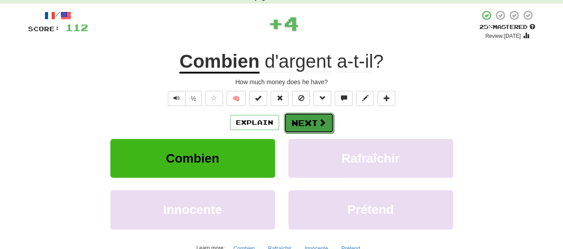
click at [301, 122] on button "Next" at bounding box center [309, 123] width 50 height 20
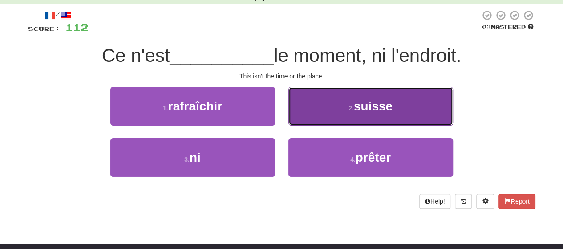
click at [301, 116] on button "2 . [GEOGRAPHIC_DATA]" at bounding box center [370, 106] width 165 height 39
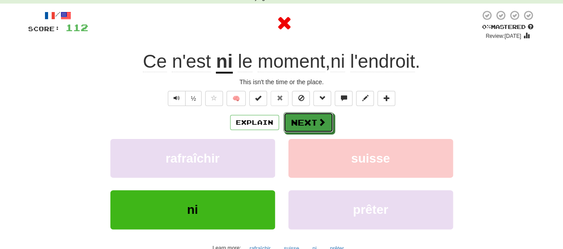
click at [301, 116] on button "Next" at bounding box center [309, 122] width 50 height 20
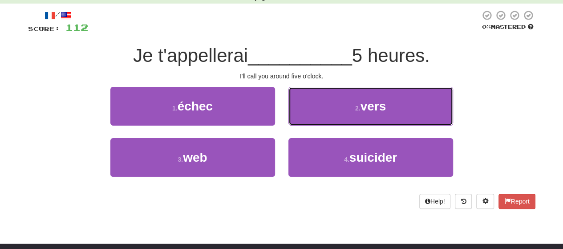
click at [301, 116] on button "2 . vers" at bounding box center [370, 106] width 165 height 39
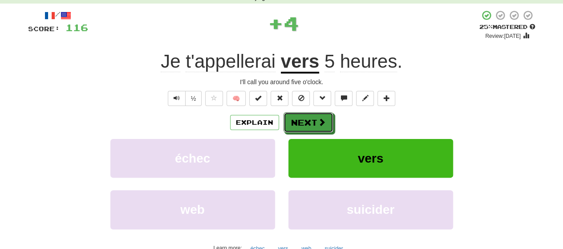
click at [301, 116] on button "Next" at bounding box center [309, 122] width 50 height 20
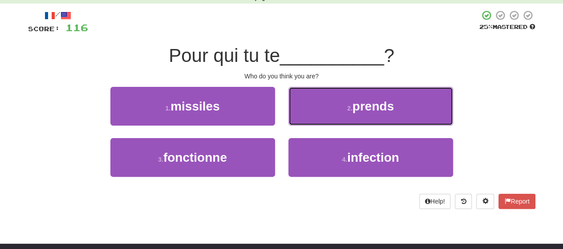
click at [301, 116] on button "2 . prends" at bounding box center [370, 106] width 165 height 39
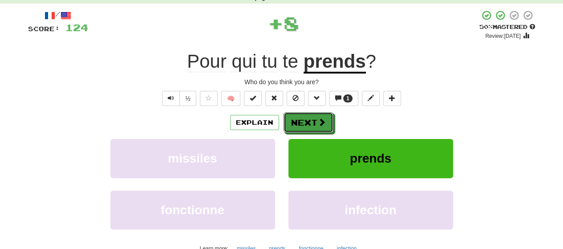
click at [301, 116] on button "Next" at bounding box center [309, 122] width 50 height 20
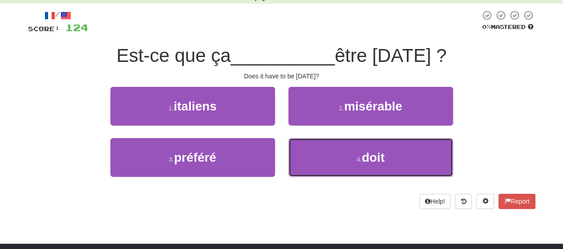
drag, startPoint x: 307, startPoint y: 162, endPoint x: 308, endPoint y: 137, distance: 24.5
click at [307, 159] on button "4 . doit" at bounding box center [370, 157] width 165 height 39
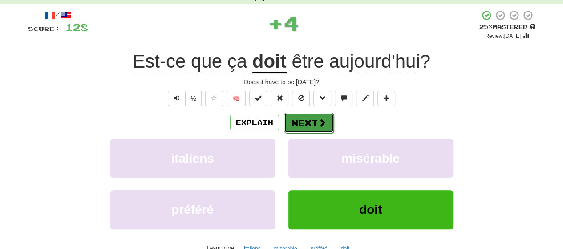
click at [304, 123] on button "Next" at bounding box center [309, 123] width 50 height 20
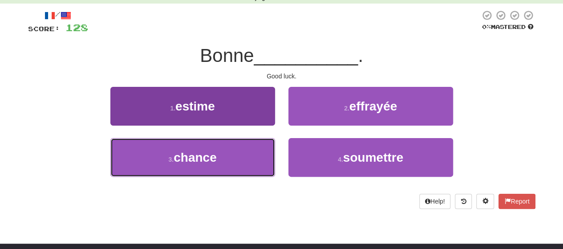
drag, startPoint x: 233, startPoint y: 155, endPoint x: 237, endPoint y: 150, distance: 7.0
click at [233, 155] on button "3 . chance" at bounding box center [192, 157] width 165 height 39
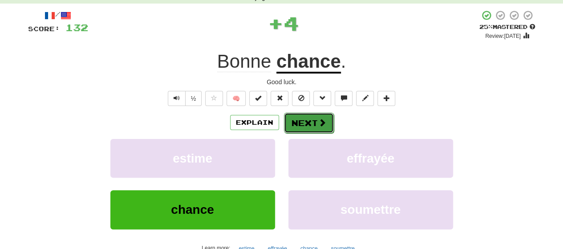
click at [293, 123] on button "Next" at bounding box center [309, 123] width 50 height 20
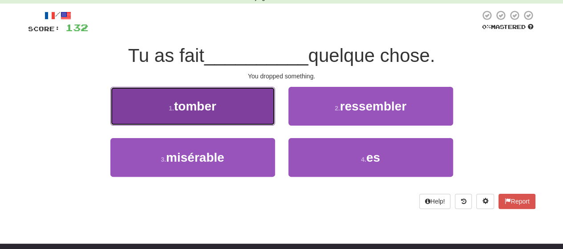
click at [246, 113] on button "1 . tomber" at bounding box center [192, 106] width 165 height 39
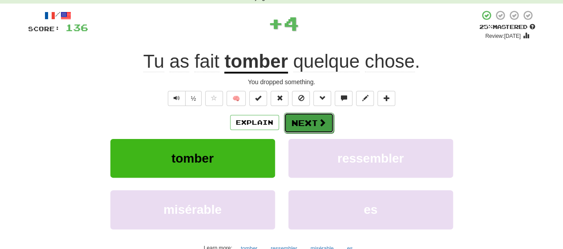
click at [311, 124] on button "Next" at bounding box center [309, 123] width 50 height 20
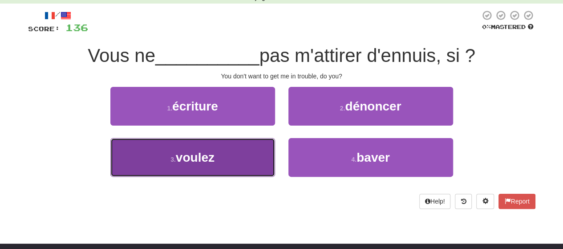
click at [207, 152] on span "voulez" at bounding box center [195, 157] width 39 height 14
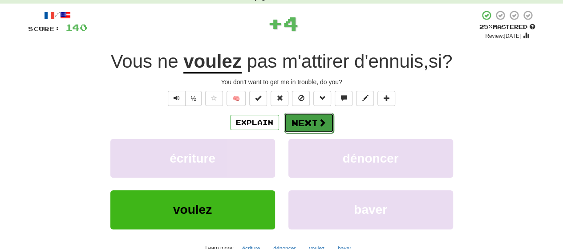
click at [298, 118] on button "Next" at bounding box center [309, 123] width 50 height 20
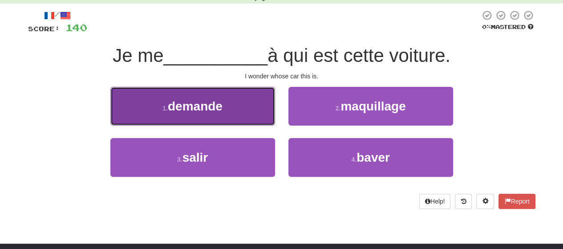
click at [245, 113] on button "1 . demande" at bounding box center [192, 106] width 165 height 39
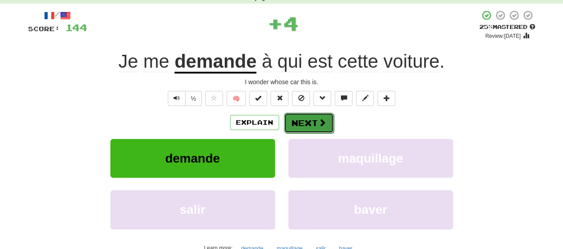
click at [298, 119] on button "Next" at bounding box center [309, 123] width 50 height 20
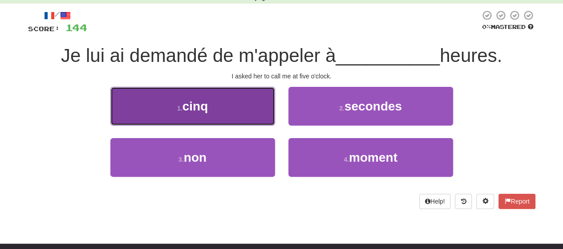
click at [237, 113] on button "1 . cinq" at bounding box center [192, 106] width 165 height 39
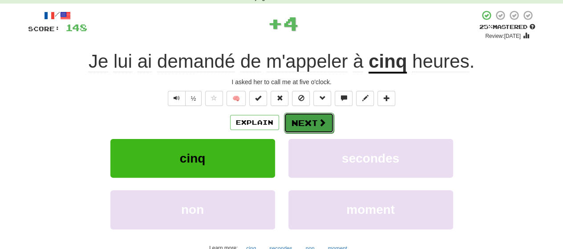
click at [312, 124] on button "Next" at bounding box center [309, 123] width 50 height 20
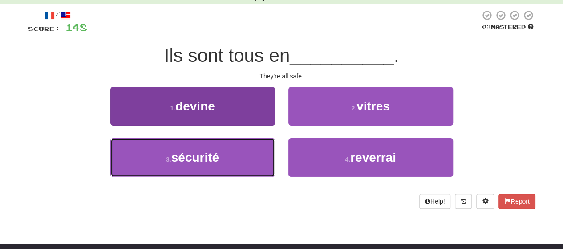
click at [232, 154] on button "3 . sécurité" at bounding box center [192, 157] width 165 height 39
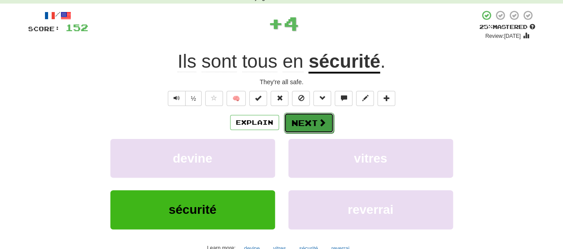
click at [307, 122] on button "Next" at bounding box center [309, 123] width 50 height 20
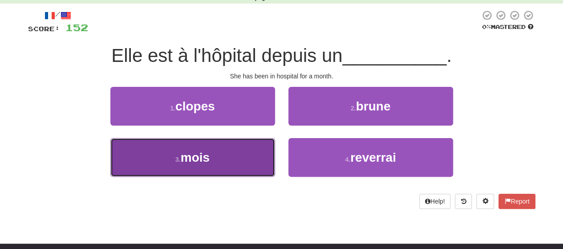
click at [207, 157] on span "mois" at bounding box center [195, 157] width 29 height 14
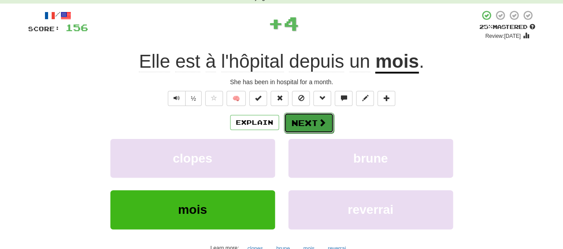
click at [299, 119] on button "Next" at bounding box center [309, 123] width 50 height 20
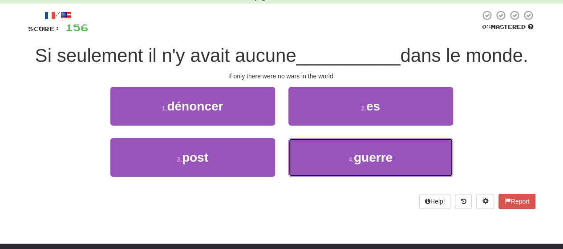
drag, startPoint x: 319, startPoint y: 158, endPoint x: 321, endPoint y: 137, distance: 21.5
click at [320, 157] on button "4 . guerre" at bounding box center [370, 157] width 165 height 39
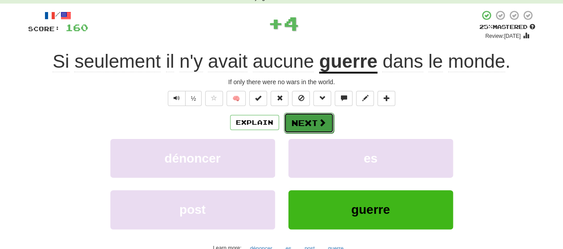
click at [320, 126] on span at bounding box center [322, 122] width 8 height 8
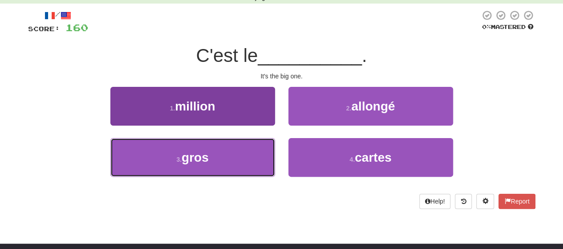
drag, startPoint x: 195, startPoint y: 170, endPoint x: 204, endPoint y: 157, distance: 16.7
click at [198, 166] on button "3 . gros" at bounding box center [192, 157] width 165 height 39
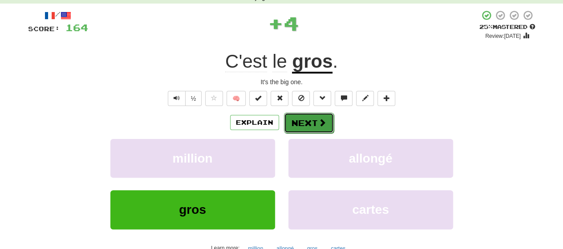
click at [307, 124] on button "Next" at bounding box center [309, 123] width 50 height 20
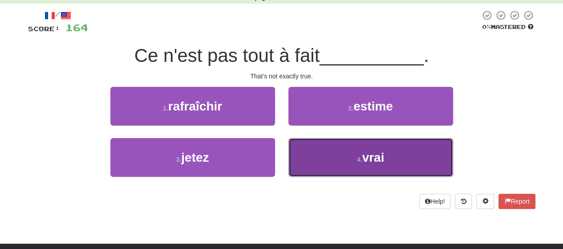
click at [308, 158] on button "4 . vrai" at bounding box center [370, 157] width 165 height 39
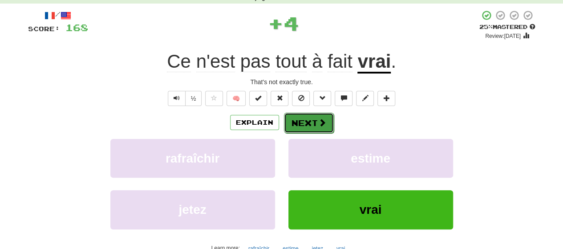
click at [302, 122] on button "Next" at bounding box center [309, 123] width 50 height 20
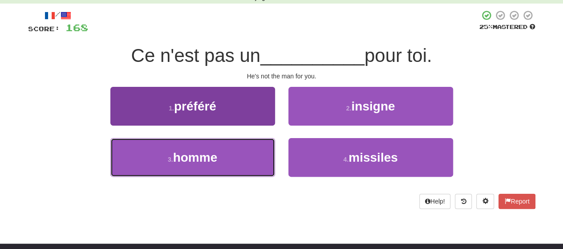
drag, startPoint x: 244, startPoint y: 171, endPoint x: 247, endPoint y: 154, distance: 16.8
click at [245, 162] on button "3 . homme" at bounding box center [192, 157] width 165 height 39
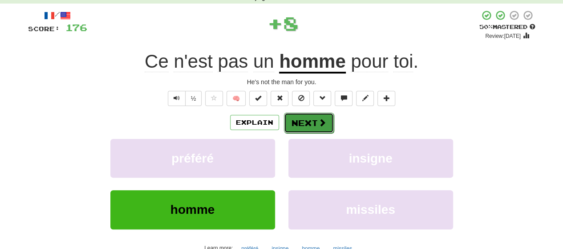
click at [304, 123] on button "Next" at bounding box center [309, 123] width 50 height 20
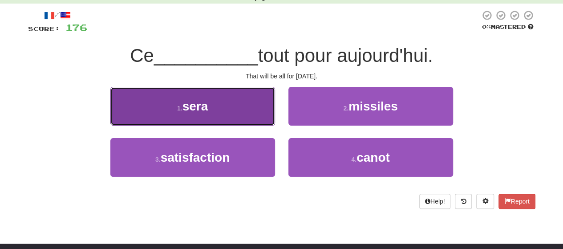
click at [234, 111] on button "1 . sera" at bounding box center [192, 106] width 165 height 39
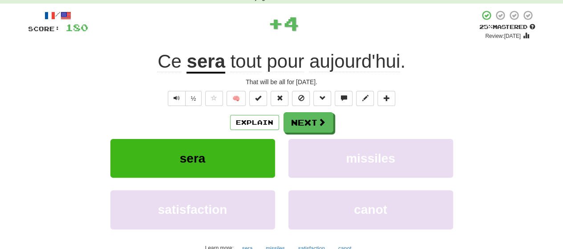
click at [312, 110] on div "/ Score: 180 + 4 25 % Mastered Review: [DATE] sera tout pour [DATE] . That will…" at bounding box center [281, 149] width 507 height 279
click at [311, 117] on button "Next" at bounding box center [309, 123] width 50 height 20
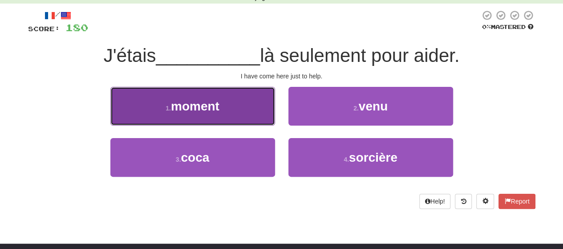
click at [249, 112] on button "1 . moment" at bounding box center [192, 106] width 165 height 39
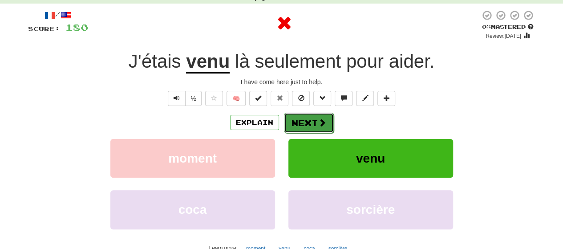
click at [313, 117] on button "Next" at bounding box center [309, 123] width 50 height 20
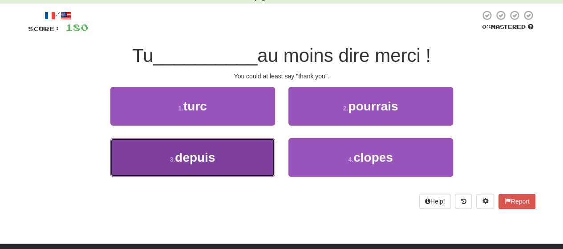
click at [261, 157] on button "3 . depuis" at bounding box center [192, 157] width 165 height 39
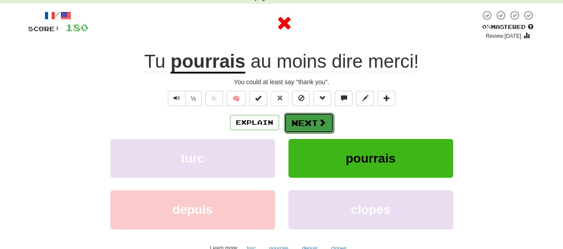
click at [309, 122] on button "Next" at bounding box center [309, 123] width 50 height 20
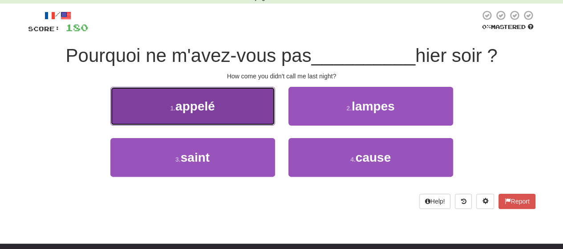
click at [268, 119] on button "1 . appelé" at bounding box center [192, 106] width 165 height 39
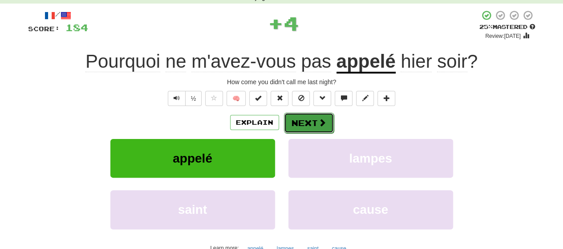
click at [305, 120] on button "Next" at bounding box center [309, 123] width 50 height 20
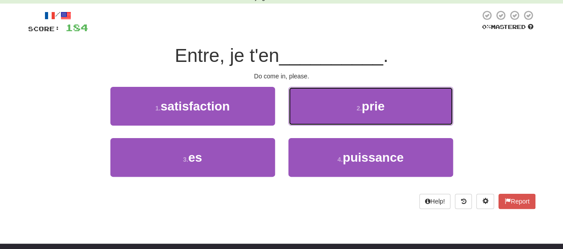
click at [305, 120] on button "2 . prie" at bounding box center [370, 106] width 165 height 39
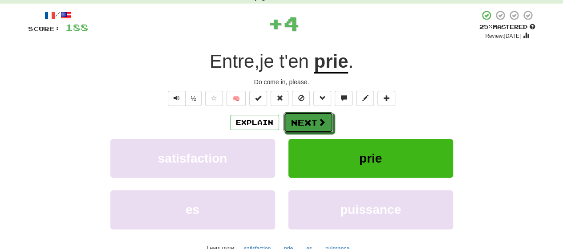
click at [305, 120] on button "Next" at bounding box center [309, 122] width 50 height 20
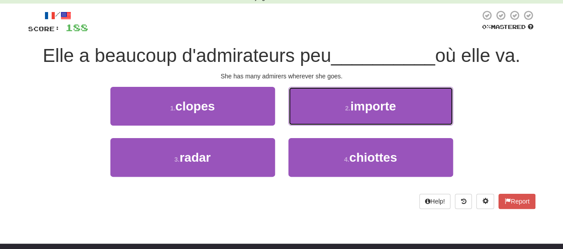
click at [305, 120] on button "2 . importe" at bounding box center [370, 106] width 165 height 39
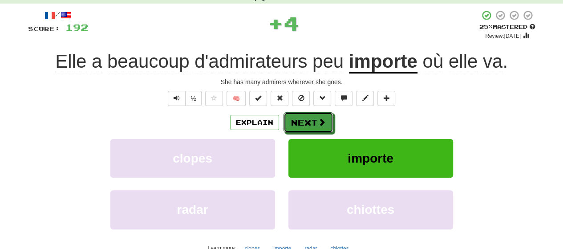
click at [305, 120] on button "Next" at bounding box center [309, 122] width 50 height 20
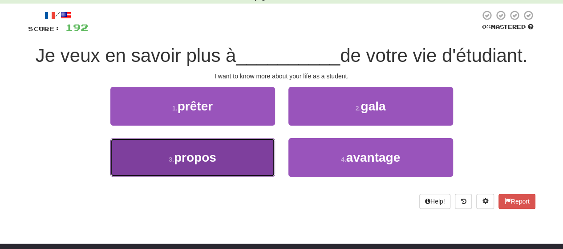
click at [260, 151] on button "3 . propos" at bounding box center [192, 157] width 165 height 39
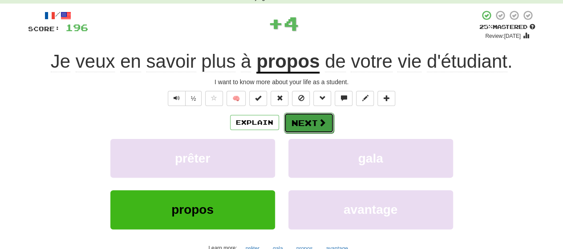
click at [297, 124] on button "Next" at bounding box center [309, 123] width 50 height 20
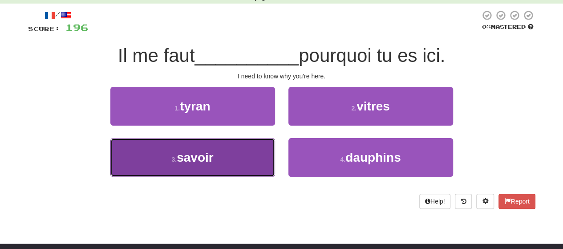
click at [231, 156] on button "3 . savoir" at bounding box center [192, 157] width 165 height 39
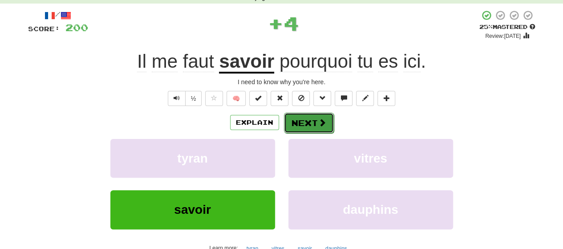
click at [307, 118] on button "Next" at bounding box center [309, 123] width 50 height 20
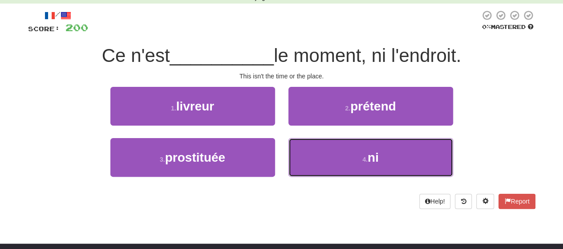
drag, startPoint x: 304, startPoint y: 155, endPoint x: 306, endPoint y: 132, distance: 23.2
click at [304, 142] on button "4 . ni" at bounding box center [370, 157] width 165 height 39
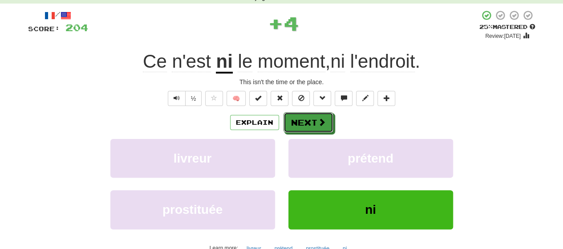
click at [307, 116] on button "Next" at bounding box center [309, 122] width 50 height 20
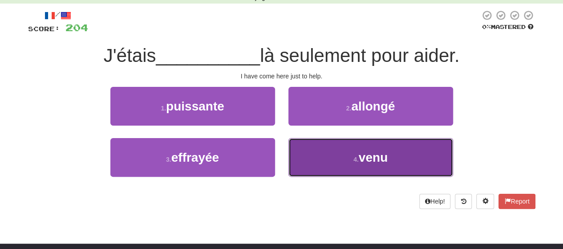
drag, startPoint x: 315, startPoint y: 143, endPoint x: 316, endPoint y: 148, distance: 5.4
click at [316, 148] on button "4 . venu" at bounding box center [370, 157] width 165 height 39
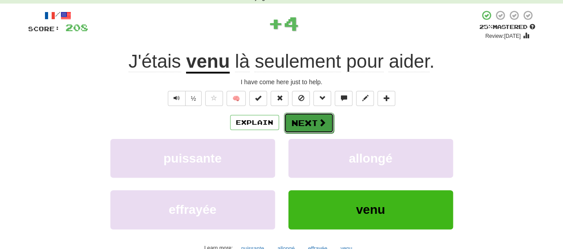
click at [311, 119] on button "Next" at bounding box center [309, 123] width 50 height 20
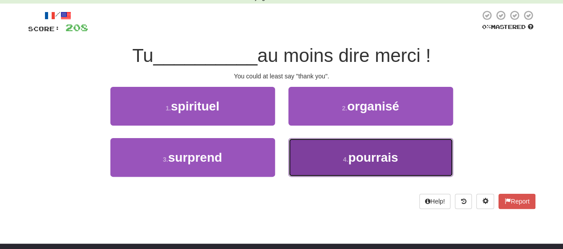
click at [312, 150] on button "4 . pourrais" at bounding box center [370, 157] width 165 height 39
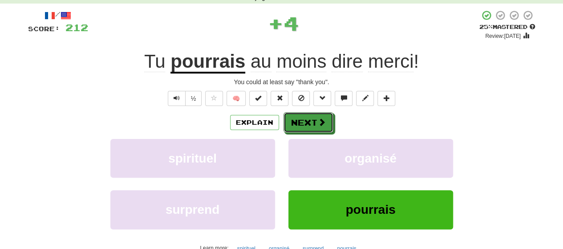
click at [309, 124] on button "Next" at bounding box center [309, 122] width 50 height 20
